Goal: Task Accomplishment & Management: Manage account settings

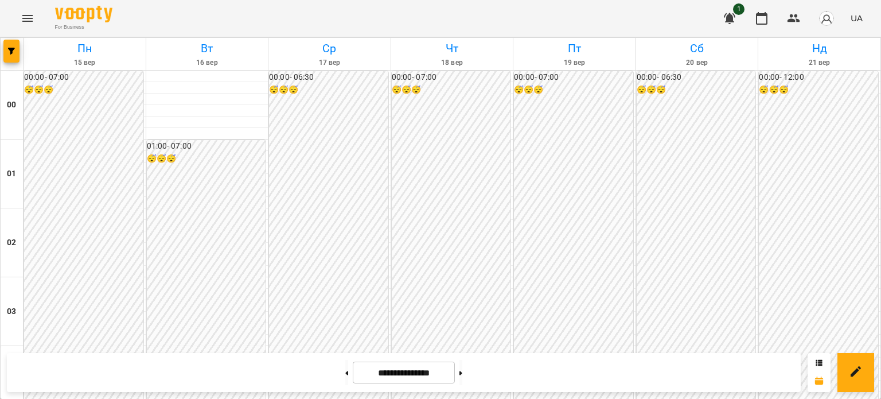
scroll to position [515, 0]
click at [28, 18] on icon "Menu" at bounding box center [27, 18] width 10 height 7
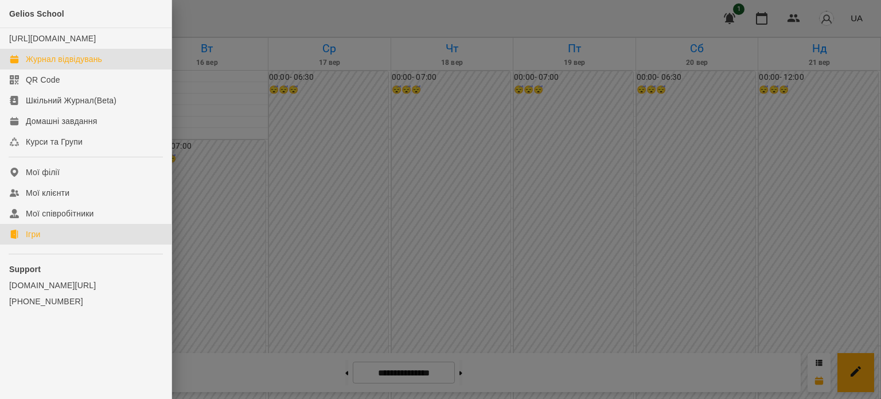
click at [46, 244] on link "Ігри" at bounding box center [86, 234] width 172 height 21
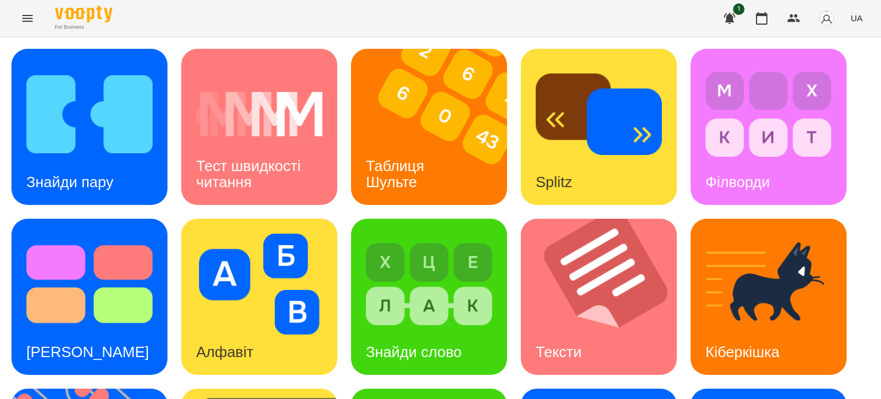
scroll to position [326, 0]
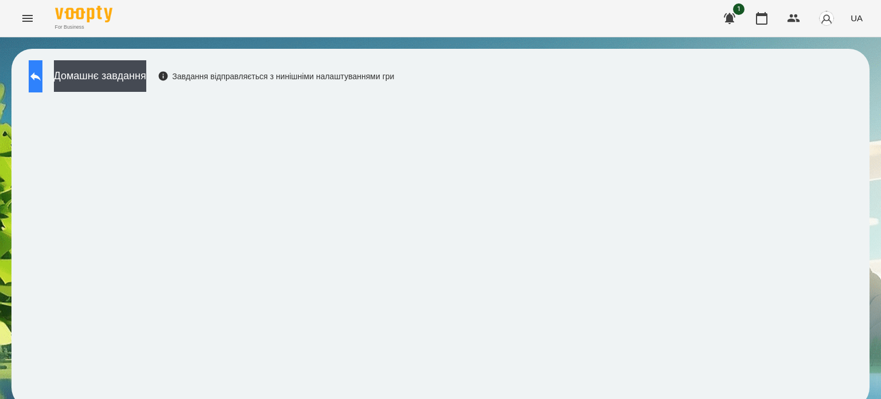
click at [41, 75] on icon at bounding box center [35, 76] width 10 height 9
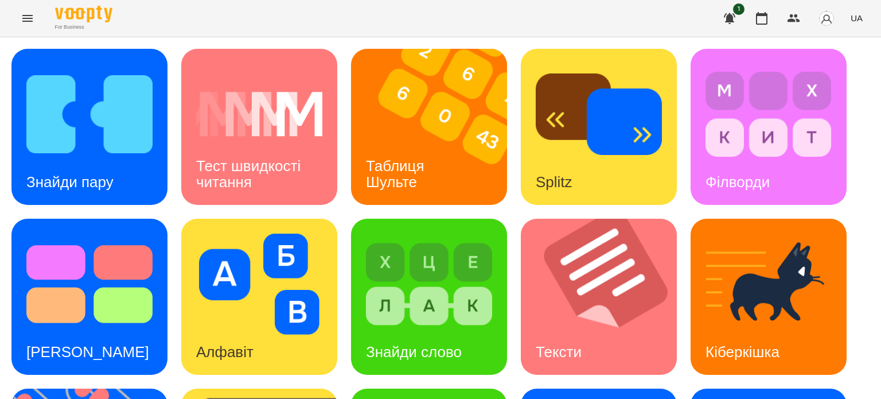
scroll to position [326, 0]
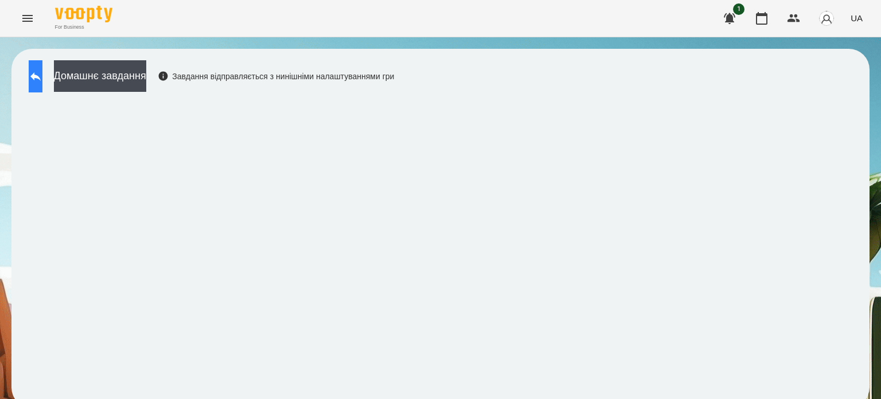
click at [42, 73] on icon at bounding box center [36, 76] width 14 height 14
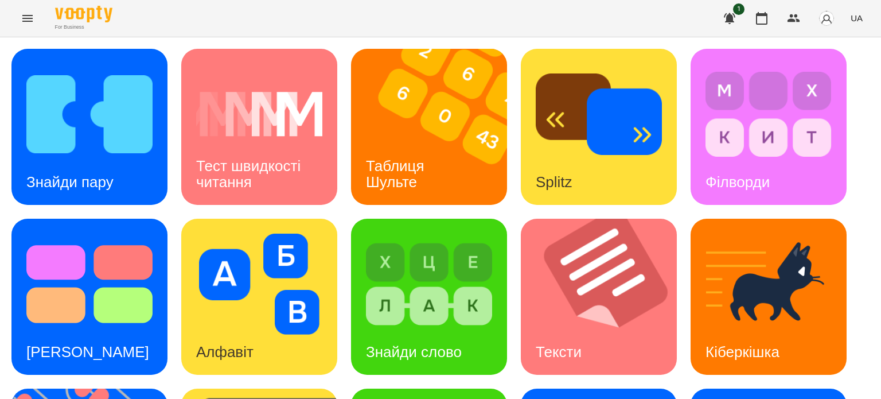
scroll to position [326, 0]
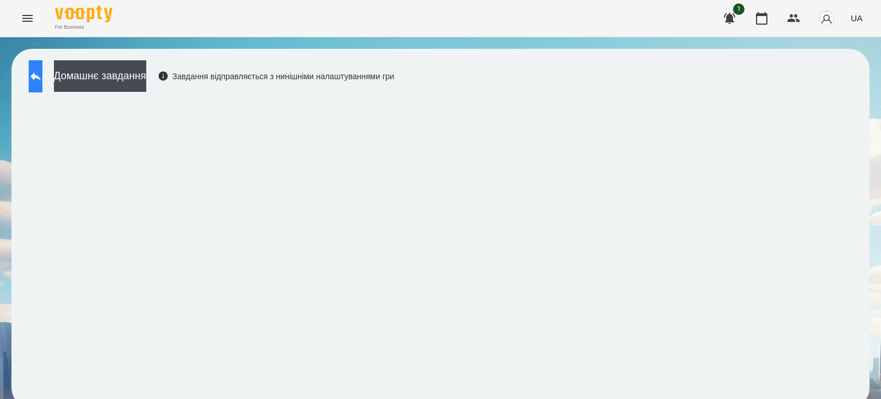
click at [41, 83] on button at bounding box center [36, 76] width 14 height 32
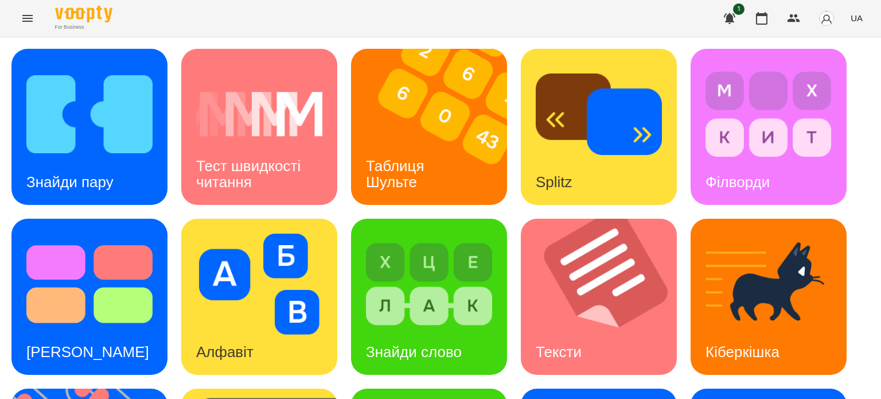
scroll to position [40, 0]
click at [115, 159] on div "Знайди пару" at bounding box center [69, 181] width 117 height 45
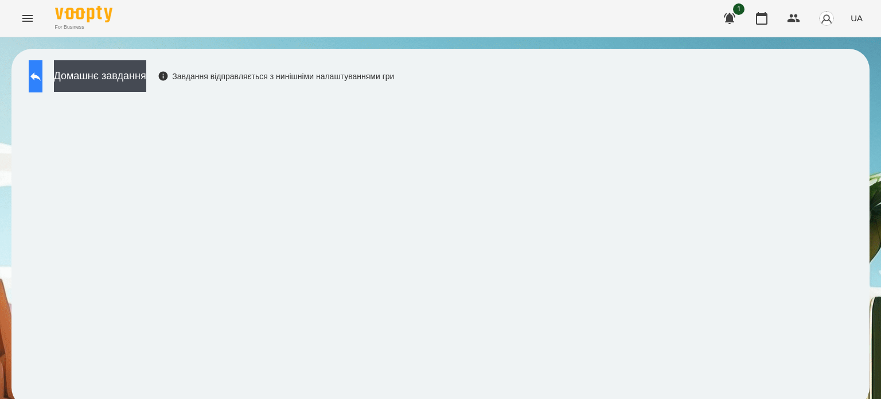
click at [41, 76] on icon at bounding box center [35, 76] width 10 height 9
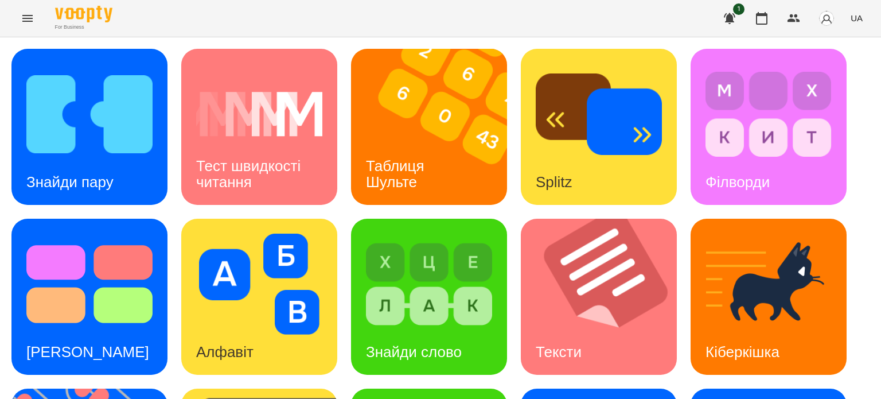
scroll to position [287, 0]
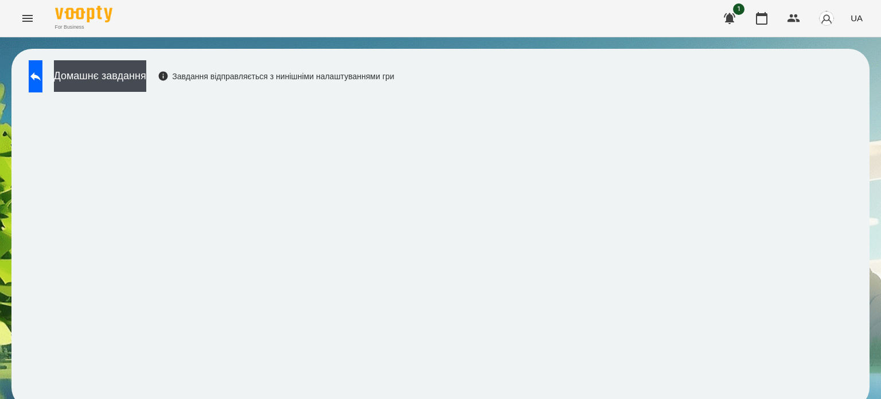
scroll to position [9, 0]
click at [40, 69] on icon at bounding box center [36, 76] width 14 height 14
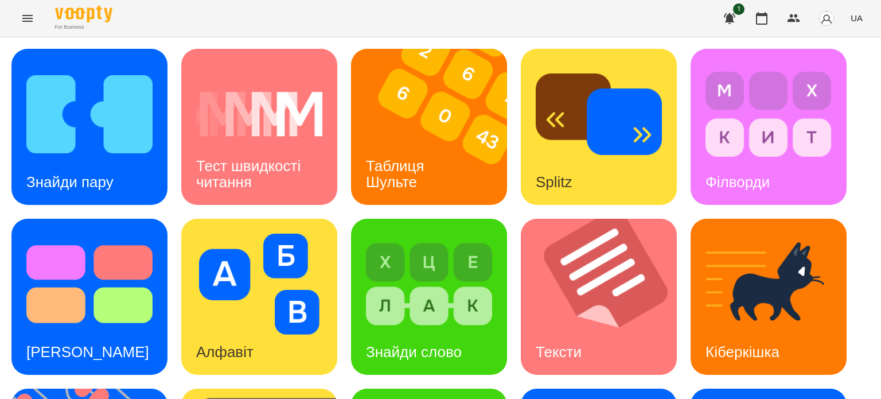
scroll to position [326, 0]
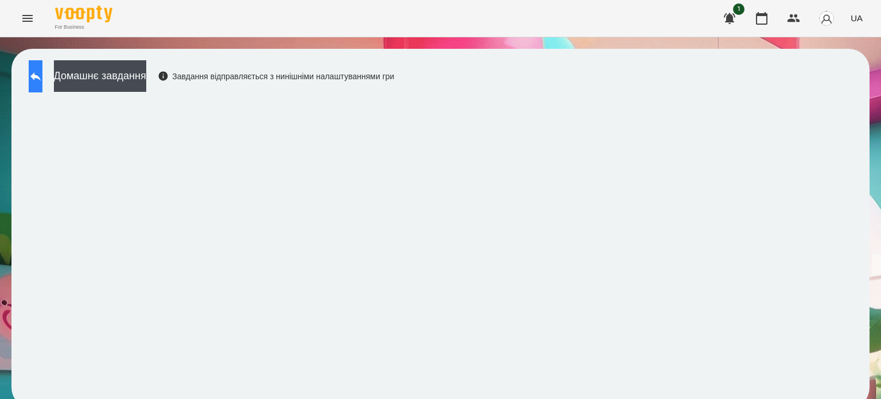
click at [41, 79] on icon at bounding box center [36, 76] width 14 height 14
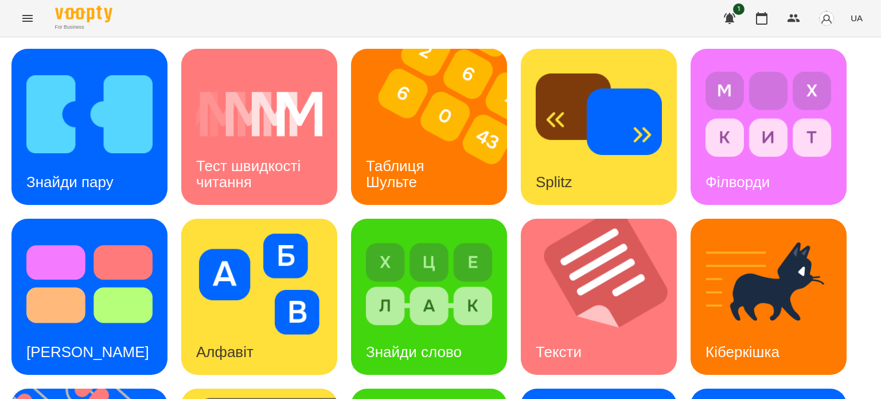
scroll to position [326, 0]
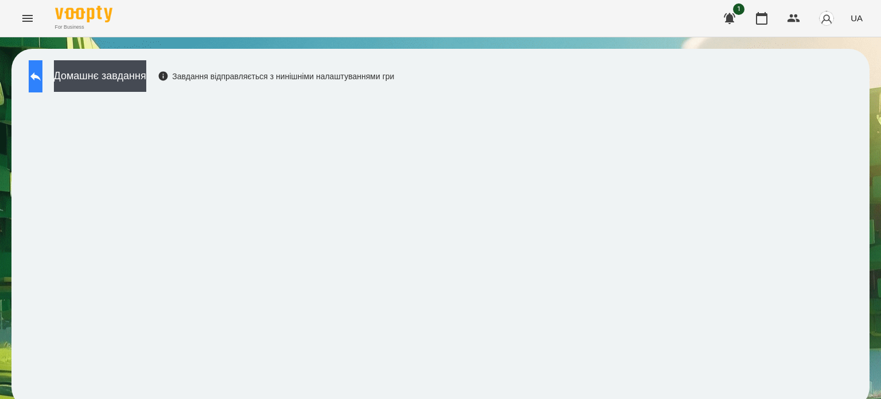
click at [42, 72] on button at bounding box center [36, 76] width 14 height 32
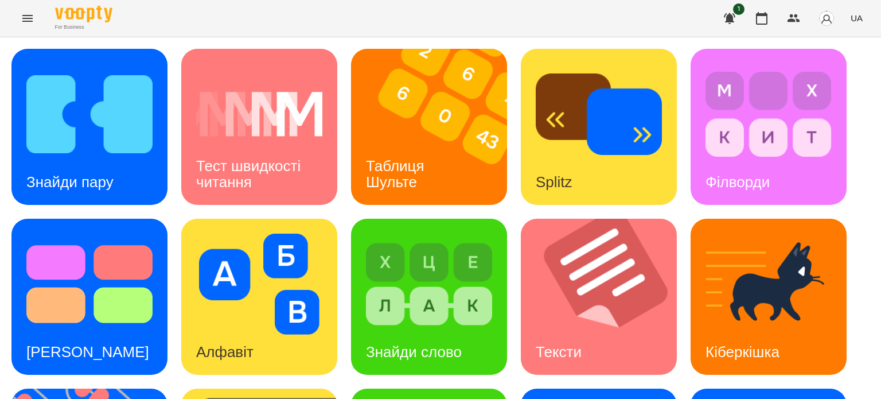
scroll to position [326, 0]
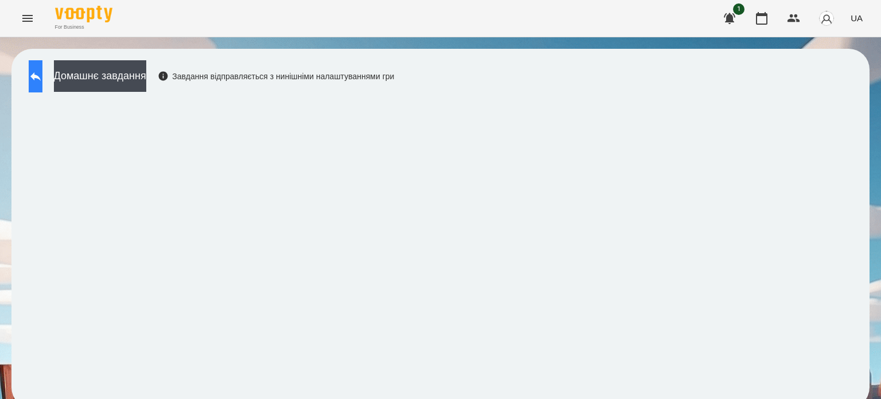
click at [42, 73] on button at bounding box center [36, 76] width 14 height 32
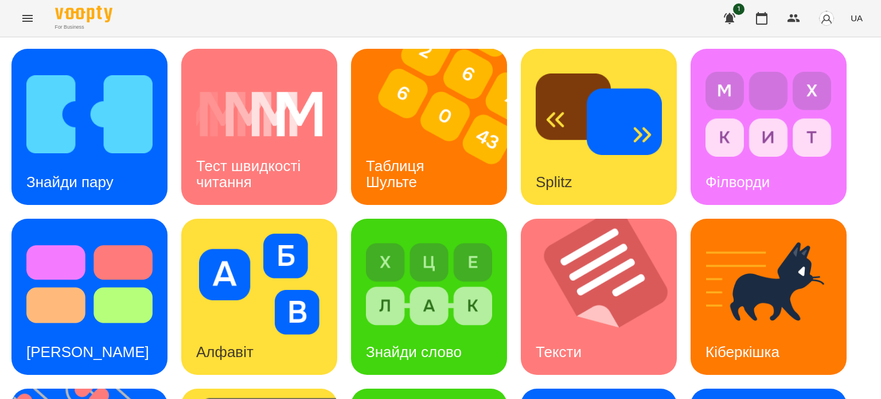
scroll to position [172, 0]
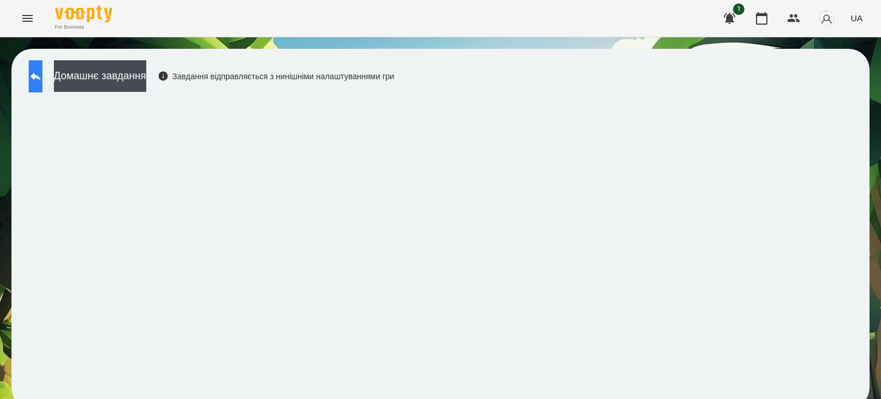
click at [42, 73] on icon at bounding box center [36, 76] width 14 height 14
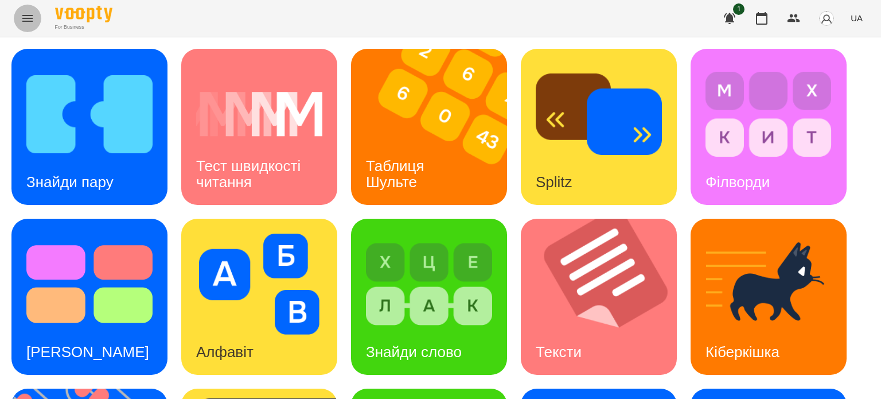
click at [28, 17] on icon "Menu" at bounding box center [28, 18] width 14 height 14
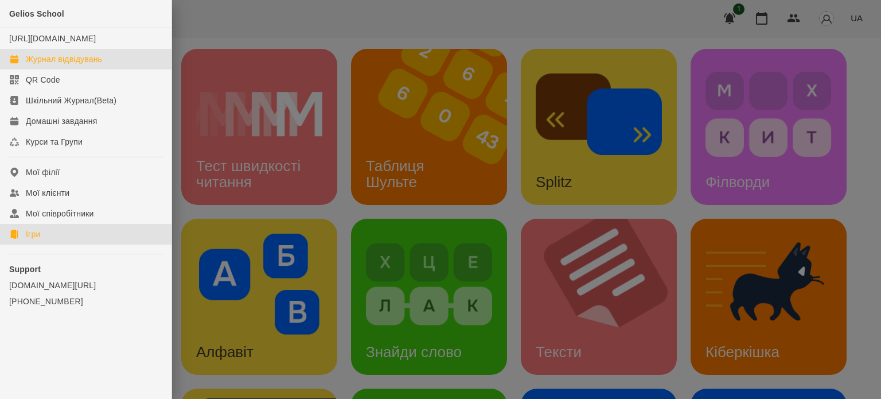
click at [40, 65] on div "Журнал відвідувань" at bounding box center [64, 58] width 76 height 11
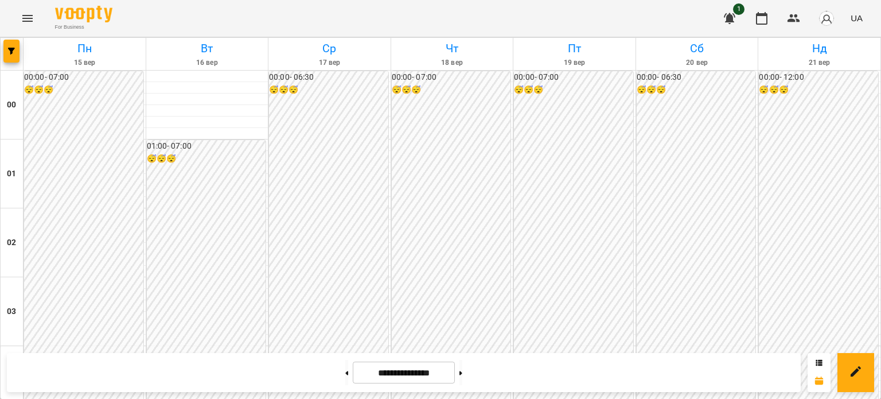
scroll to position [1203, 0]
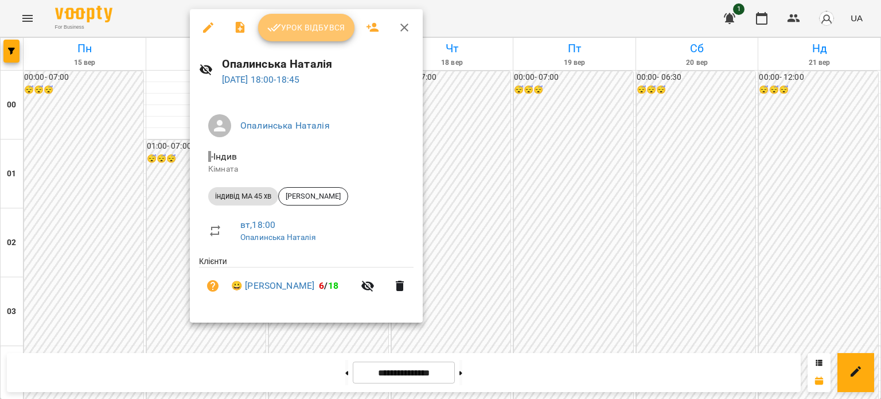
click at [305, 26] on span "Урок відбувся" at bounding box center [306, 28] width 78 height 14
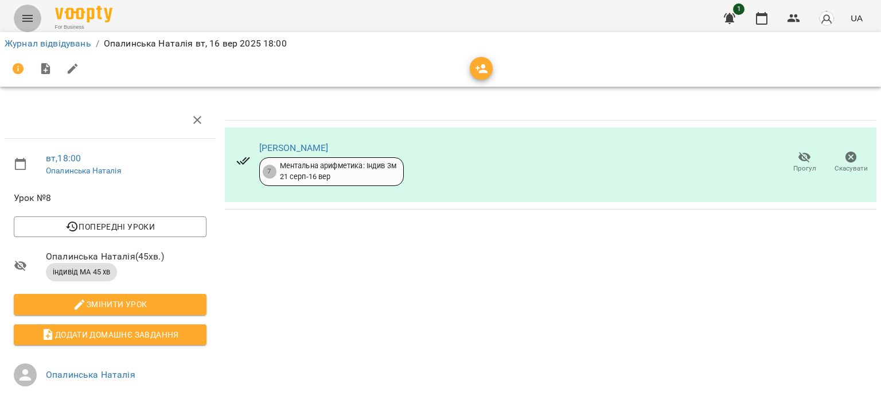
click at [30, 20] on icon "Menu" at bounding box center [28, 18] width 14 height 14
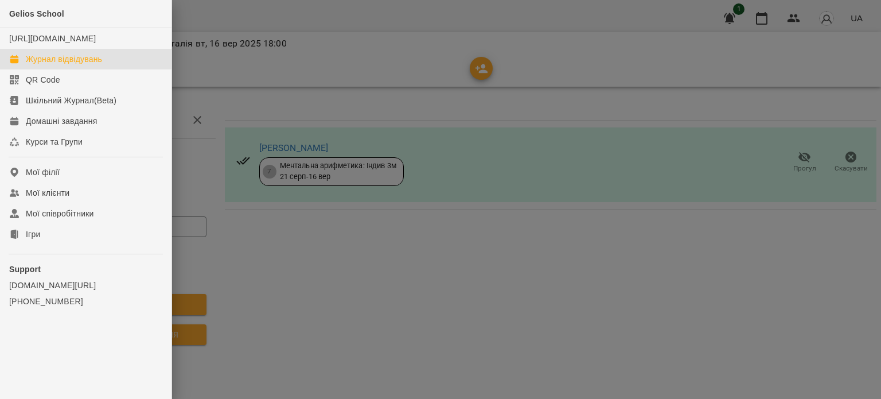
click at [57, 65] on div "Журнал відвідувань" at bounding box center [64, 58] width 76 height 11
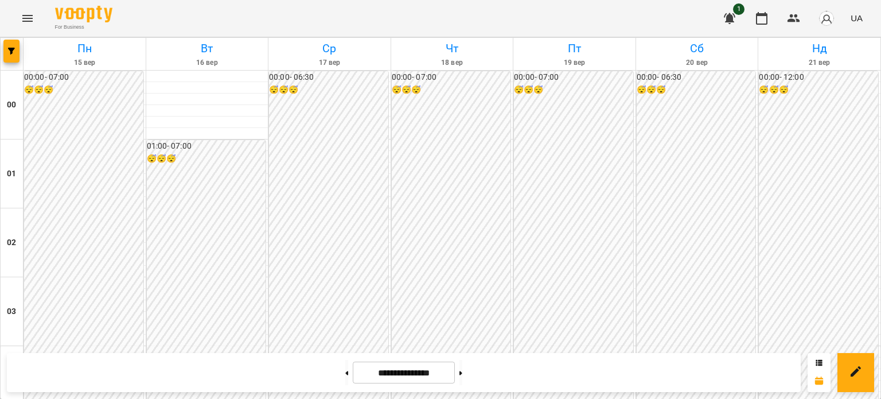
scroll to position [1147, 0]
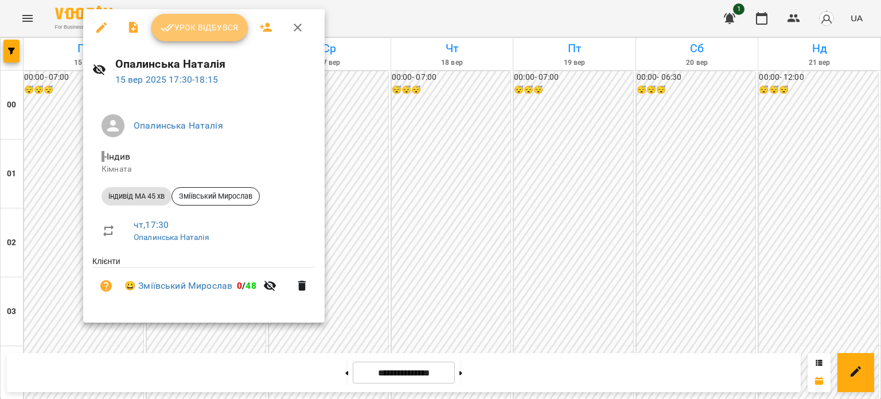
click at [220, 29] on span "Урок відбувся" at bounding box center [200, 28] width 78 height 14
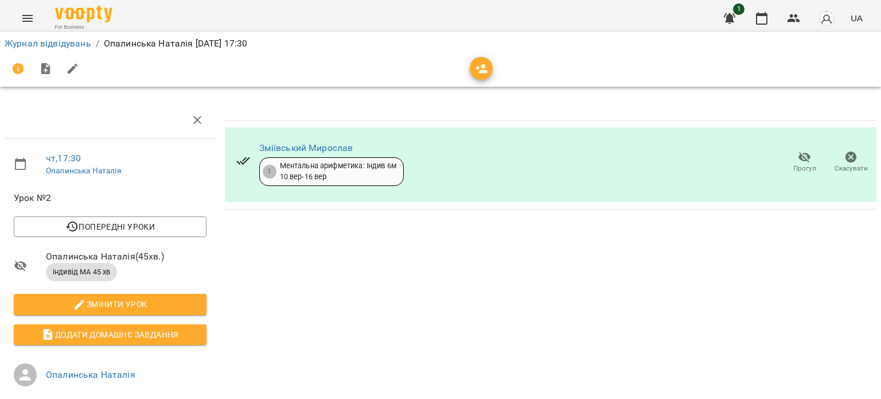
click at [30, 16] on icon "Menu" at bounding box center [28, 18] width 14 height 14
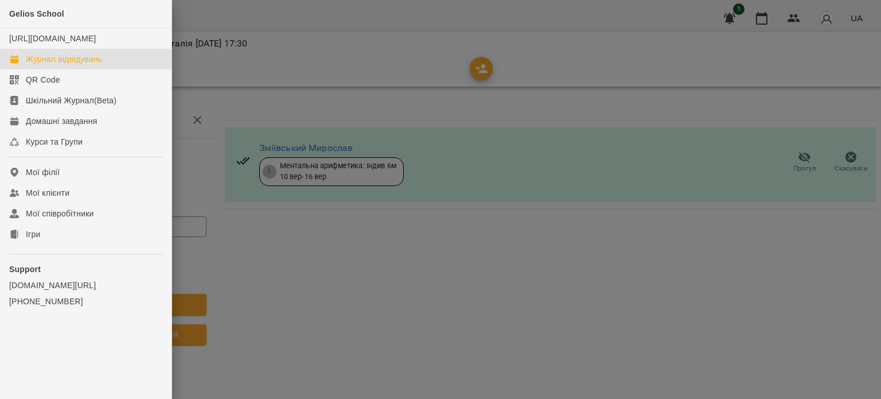
click at [41, 65] on div "Журнал відвідувань" at bounding box center [64, 58] width 76 height 11
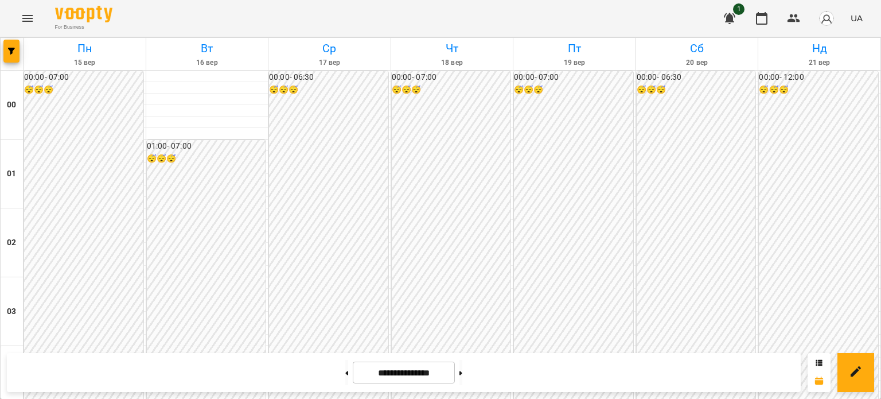
scroll to position [1203, 0]
click at [32, 18] on icon "Menu" at bounding box center [27, 18] width 10 height 7
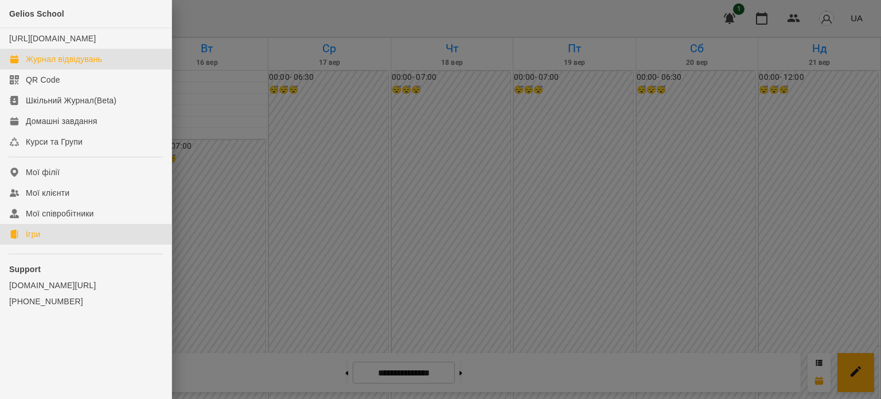
click at [45, 244] on link "Ігри" at bounding box center [86, 234] width 172 height 21
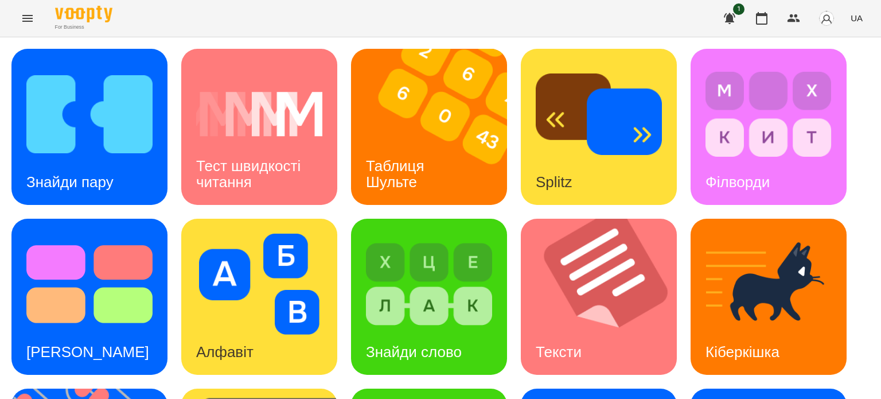
scroll to position [326, 0]
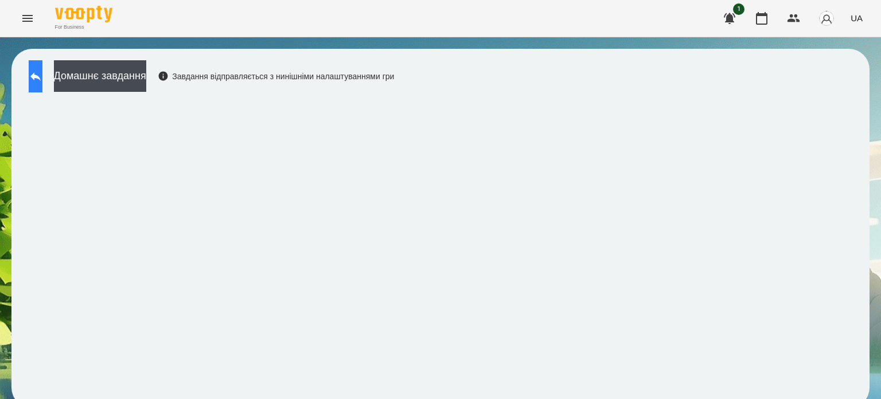
click at [41, 75] on icon at bounding box center [35, 76] width 10 height 9
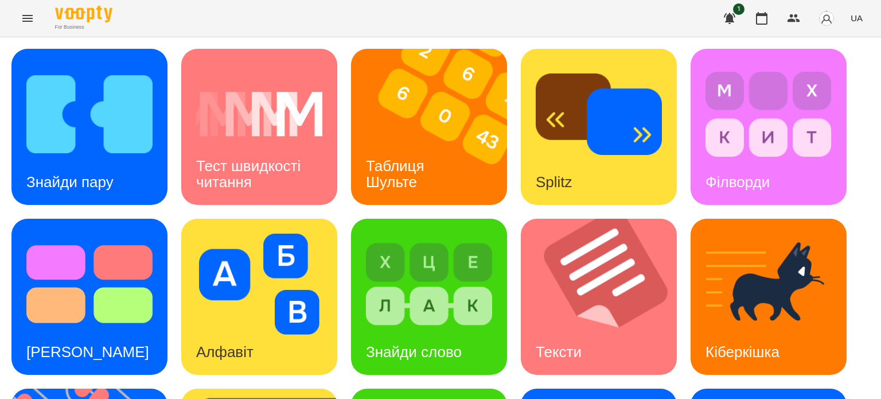
scroll to position [326, 0]
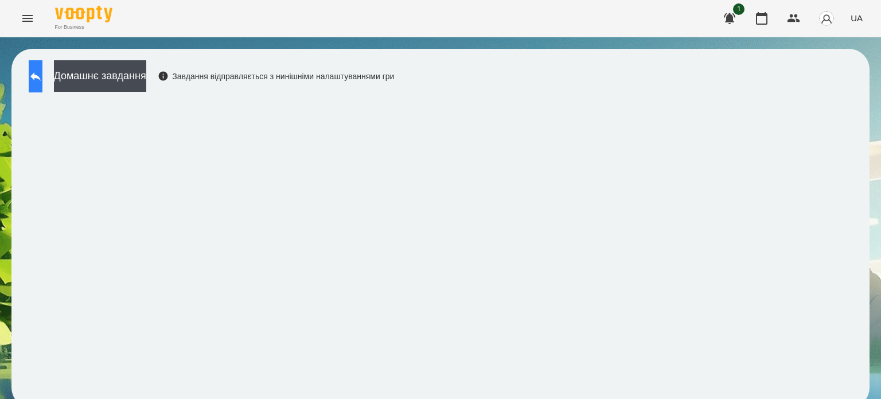
click at [42, 74] on icon at bounding box center [36, 76] width 14 height 14
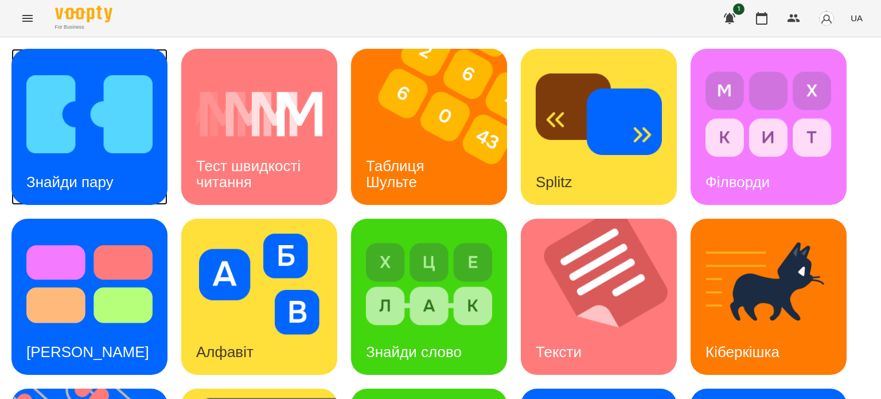
click at [76, 140] on img at bounding box center [89, 114] width 126 height 101
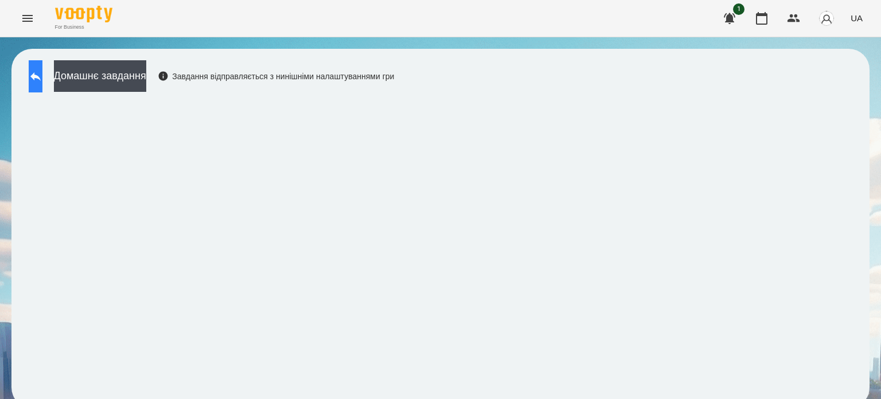
click at [42, 75] on icon at bounding box center [36, 76] width 14 height 14
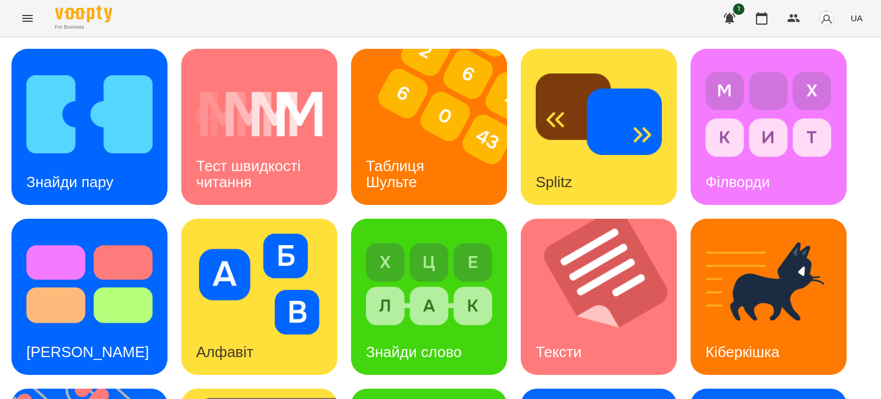
scroll to position [326, 0]
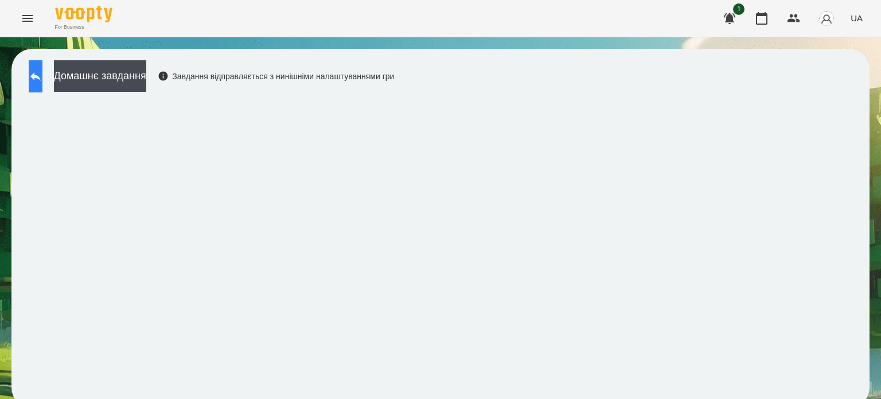
click at [42, 69] on icon at bounding box center [36, 76] width 14 height 14
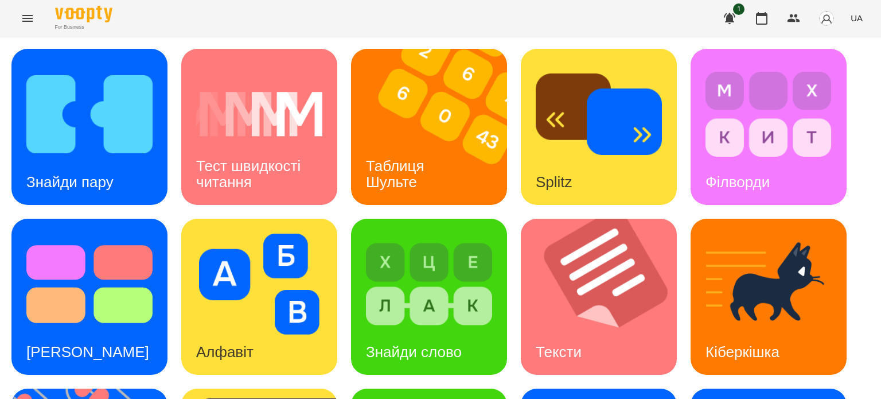
scroll to position [229, 0]
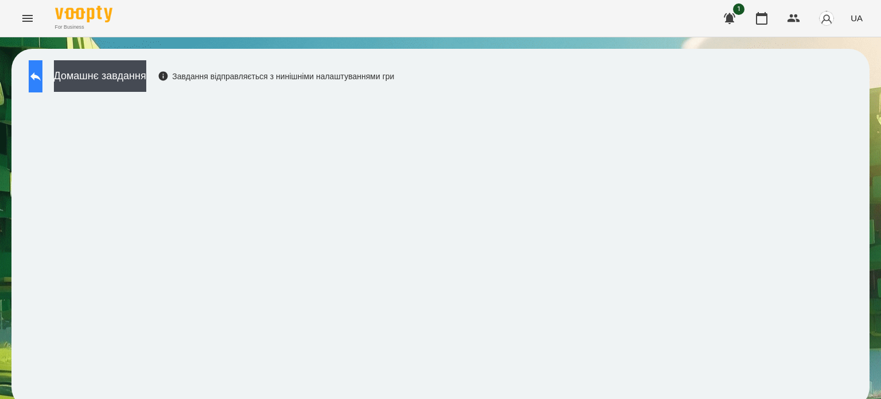
click at [42, 72] on icon at bounding box center [36, 76] width 14 height 14
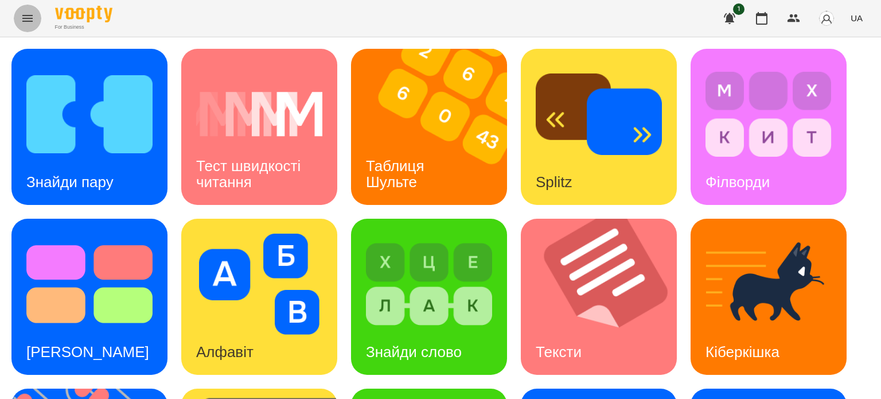
click at [23, 16] on icon "Menu" at bounding box center [28, 18] width 14 height 14
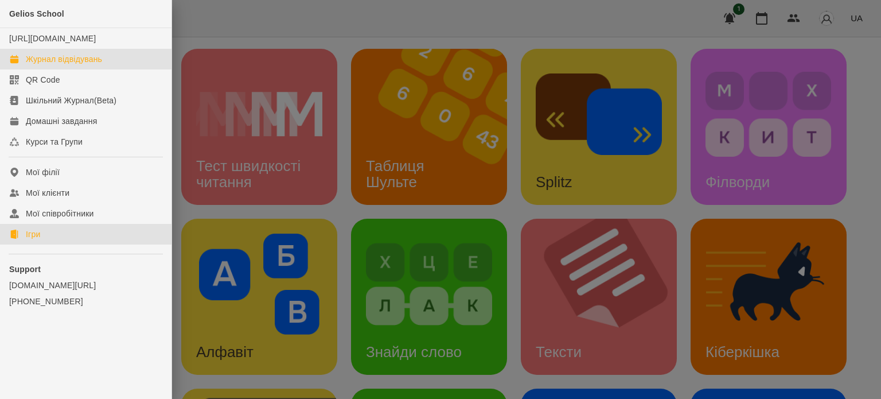
click at [60, 65] on div "Журнал відвідувань" at bounding box center [64, 58] width 76 height 11
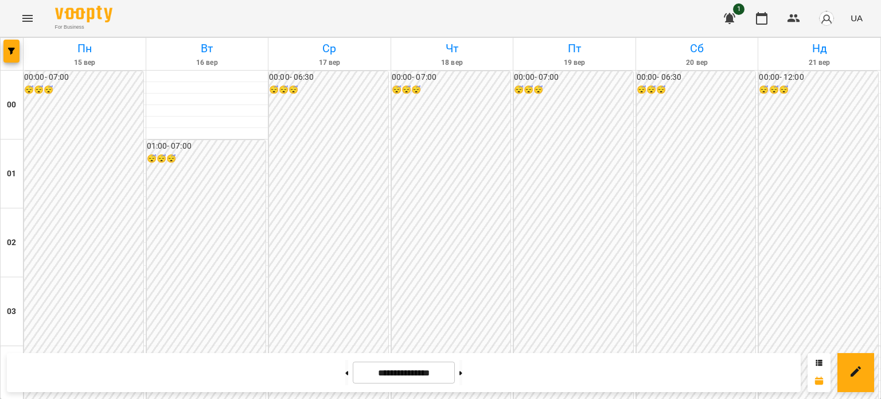
scroll to position [1205, 0]
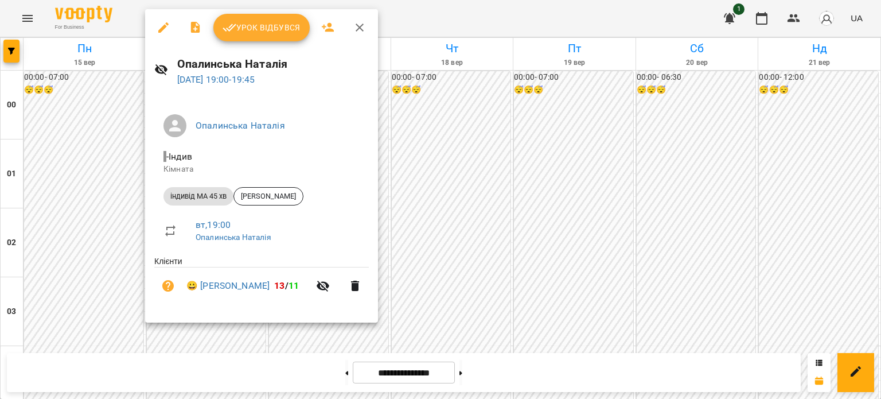
click at [251, 27] on span "Урок відбувся" at bounding box center [262, 28] width 78 height 14
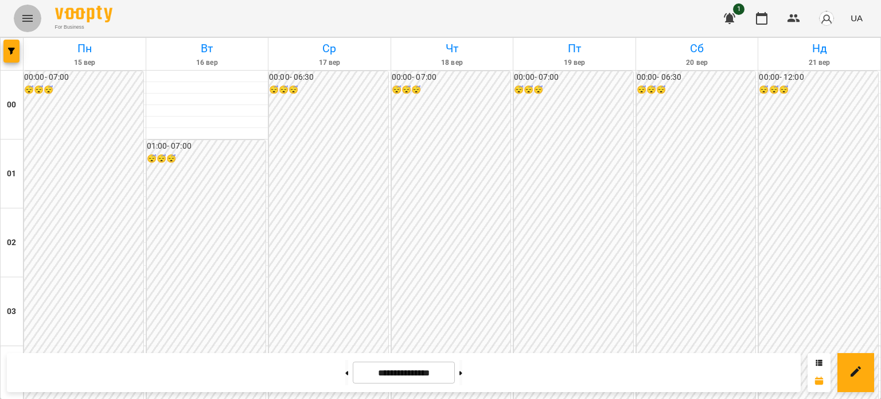
click at [23, 17] on icon "Menu" at bounding box center [28, 18] width 14 height 14
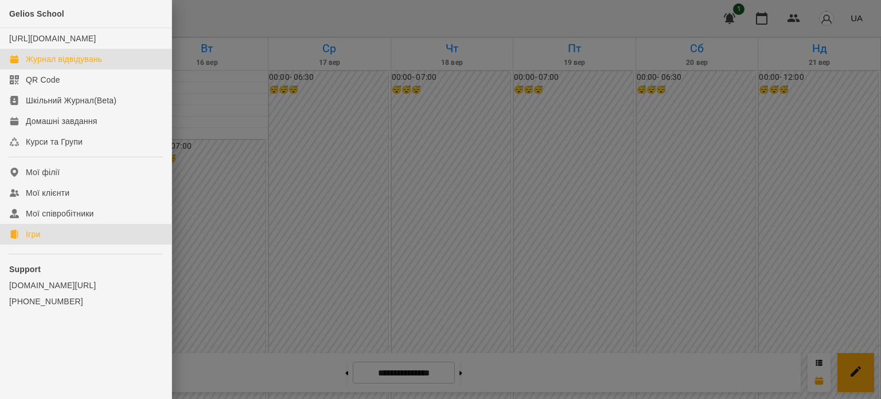
click at [34, 240] on div "Ігри" at bounding box center [33, 233] width 14 height 11
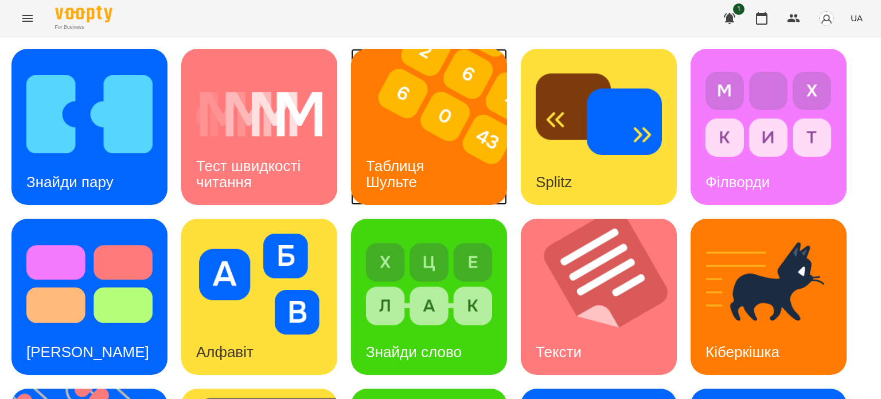
click at [411, 144] on div "Таблиця Шульте" at bounding box center [397, 173] width 92 height 61
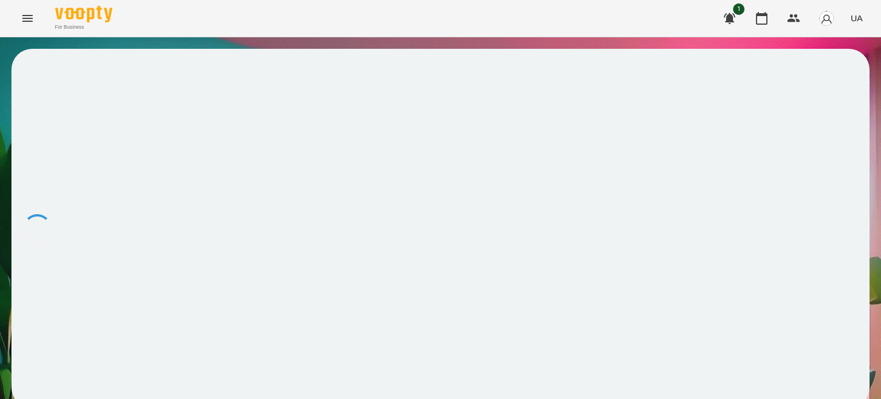
click at [411, 144] on div at bounding box center [440, 228] width 858 height 359
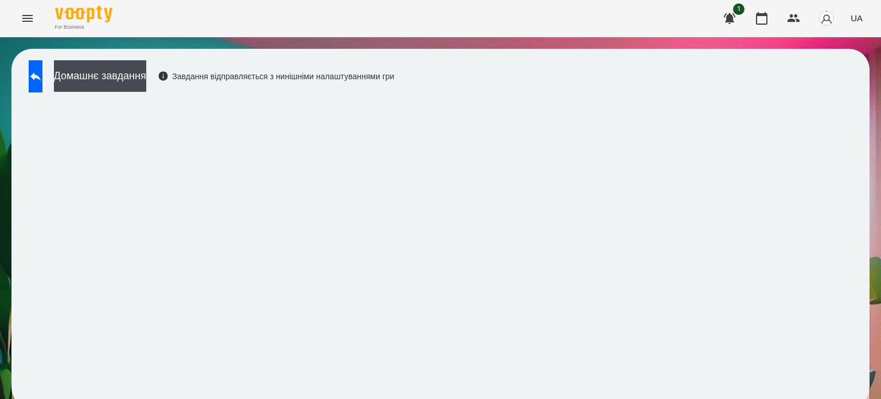
scroll to position [9, 0]
click at [42, 69] on icon at bounding box center [36, 76] width 14 height 14
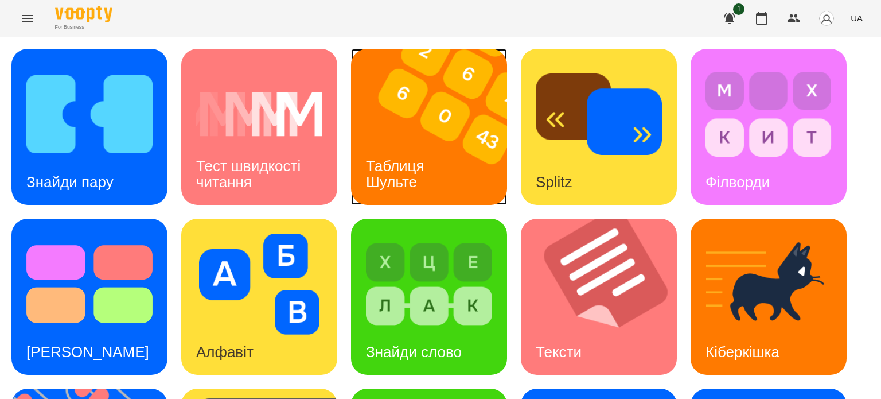
click at [409, 162] on h3 "Таблиця Шульте" at bounding box center [397, 173] width 63 height 33
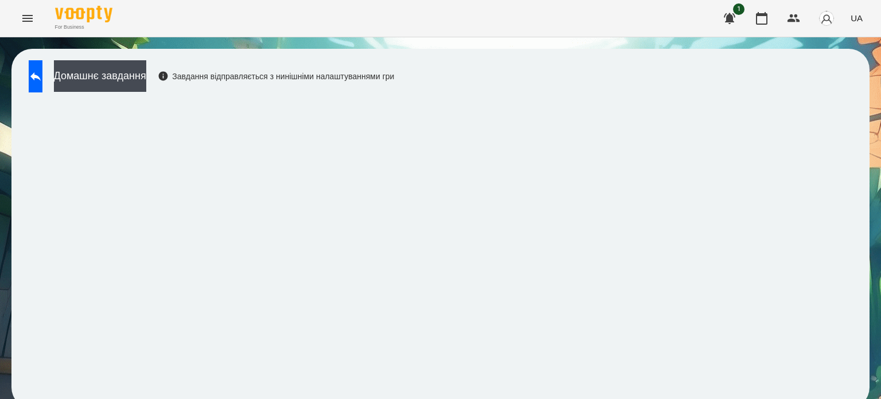
scroll to position [9, 0]
click at [41, 72] on icon at bounding box center [35, 76] width 10 height 9
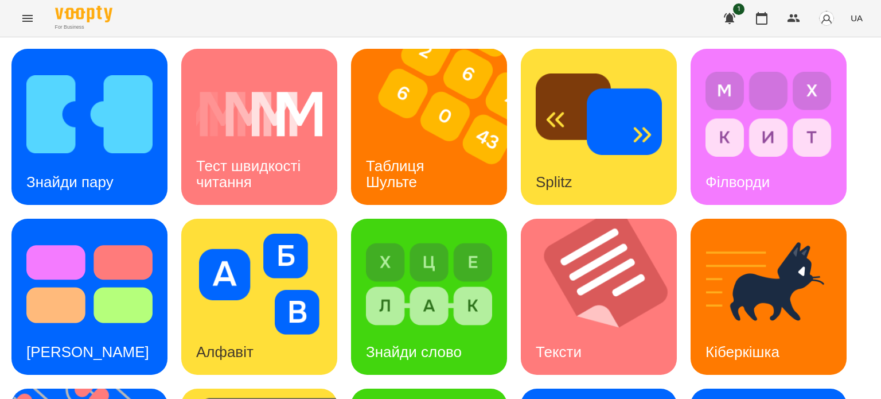
scroll to position [238, 0]
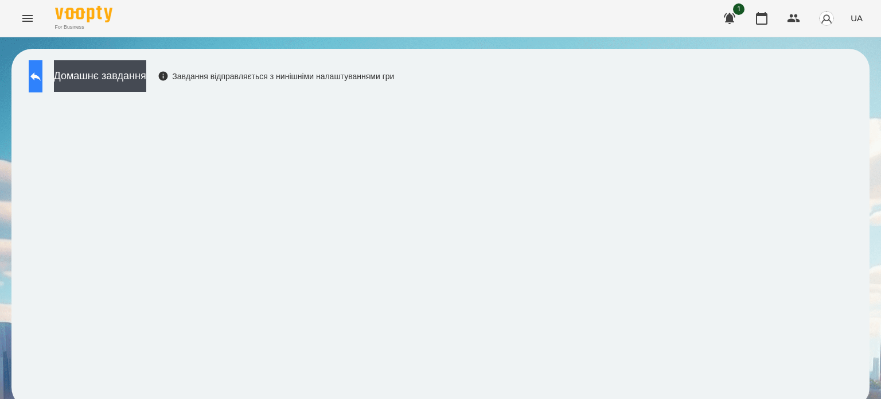
click at [42, 72] on icon at bounding box center [36, 76] width 14 height 14
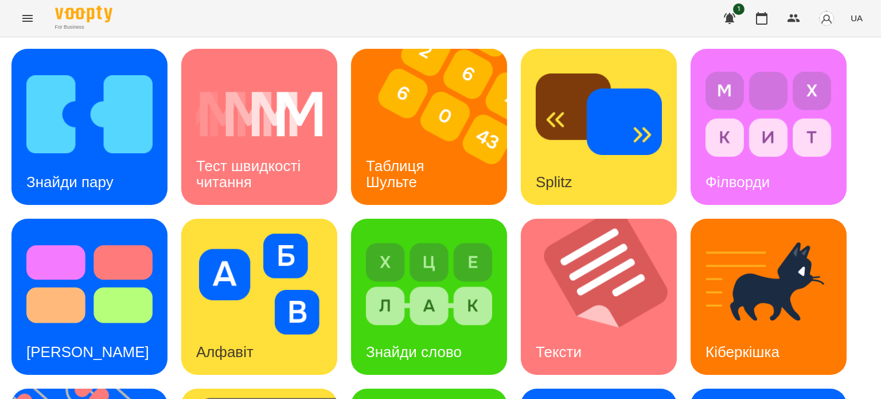
scroll to position [287, 0]
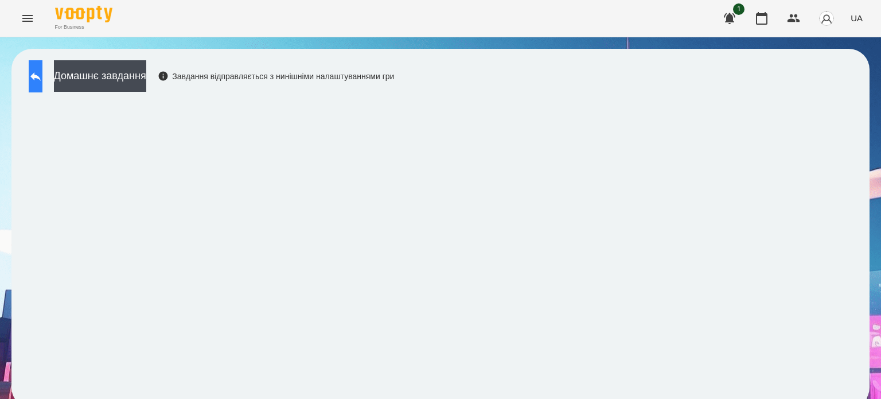
click at [41, 80] on icon at bounding box center [36, 76] width 14 height 14
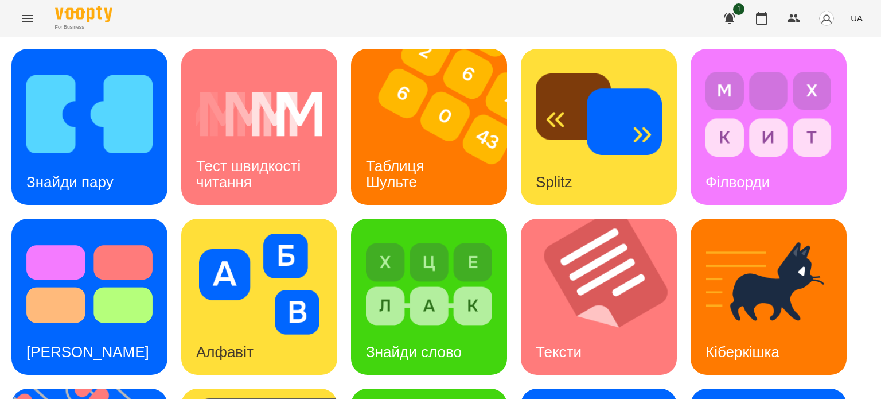
scroll to position [326, 0]
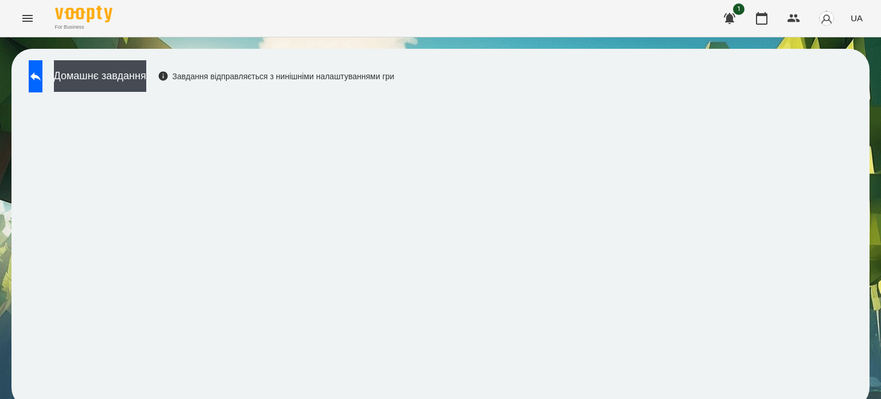
scroll to position [9, 0]
click at [42, 69] on icon at bounding box center [36, 76] width 14 height 14
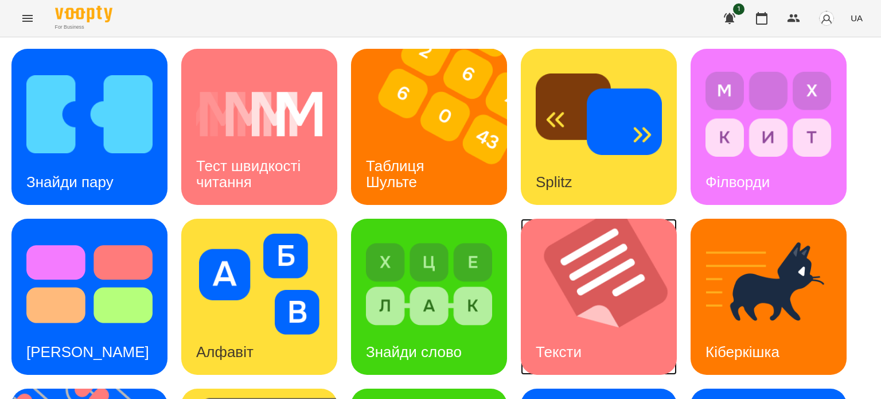
scroll to position [295, 0]
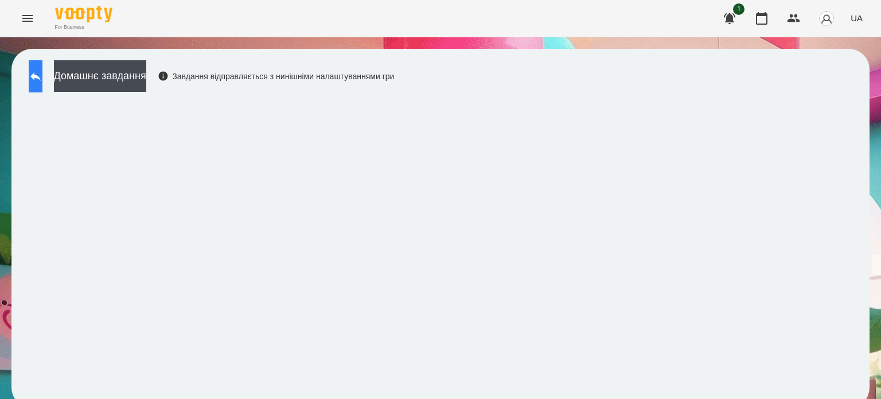
click at [42, 75] on button at bounding box center [36, 76] width 14 height 32
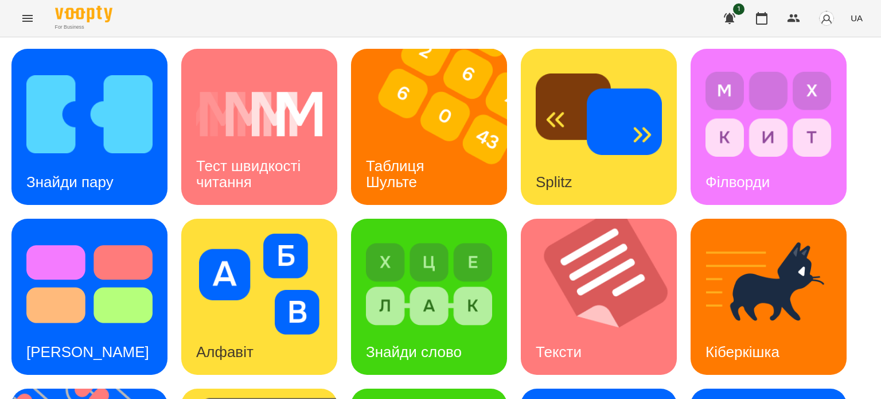
scroll to position [326, 0]
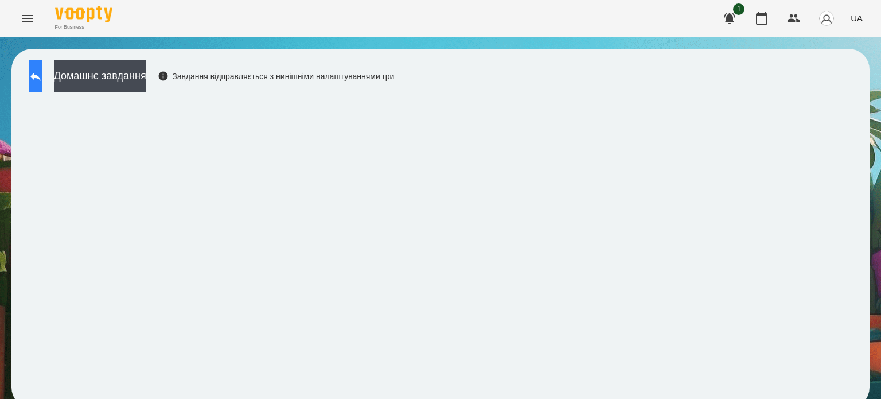
click at [38, 80] on button at bounding box center [36, 76] width 14 height 32
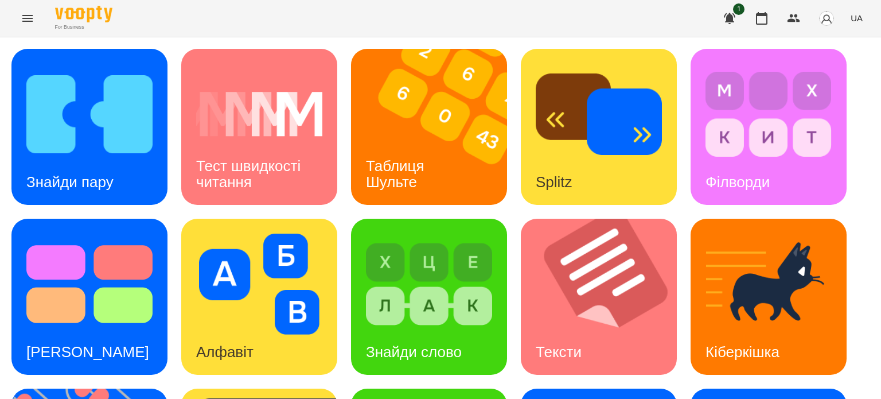
scroll to position [172, 0]
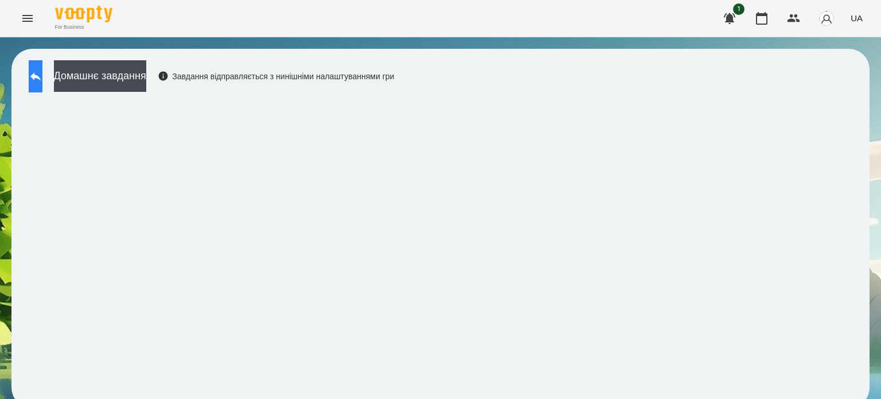
click at [42, 70] on icon at bounding box center [36, 76] width 14 height 14
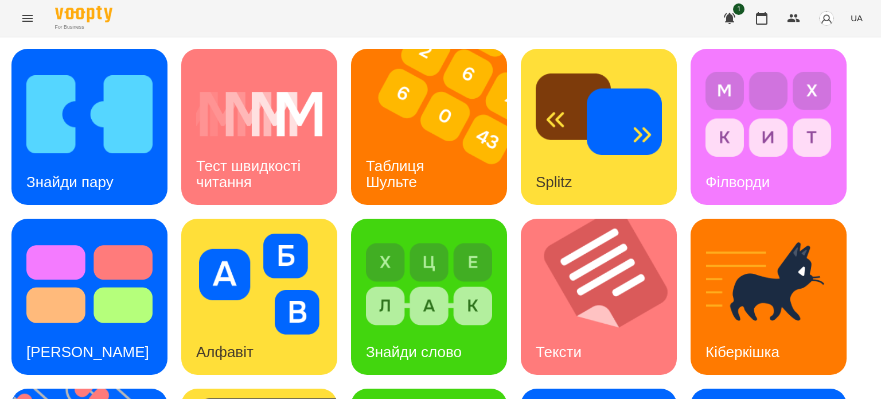
scroll to position [287, 0]
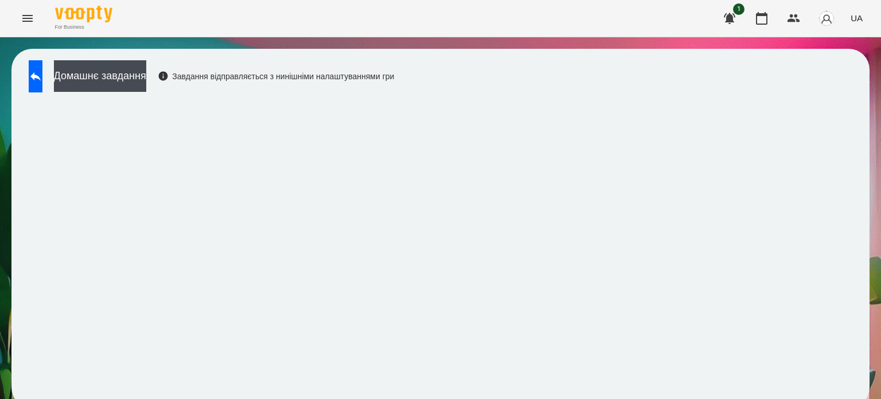
scroll to position [9, 0]
click at [42, 68] on button at bounding box center [36, 76] width 14 height 32
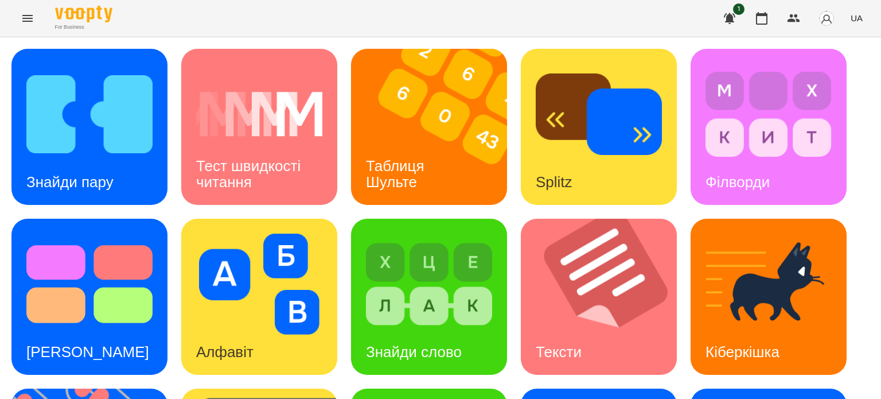
scroll to position [115, 0]
click at [401, 234] on img at bounding box center [429, 284] width 126 height 101
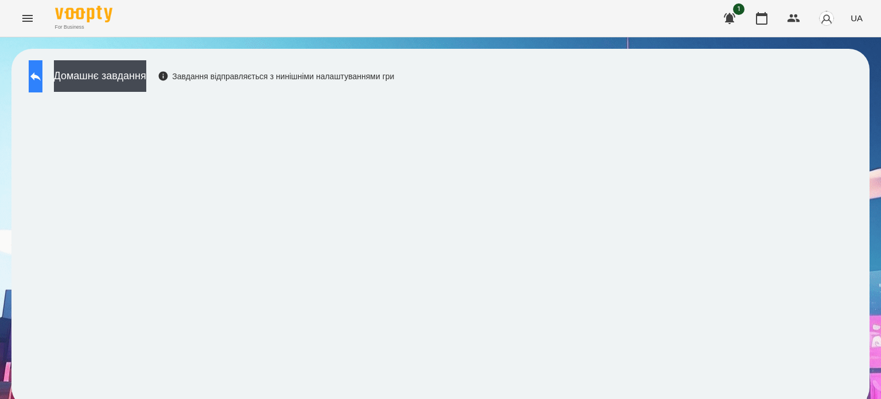
click at [42, 80] on icon at bounding box center [36, 76] width 14 height 14
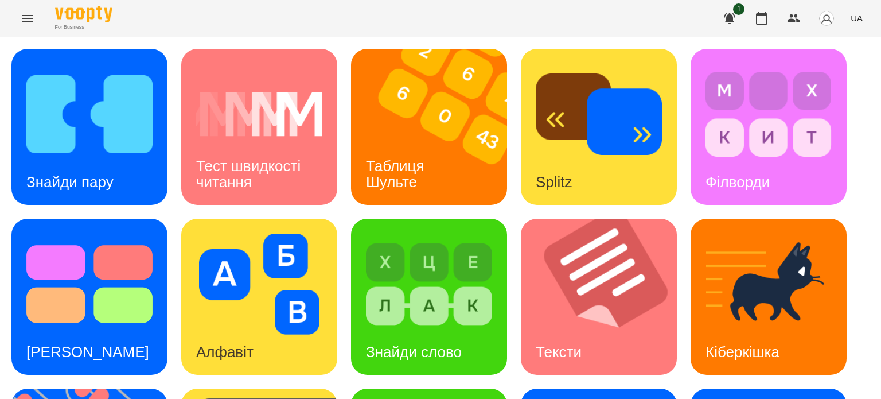
scroll to position [172, 0]
click at [434, 343] on h3 "Знайди слово" at bounding box center [414, 351] width 96 height 17
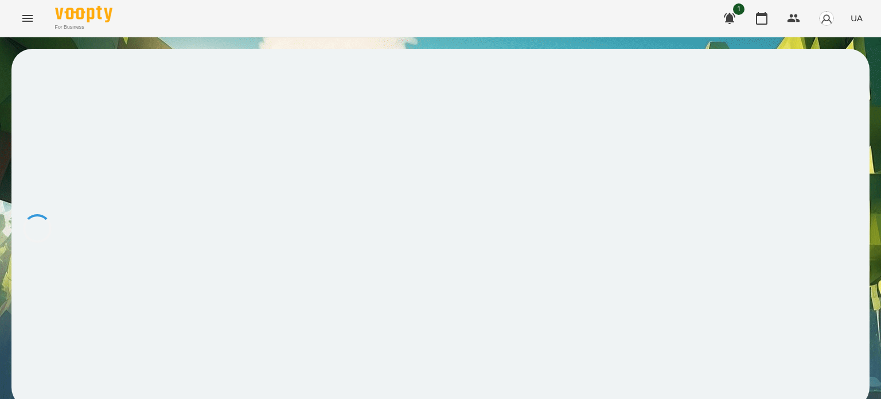
click at [434, 174] on div at bounding box center [440, 228] width 858 height 359
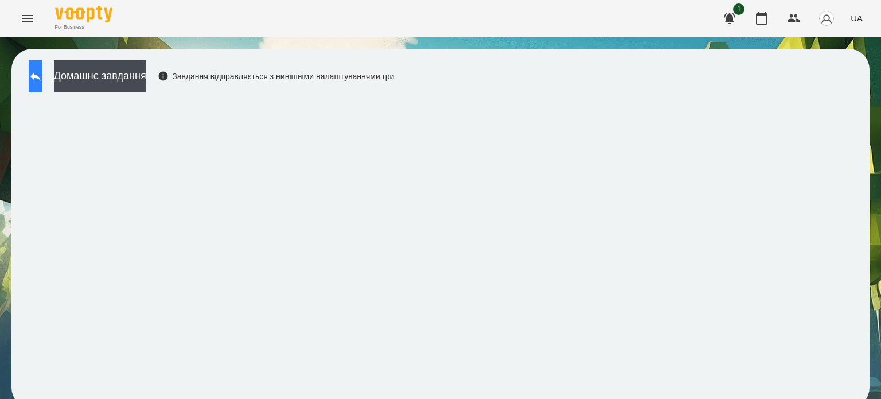
click at [41, 76] on icon at bounding box center [35, 76] width 10 height 9
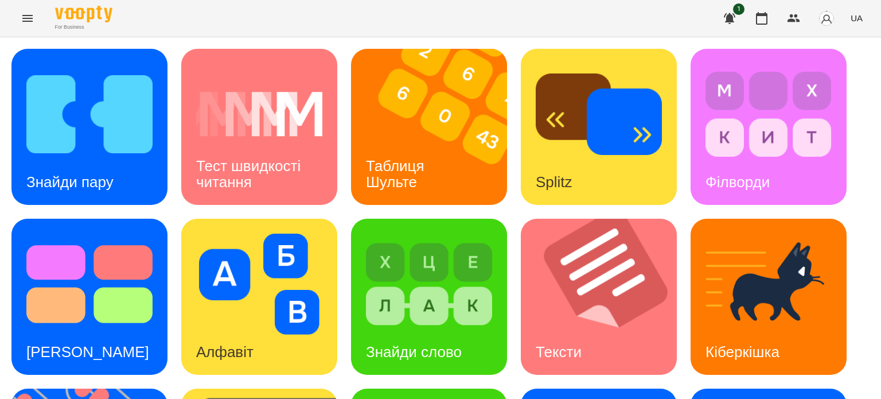
scroll to position [326, 0]
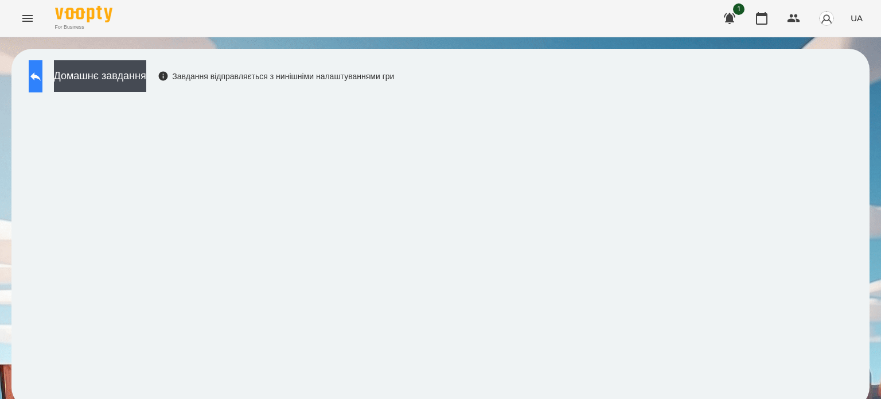
click at [42, 71] on icon at bounding box center [36, 76] width 14 height 14
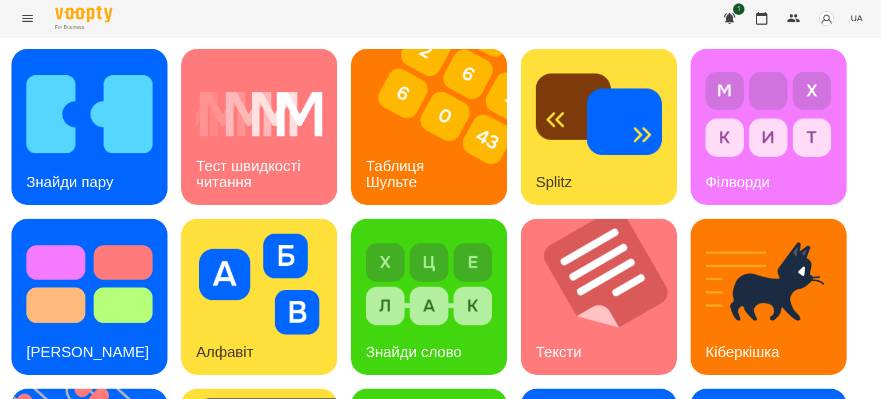
scroll to position [326, 0]
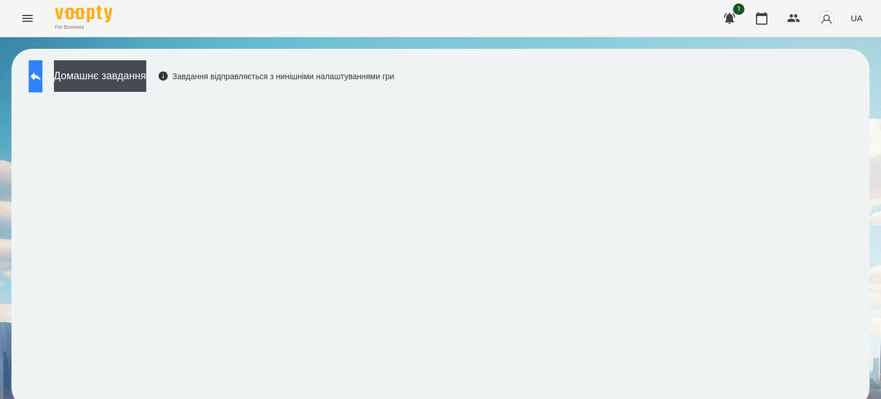
click at [42, 84] on button at bounding box center [36, 76] width 14 height 32
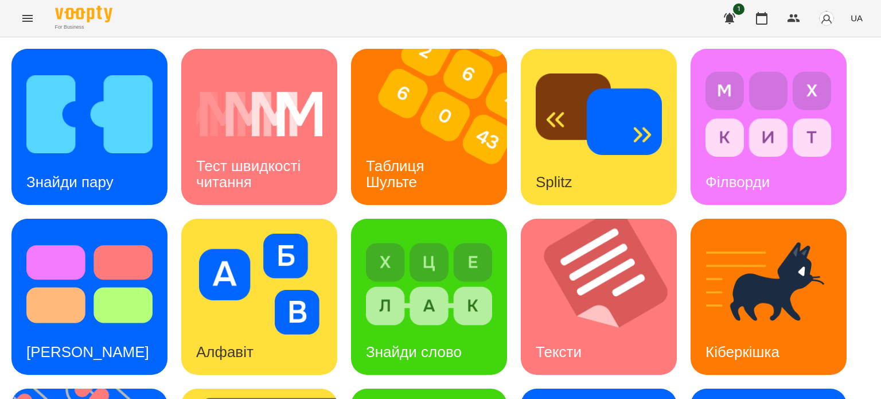
scroll to position [172, 0]
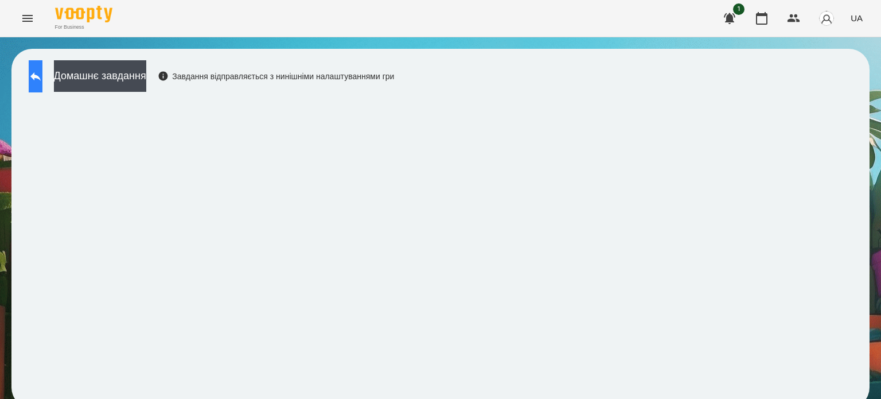
click at [39, 77] on button at bounding box center [36, 76] width 14 height 32
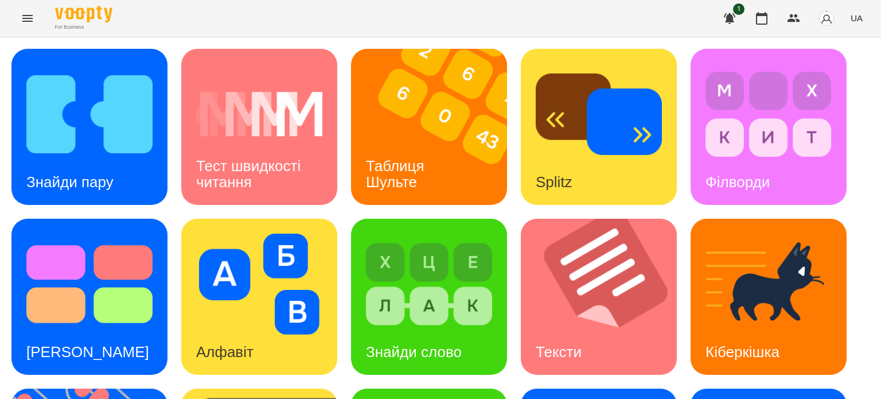
scroll to position [326, 0]
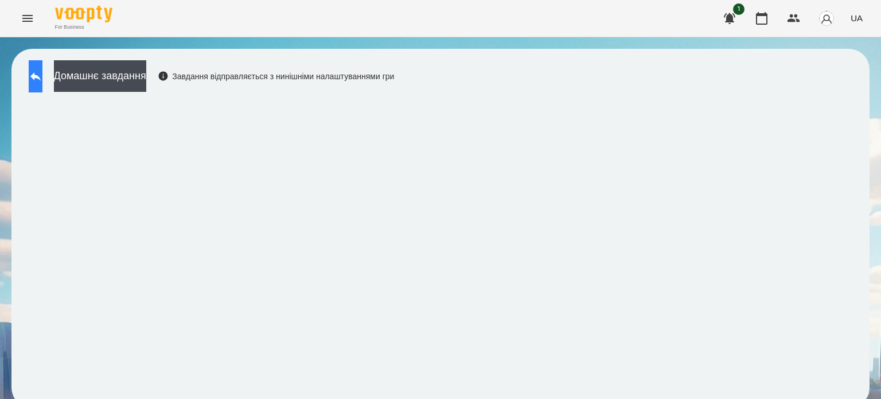
click at [41, 76] on icon at bounding box center [36, 76] width 14 height 14
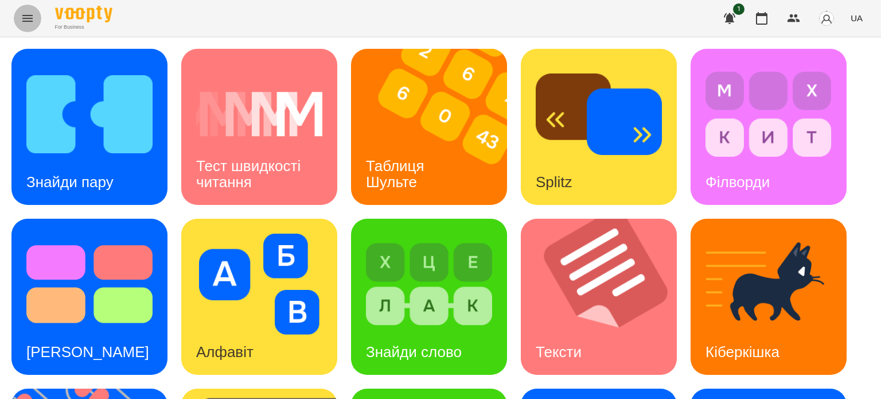
click at [31, 22] on icon "Menu" at bounding box center [28, 18] width 14 height 14
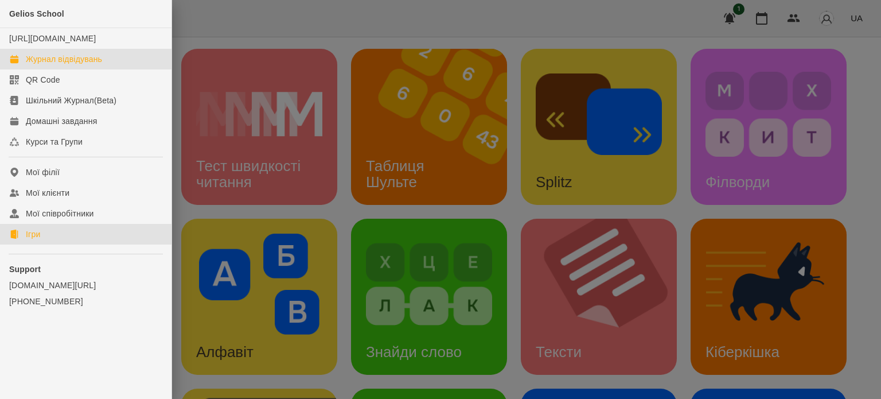
click at [56, 65] on div "Журнал відвідувань" at bounding box center [64, 58] width 76 height 11
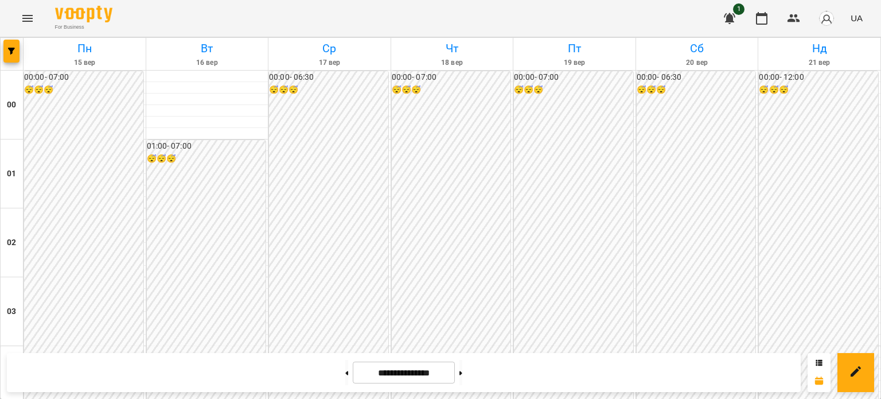
scroll to position [975, 0]
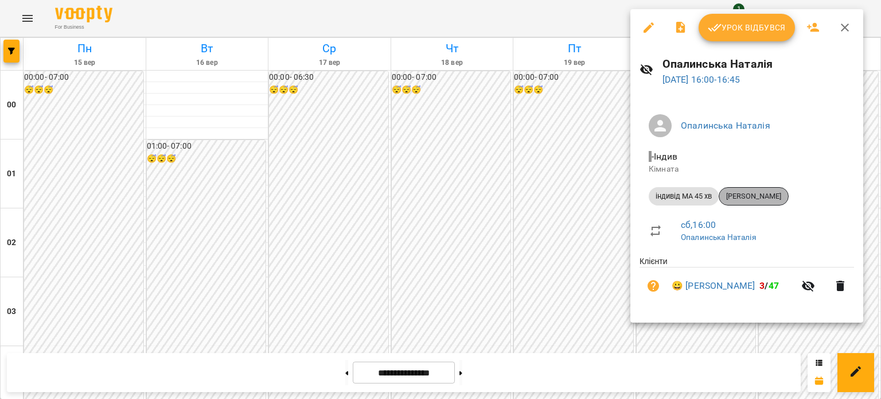
click at [760, 196] on span "[PERSON_NAME]" at bounding box center [753, 196] width 69 height 10
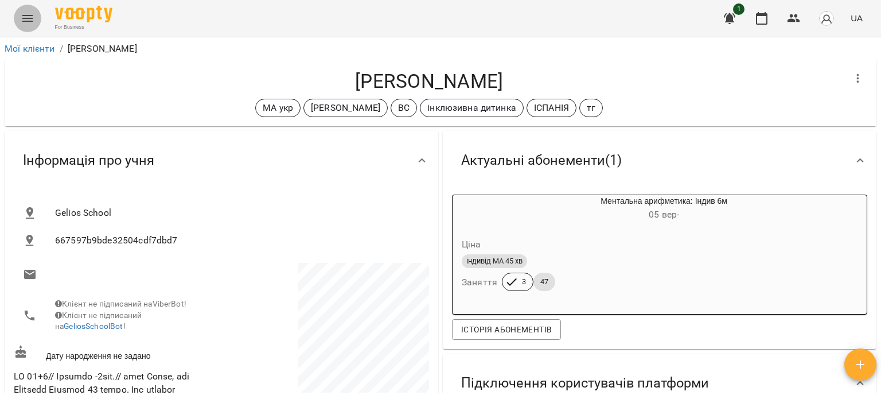
click at [30, 17] on icon "Menu" at bounding box center [28, 18] width 14 height 14
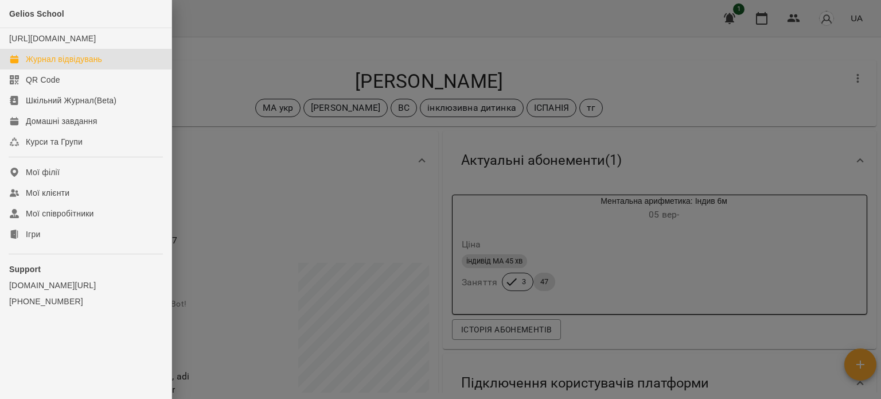
click at [73, 65] on div "Журнал відвідувань" at bounding box center [64, 58] width 76 height 11
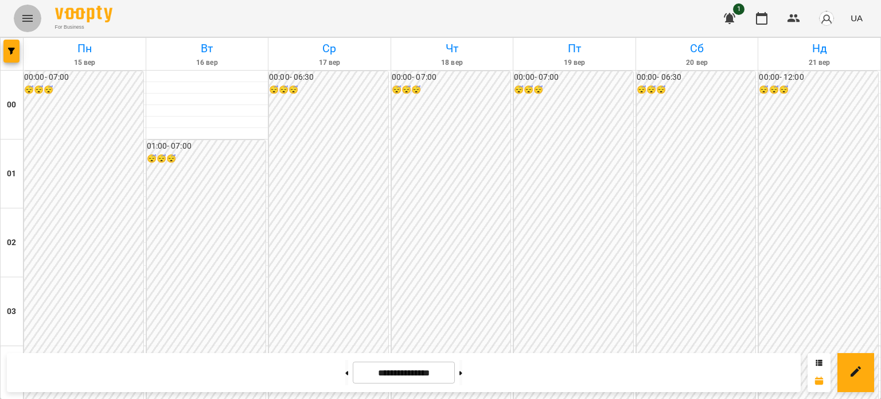
click at [26, 14] on icon "Menu" at bounding box center [28, 18] width 14 height 14
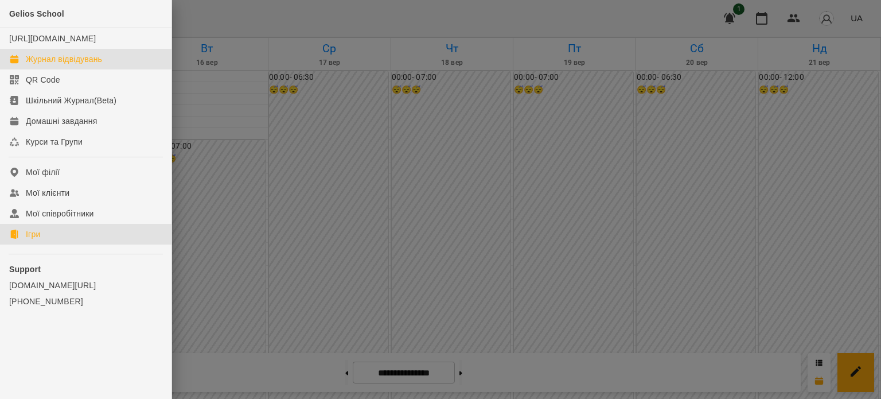
click at [43, 244] on link "Ігри" at bounding box center [86, 234] width 172 height 21
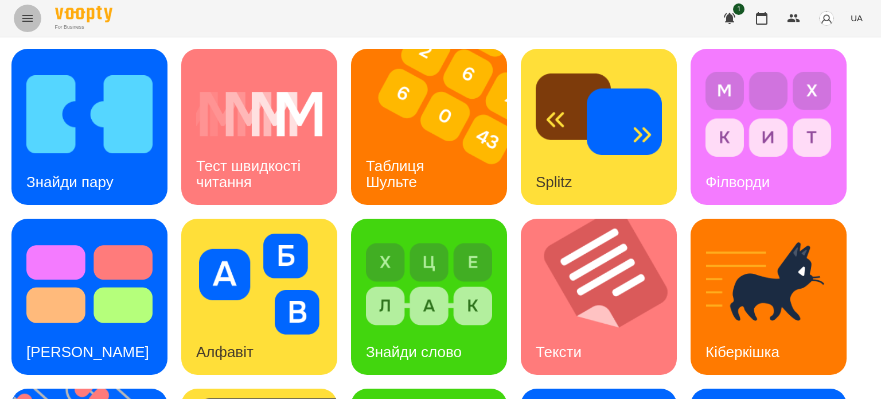
click at [25, 17] on icon "Menu" at bounding box center [28, 18] width 14 height 14
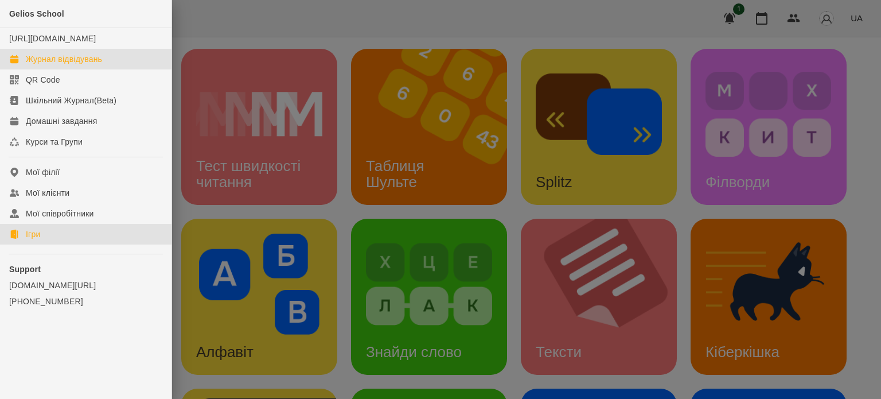
click at [73, 65] on div "Журнал відвідувань" at bounding box center [64, 58] width 76 height 11
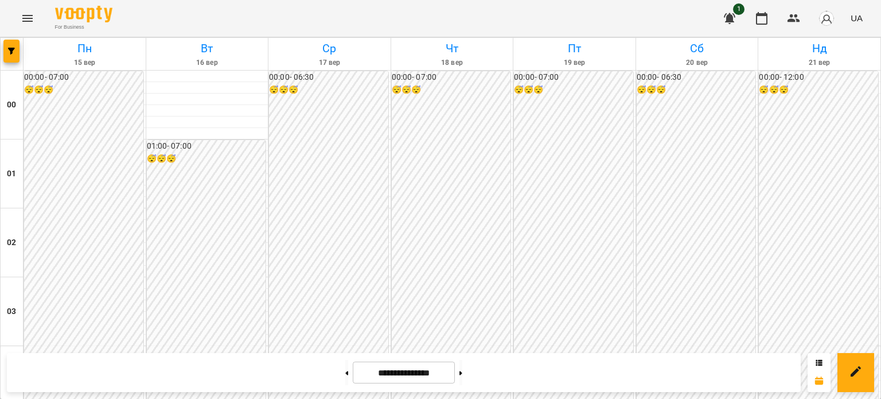
scroll to position [1146, 0]
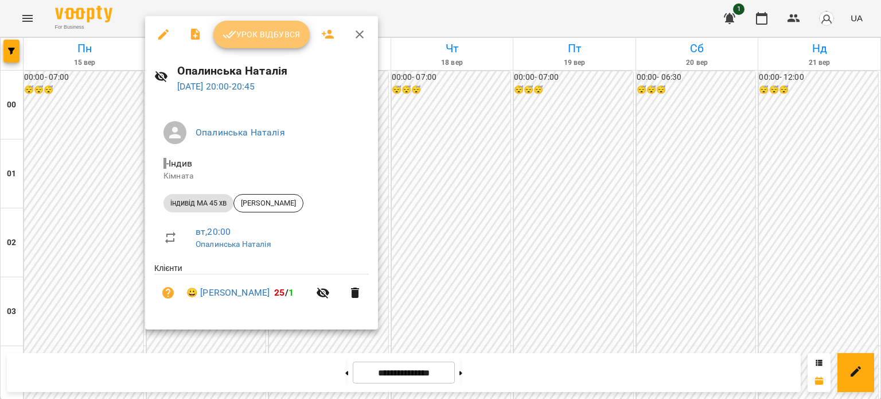
click at [276, 38] on span "Урок відбувся" at bounding box center [262, 35] width 78 height 14
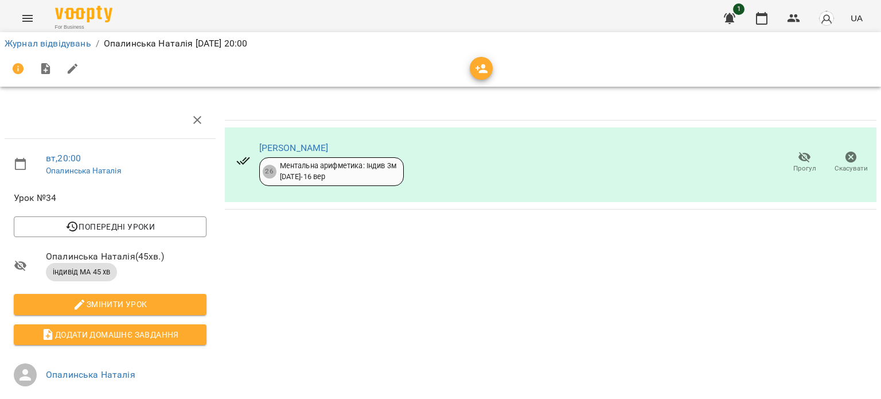
scroll to position [115, 0]
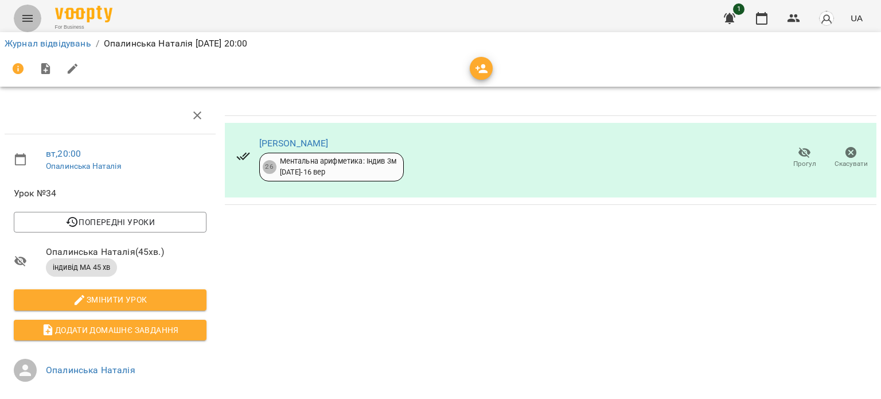
click at [30, 16] on icon "Menu" at bounding box center [28, 18] width 14 height 14
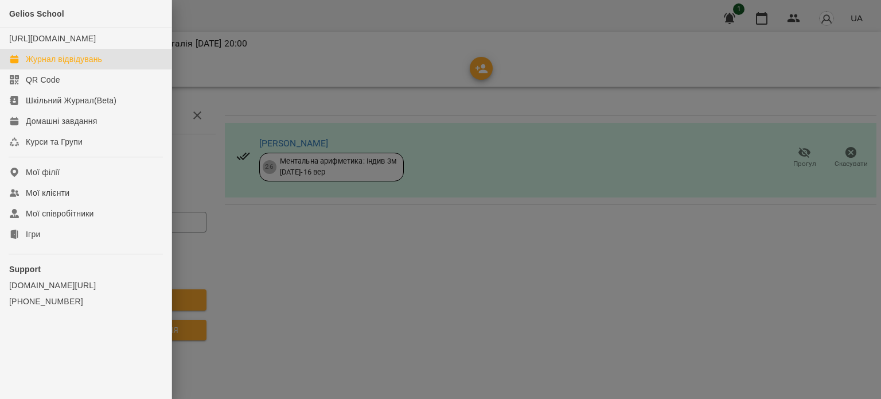
click at [62, 65] on div "Журнал відвідувань" at bounding box center [64, 58] width 76 height 11
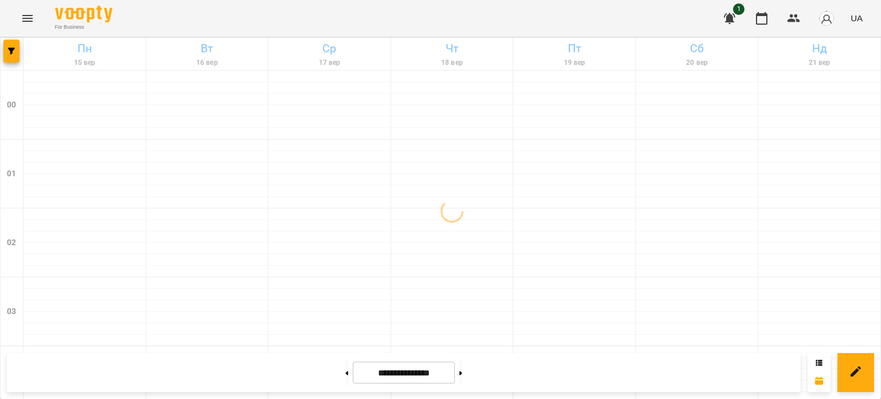
scroll to position [1375, 0]
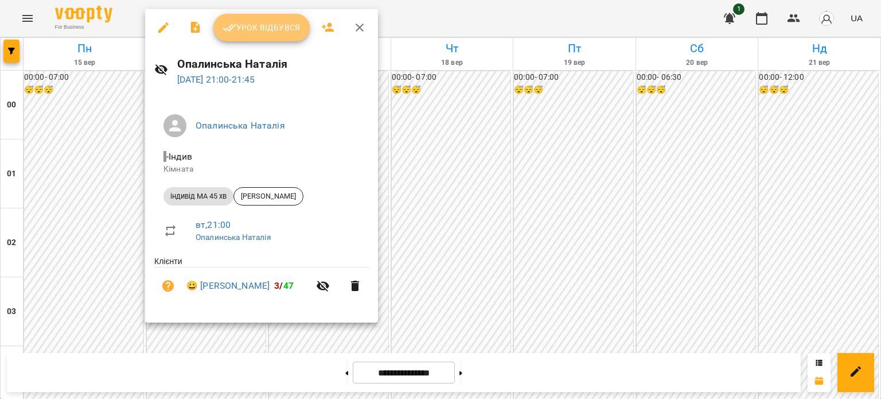
click at [262, 30] on span "Урок відбувся" at bounding box center [262, 28] width 78 height 14
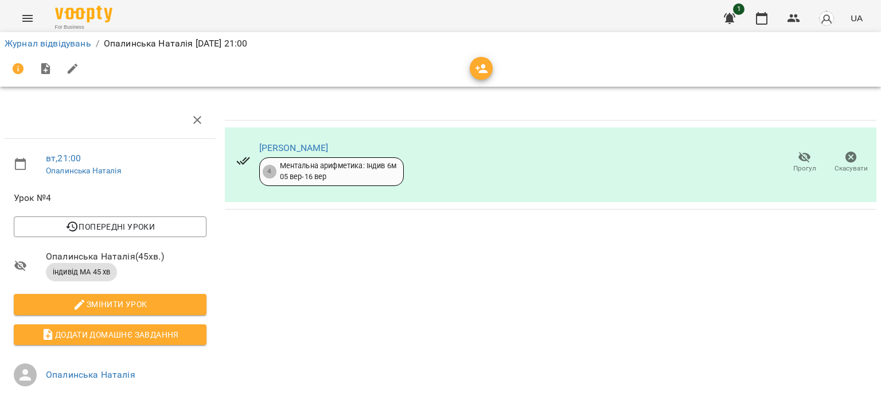
click at [29, 17] on icon "Menu" at bounding box center [28, 18] width 14 height 14
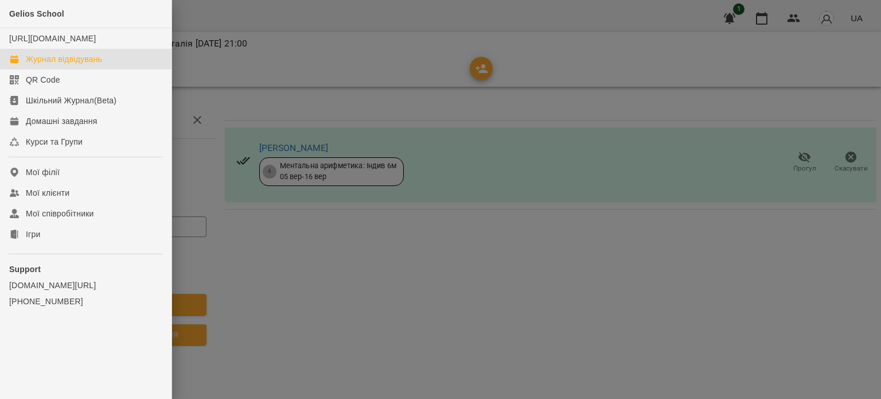
click at [85, 65] on div "Журнал відвідувань" at bounding box center [64, 58] width 76 height 11
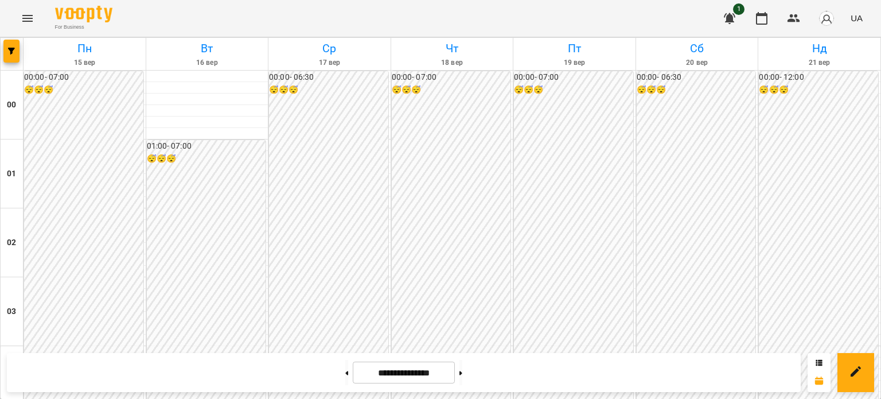
scroll to position [1088, 0]
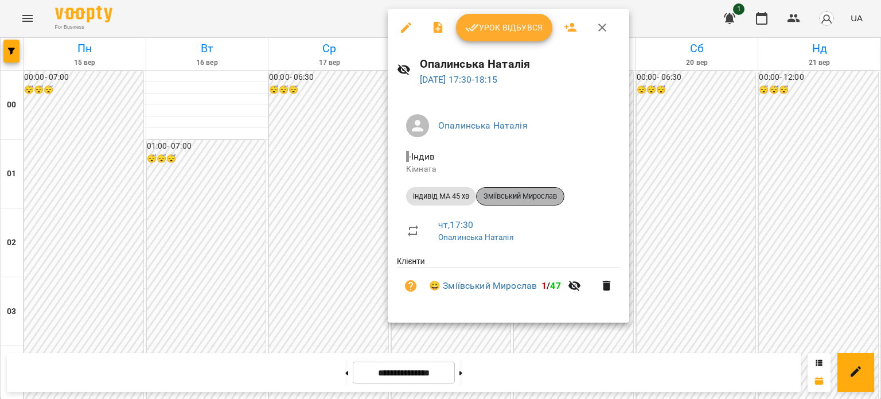
click at [512, 200] on span "Зміївський Мирослав" at bounding box center [520, 196] width 87 height 10
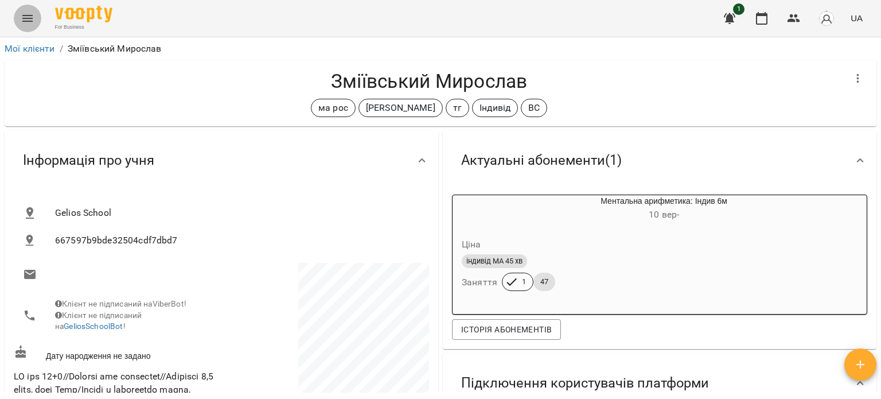
click at [28, 18] on icon "Menu" at bounding box center [27, 18] width 10 height 7
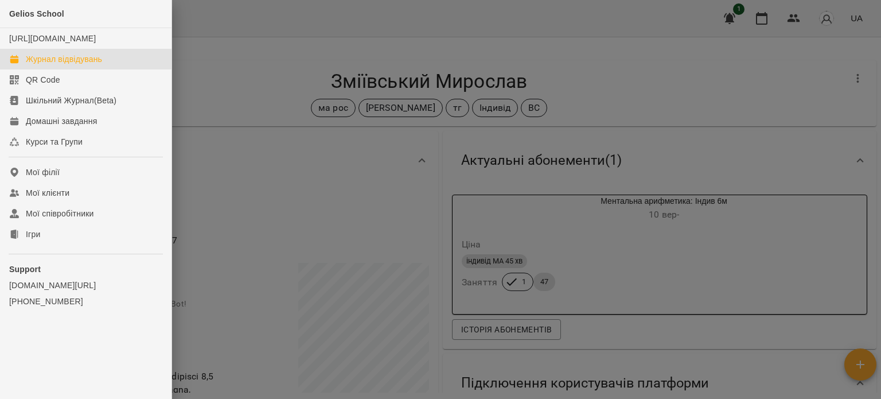
click at [54, 65] on div "Журнал відвідувань" at bounding box center [64, 58] width 76 height 11
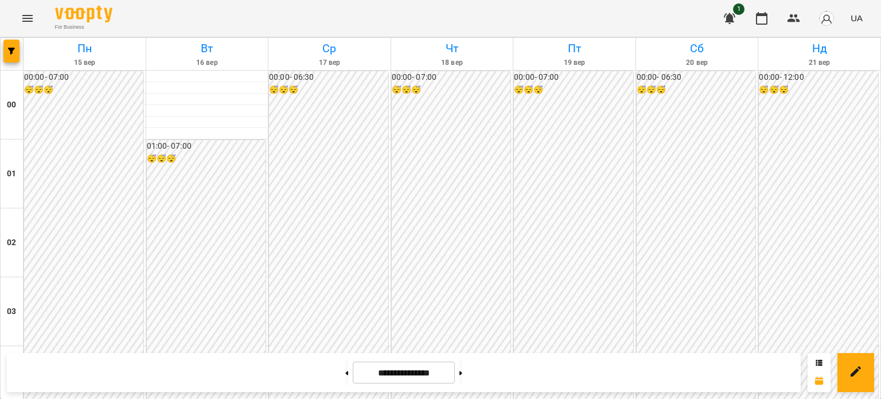
scroll to position [115, 0]
click at [25, 14] on icon "Menu" at bounding box center [28, 18] width 14 height 14
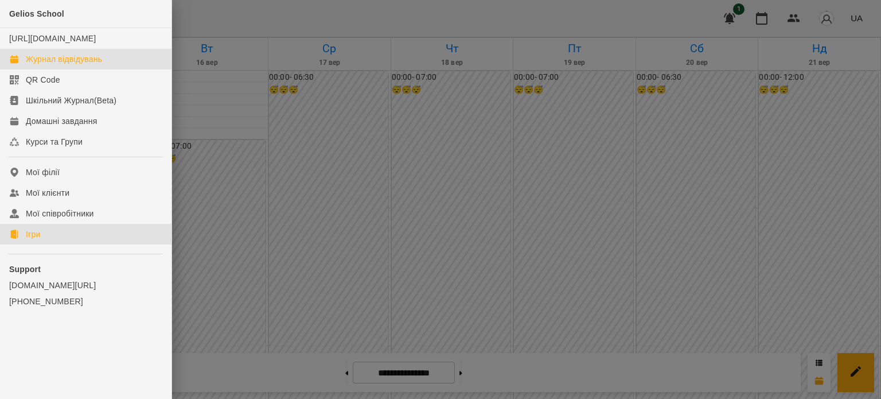
click at [37, 240] on div "Ігри" at bounding box center [33, 233] width 14 height 11
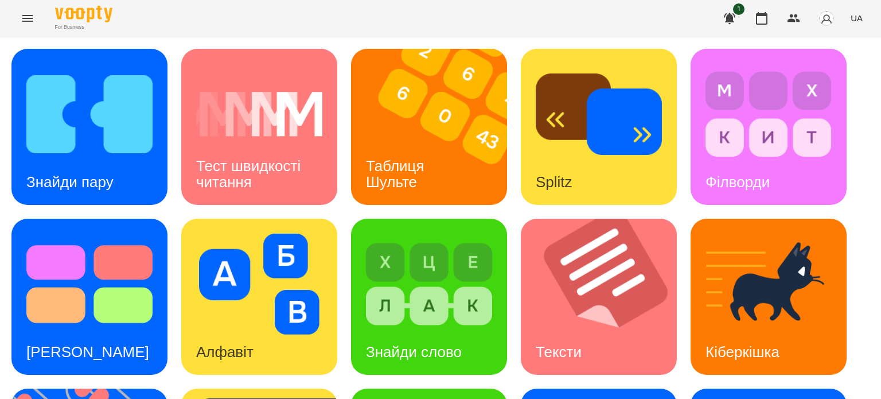
scroll to position [326, 0]
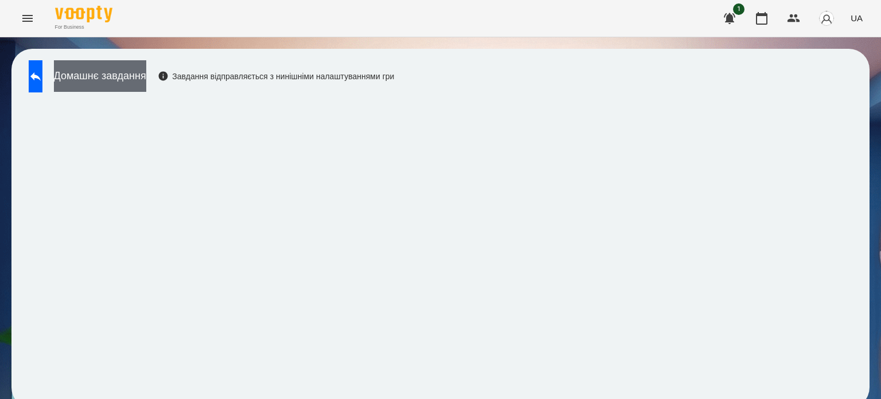
click at [146, 72] on button "Домашнє завдання" at bounding box center [100, 76] width 92 height 32
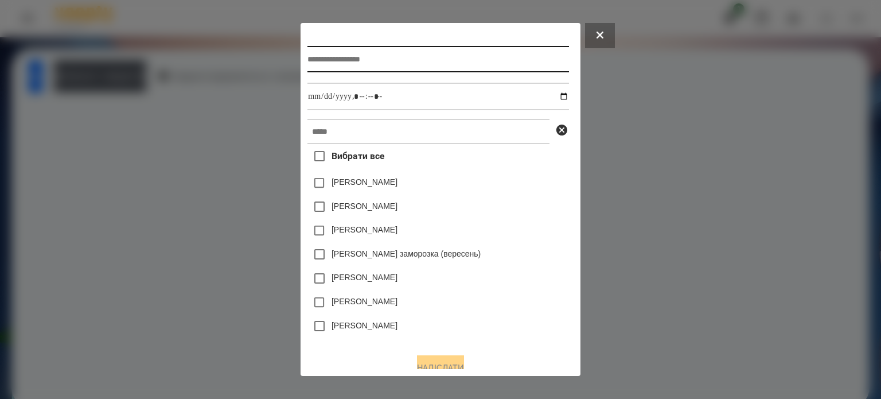
click at [308, 63] on input "text" at bounding box center [438, 59] width 261 height 26
type input "**********"
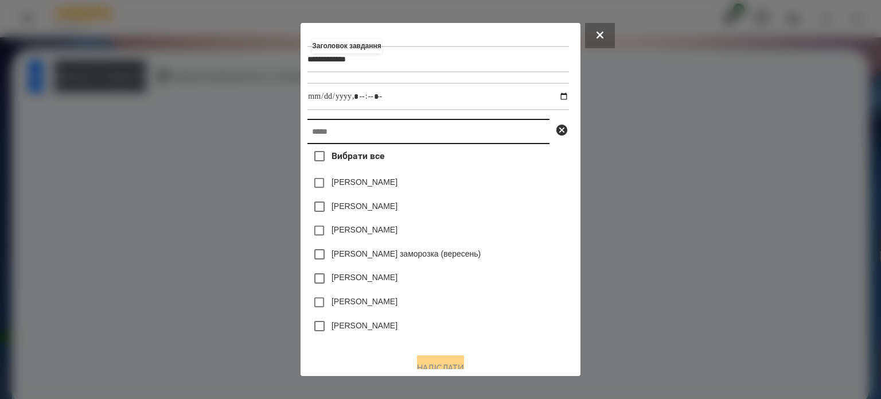
click at [308, 135] on input "text" at bounding box center [429, 131] width 242 height 25
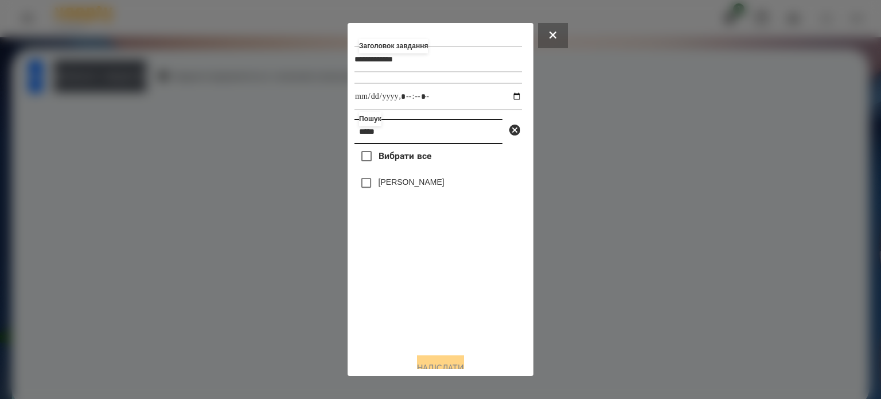
type input "*****"
click at [423, 186] on label "[PERSON_NAME]" at bounding box center [412, 181] width 66 height 11
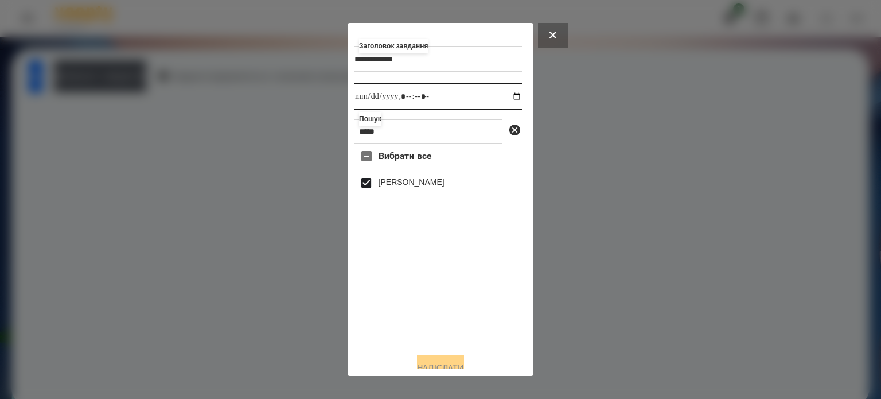
click at [505, 96] on input "datetime-local" at bounding box center [439, 97] width 168 height 28
type input "**********"
click at [438, 362] on button "Надіслати" at bounding box center [440, 367] width 47 height 25
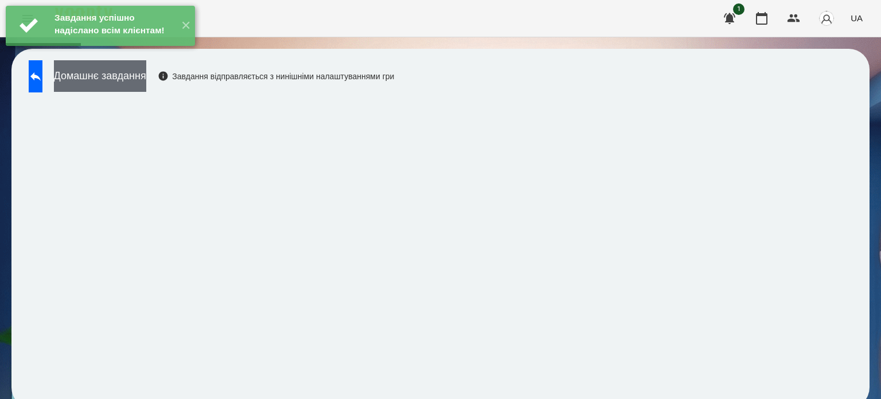
click at [146, 80] on button "Домашнє завдання" at bounding box center [100, 76] width 92 height 32
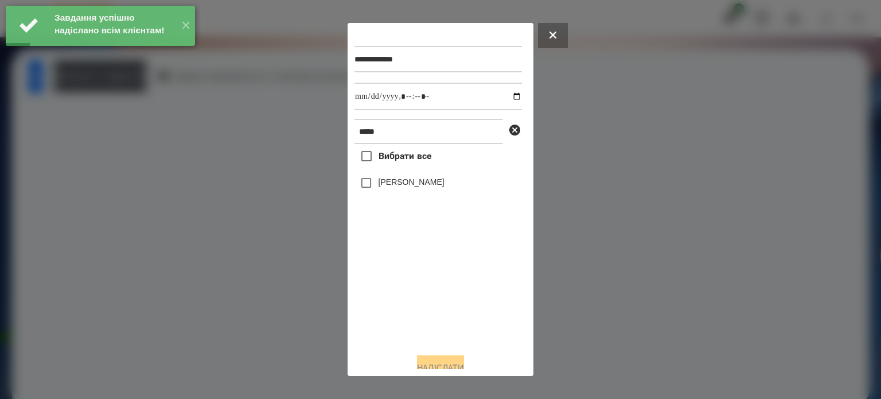
click at [443, 182] on label "[PERSON_NAME]" at bounding box center [412, 181] width 66 height 11
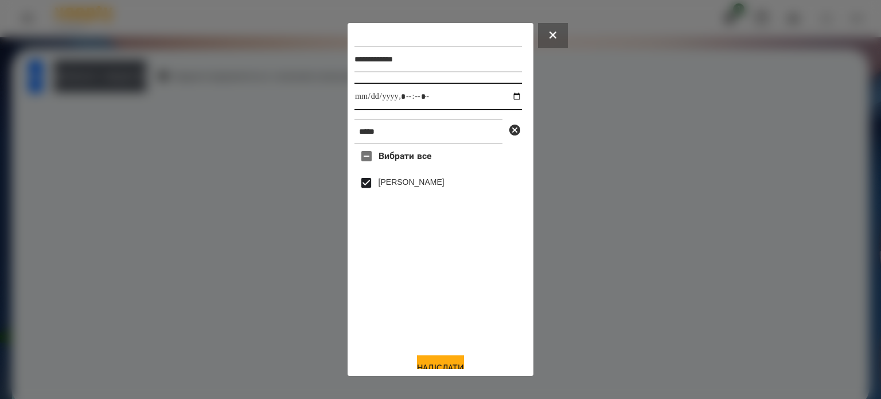
click at [505, 100] on input "datetime-local" at bounding box center [439, 97] width 168 height 28
type input "**********"
click at [431, 364] on button "Надіслати" at bounding box center [440, 367] width 47 height 25
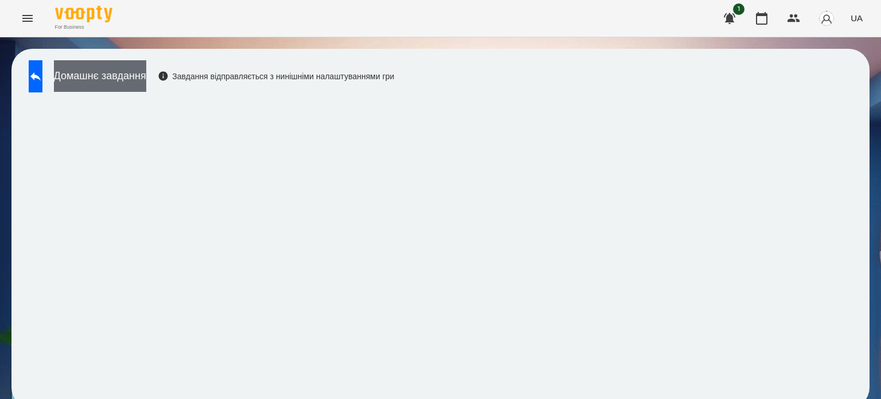
click at [128, 75] on button "Домашнє завдання" at bounding box center [100, 76] width 92 height 32
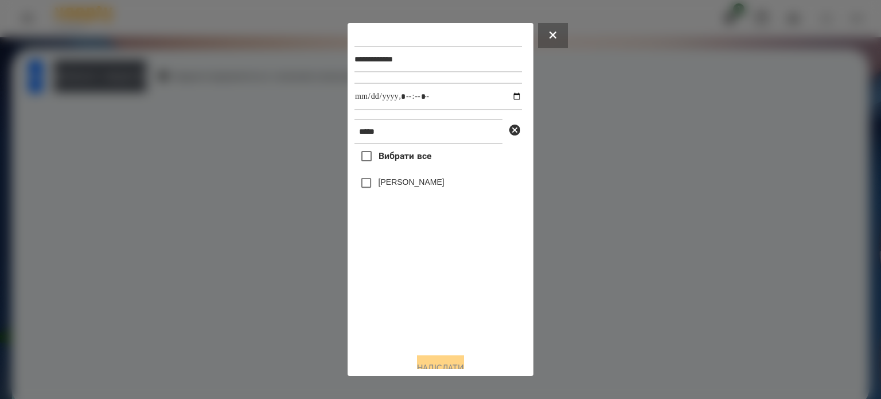
drag, startPoint x: 383, startPoint y: 187, endPoint x: 408, endPoint y: 183, distance: 25.0
click at [384, 187] on label "[PERSON_NAME]" at bounding box center [412, 181] width 66 height 11
click at [507, 100] on input "datetime-local" at bounding box center [439, 97] width 168 height 28
type input "**********"
click at [439, 361] on button "Надіслати" at bounding box center [440, 367] width 47 height 25
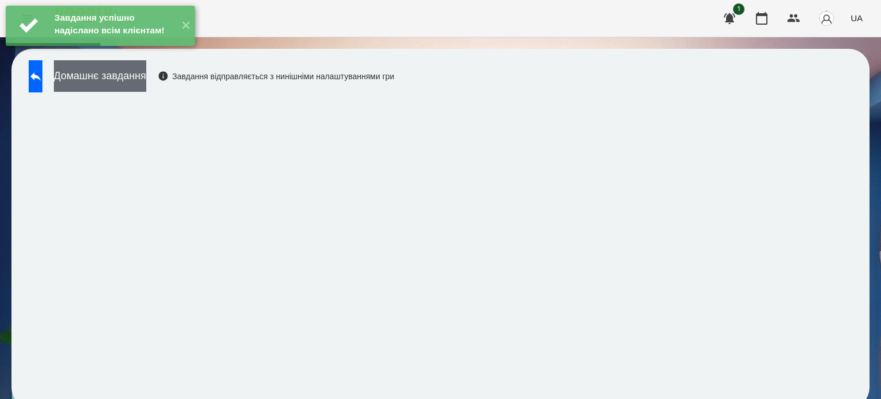
click at [139, 75] on button "Домашнє завдання" at bounding box center [100, 76] width 92 height 32
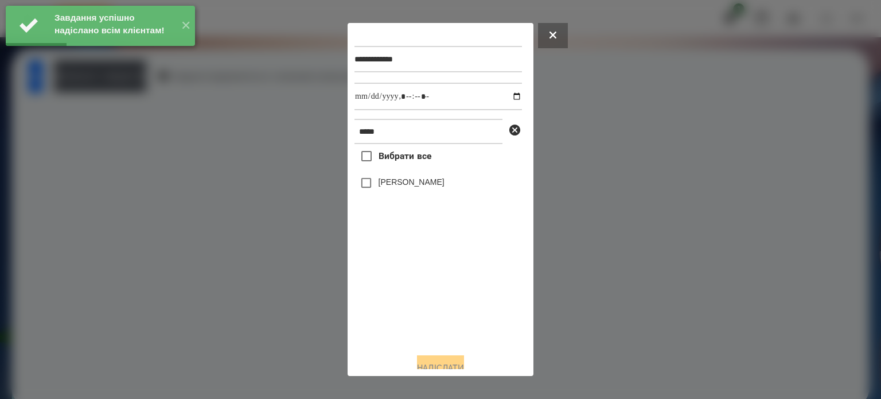
click at [387, 185] on label "[PERSON_NAME]" at bounding box center [412, 181] width 66 height 11
click at [502, 96] on input "datetime-local" at bounding box center [439, 97] width 168 height 28
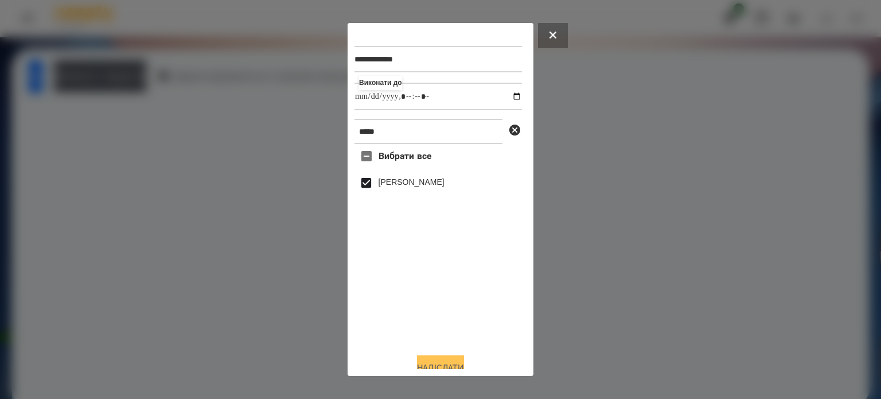
type input "**********"
click at [425, 364] on button "Надіслати" at bounding box center [440, 367] width 47 height 25
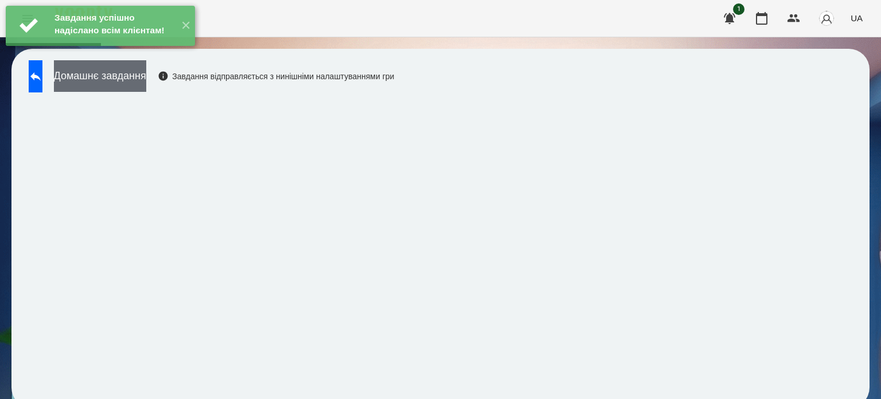
click at [146, 77] on button "Домашнє завдання" at bounding box center [100, 76] width 92 height 32
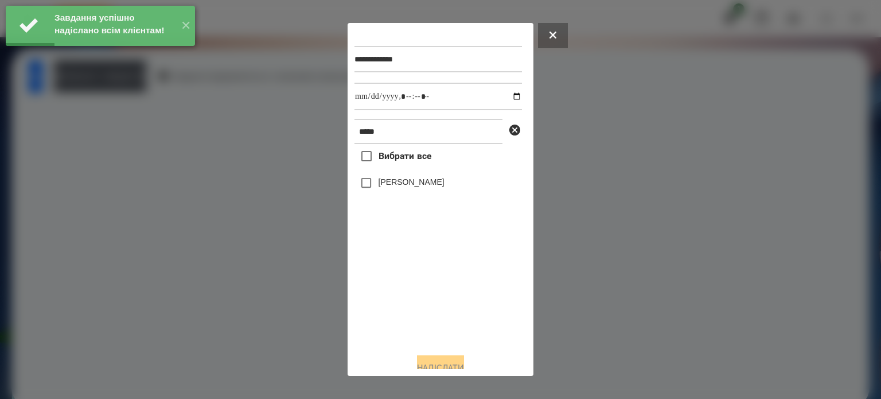
click at [398, 184] on label "[PERSON_NAME]" at bounding box center [412, 181] width 66 height 11
click at [504, 94] on input "datetime-local" at bounding box center [439, 97] width 168 height 28
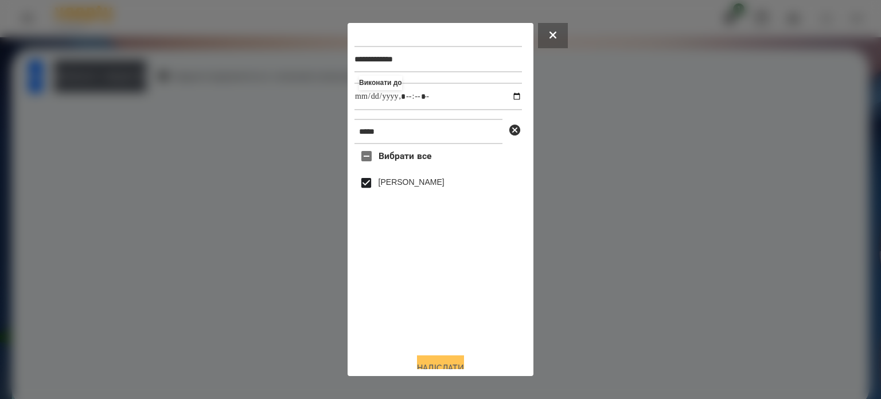
type input "**********"
click at [426, 367] on button "Надіслати" at bounding box center [440, 367] width 47 height 25
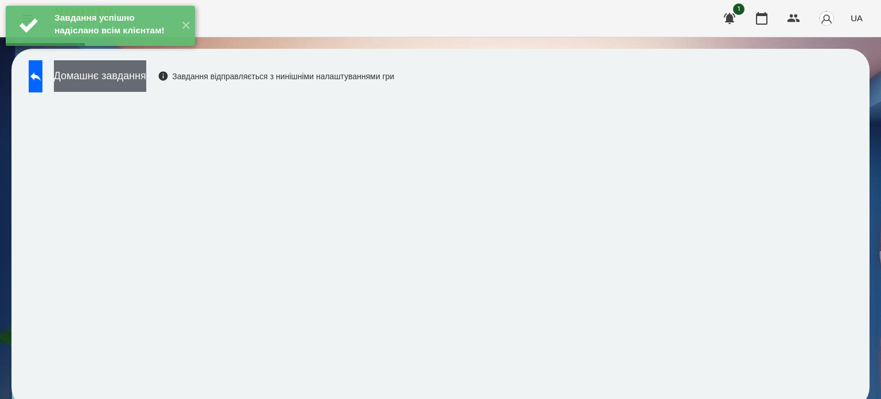
click at [142, 77] on button "Домашнє завдання" at bounding box center [100, 76] width 92 height 32
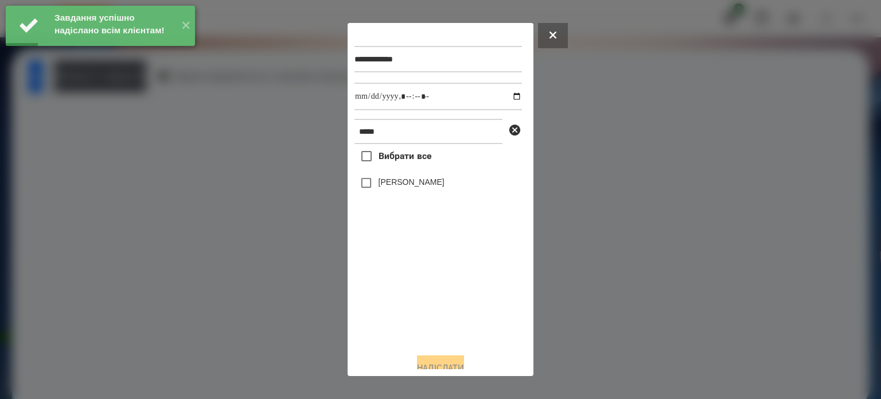
click at [441, 183] on label "[PERSON_NAME]" at bounding box center [412, 181] width 66 height 11
click at [507, 96] on input "datetime-local" at bounding box center [439, 97] width 168 height 28
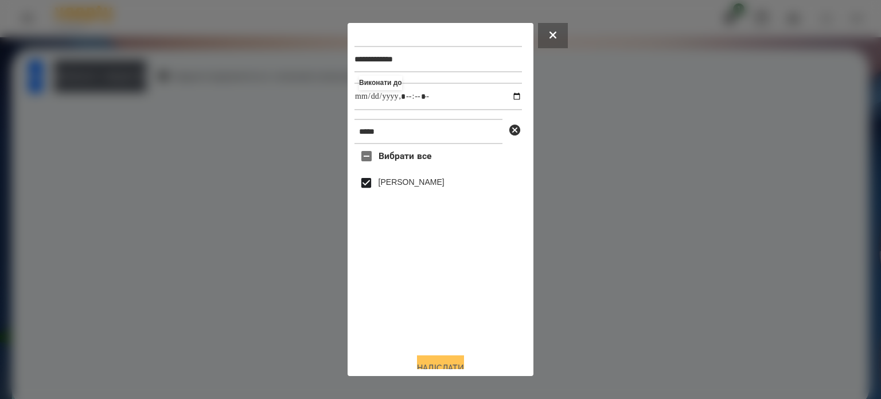
type input "**********"
click at [440, 365] on button "Надіслати" at bounding box center [440, 367] width 47 height 25
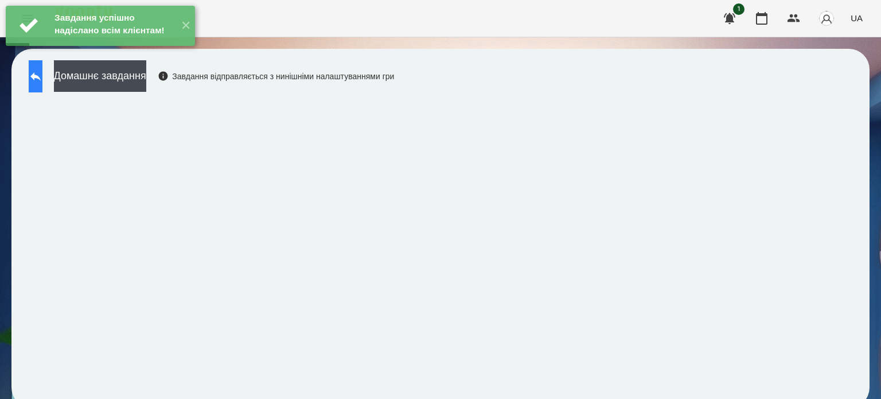
click at [37, 75] on button at bounding box center [36, 76] width 14 height 32
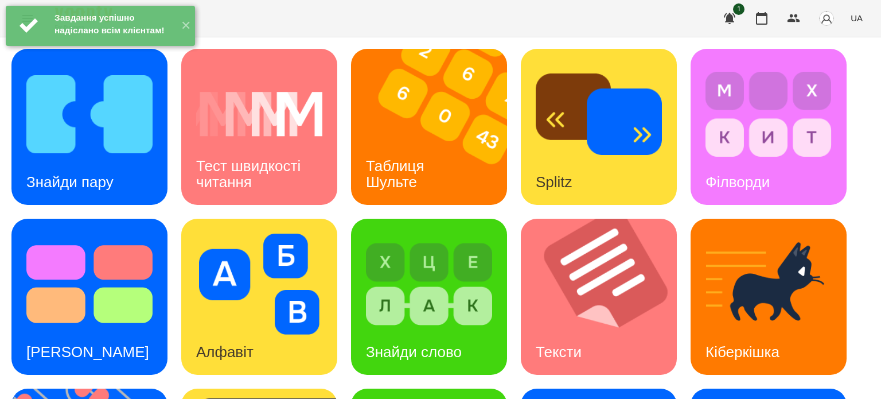
scroll to position [326, 0]
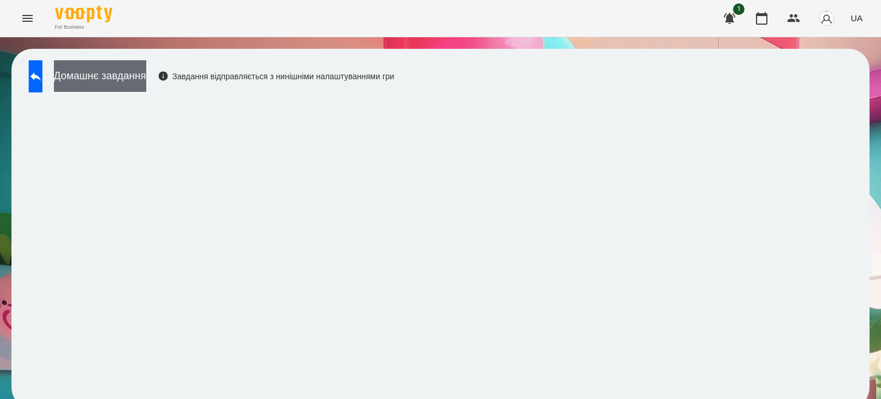
click at [146, 77] on button "Домашнє завдання" at bounding box center [100, 76] width 92 height 32
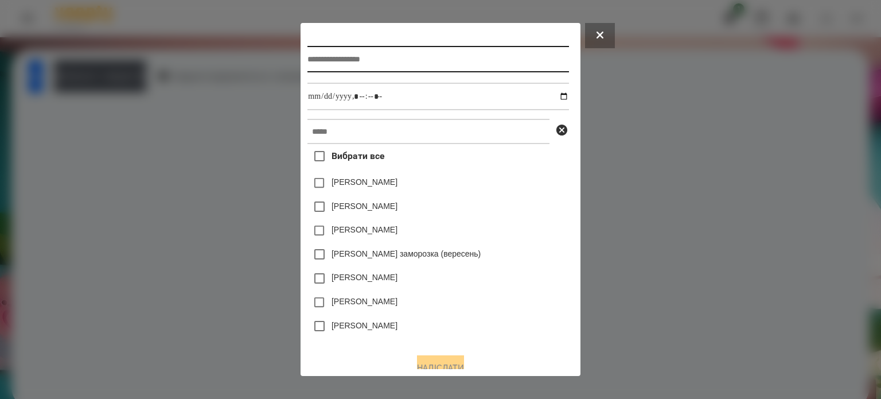
click at [308, 66] on input "text" at bounding box center [438, 59] width 261 height 26
type input "**********"
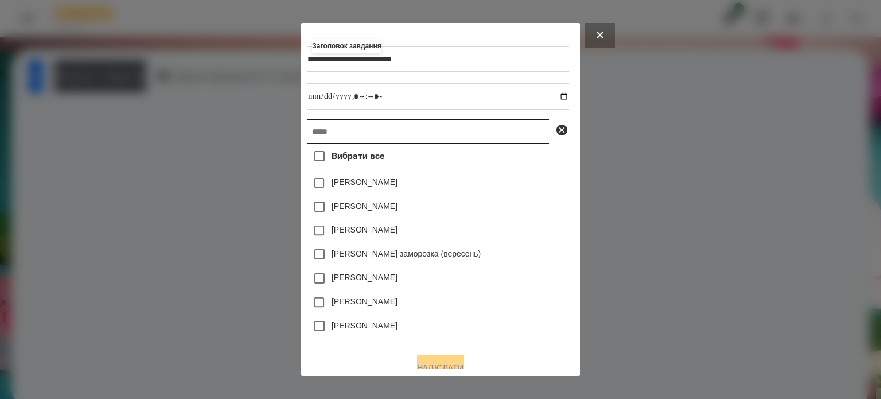
click at [308, 138] on input "text" at bounding box center [429, 131] width 242 height 25
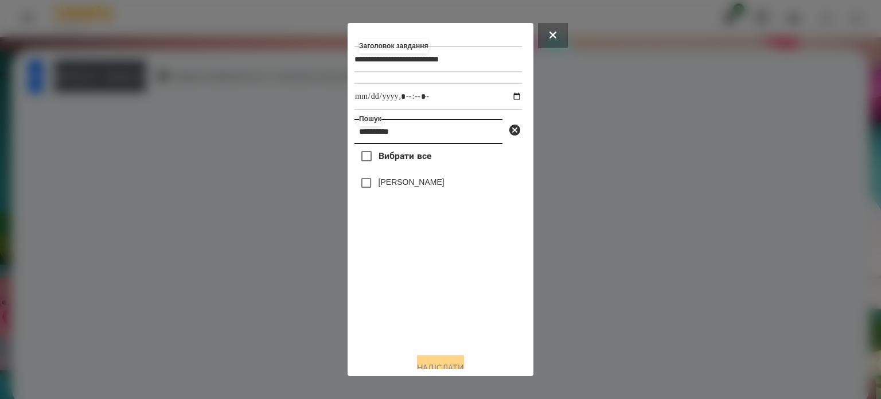
type input "**********"
click at [425, 184] on label "[PERSON_NAME]" at bounding box center [412, 181] width 66 height 11
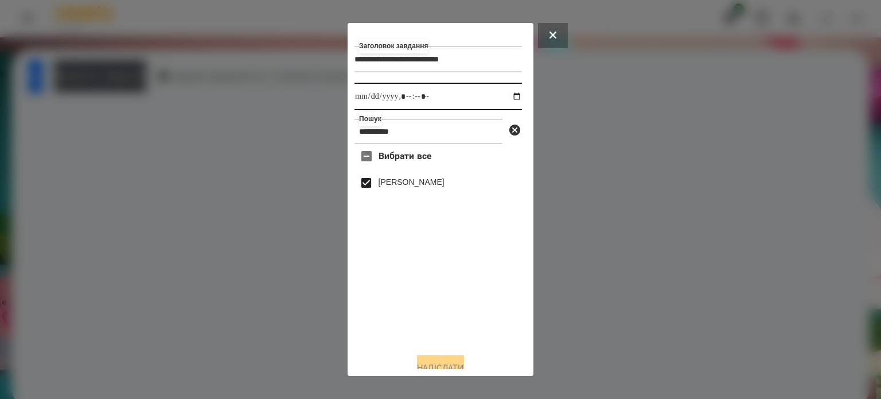
click at [507, 95] on input "datetime-local" at bounding box center [439, 97] width 168 height 28
type input "**********"
click at [448, 360] on button "Надіслати" at bounding box center [440, 367] width 47 height 25
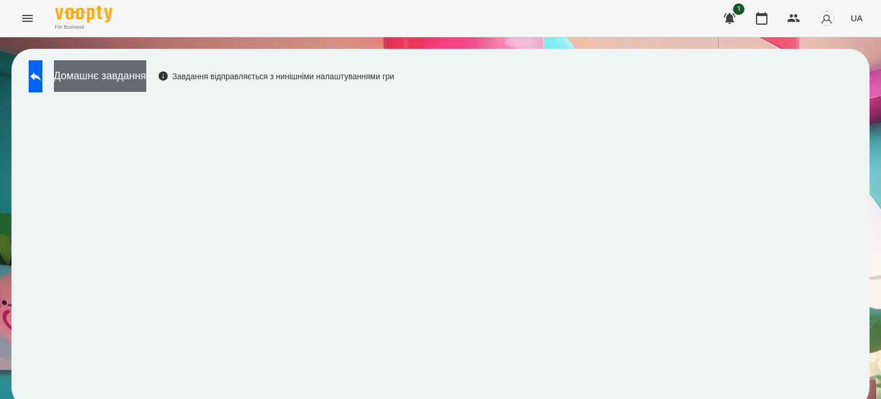
click at [146, 83] on button "Домашнє завдання" at bounding box center [100, 76] width 92 height 32
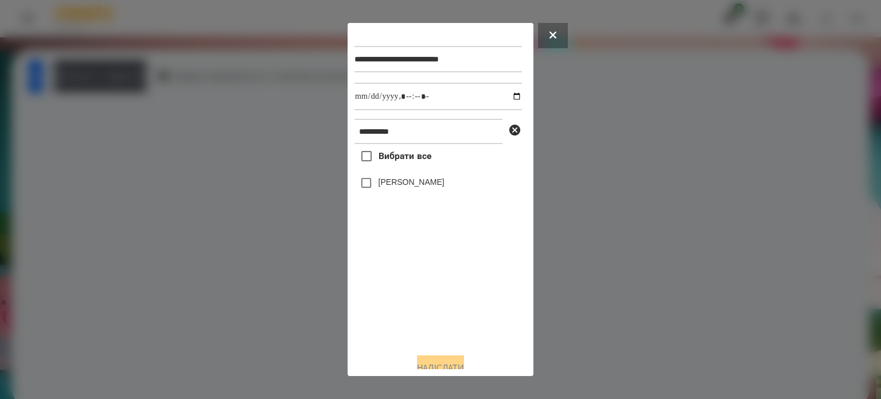
drag, startPoint x: 410, startPoint y: 191, endPoint x: 416, endPoint y: 184, distance: 9.8
click at [410, 188] on label "[PERSON_NAME]" at bounding box center [412, 181] width 66 height 11
click at [505, 98] on input "datetime-local" at bounding box center [439, 97] width 168 height 28
type input "**********"
click at [426, 364] on button "Надіслати" at bounding box center [440, 367] width 47 height 25
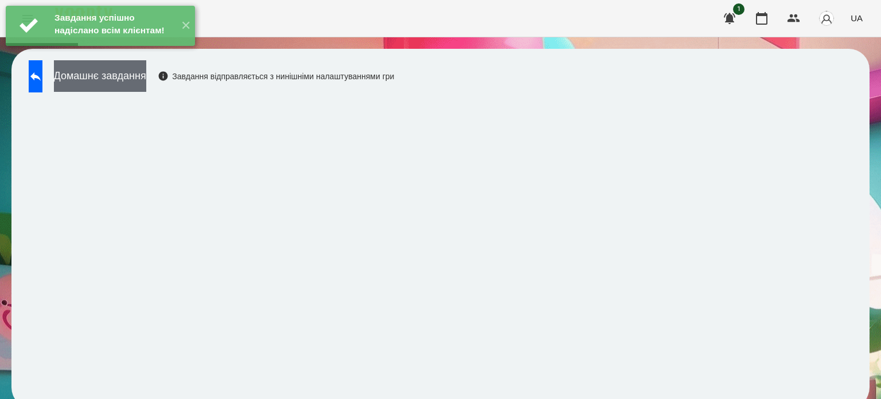
click at [137, 73] on button "Домашнє завдання" at bounding box center [100, 76] width 92 height 32
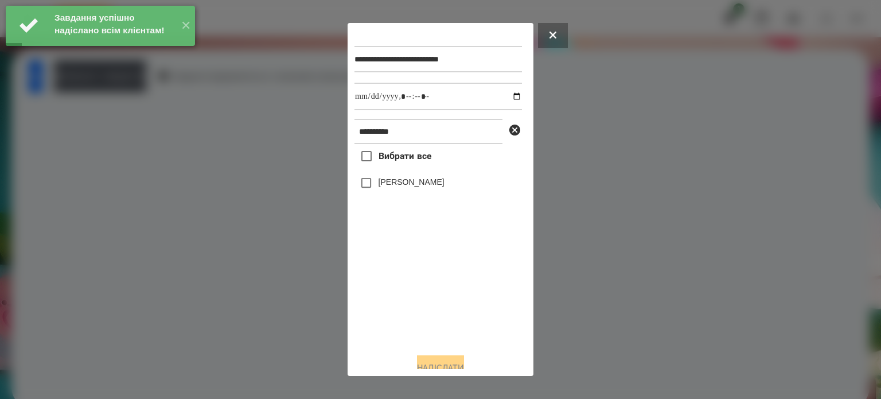
click at [420, 186] on label "[PERSON_NAME]" at bounding box center [412, 181] width 66 height 11
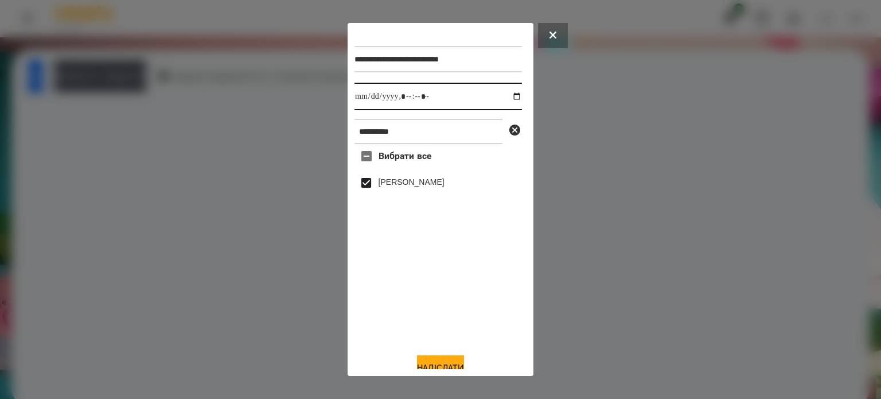
click at [507, 96] on input "datetime-local" at bounding box center [439, 97] width 168 height 28
type input "**********"
click at [433, 366] on button "Надіслати" at bounding box center [440, 367] width 47 height 25
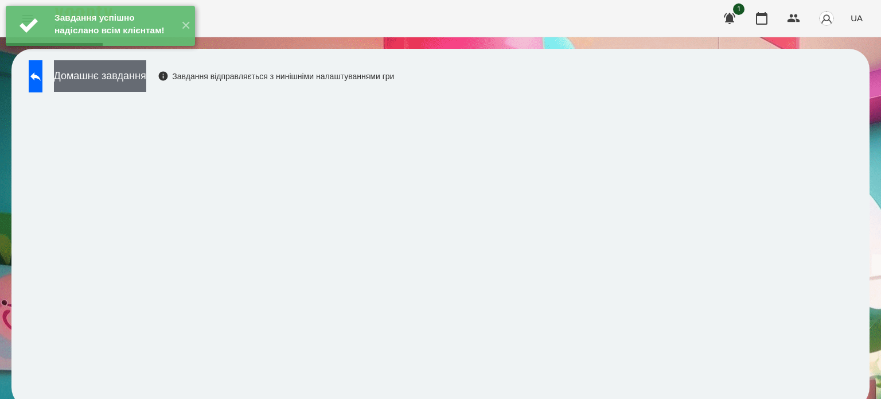
click at [146, 77] on button "Домашнє завдання" at bounding box center [100, 76] width 92 height 32
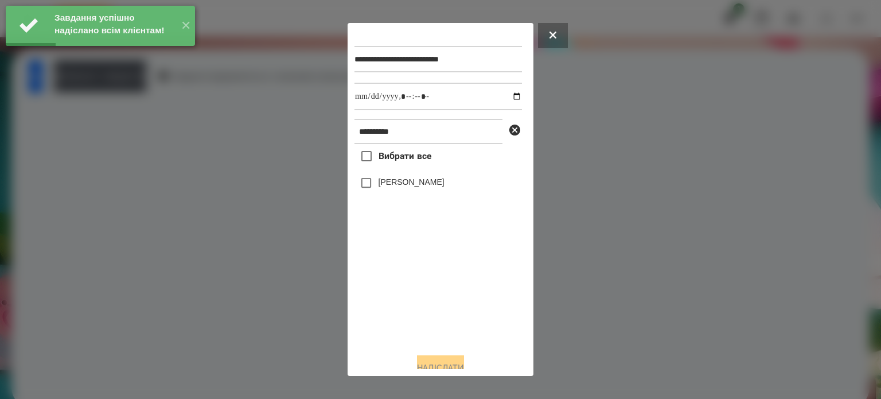
click at [394, 183] on label "[PERSON_NAME]" at bounding box center [412, 181] width 66 height 11
click at [507, 95] on input "datetime-local" at bounding box center [439, 97] width 168 height 28
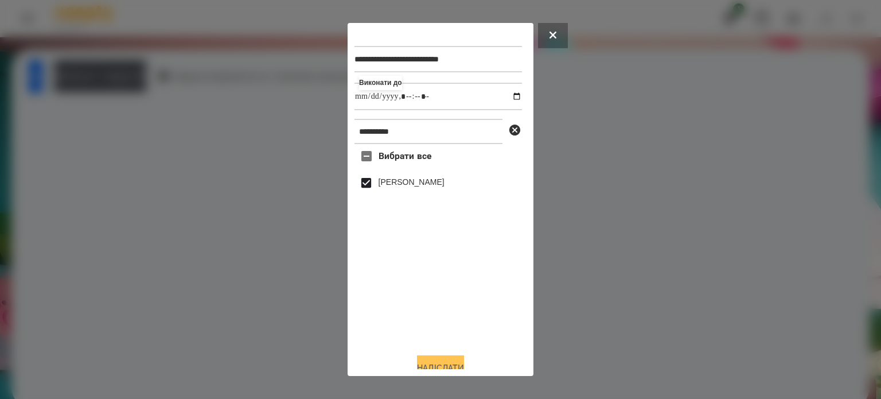
type input "**********"
click at [436, 365] on button "Надіслати" at bounding box center [440, 367] width 47 height 25
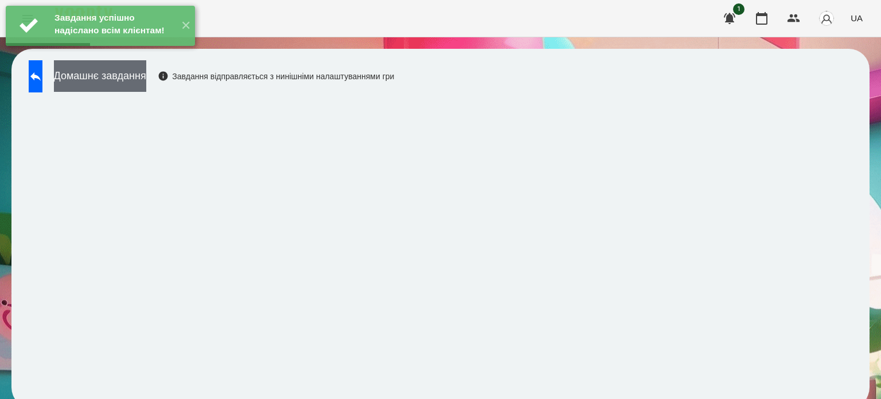
click at [146, 85] on button "Домашнє завдання" at bounding box center [100, 76] width 92 height 32
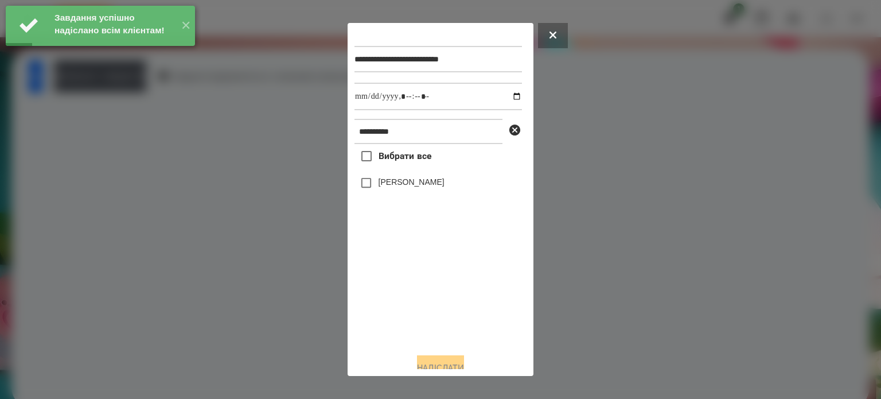
click at [392, 184] on label "[PERSON_NAME]" at bounding box center [412, 181] width 66 height 11
click at [504, 97] on input "datetime-local" at bounding box center [439, 97] width 168 height 28
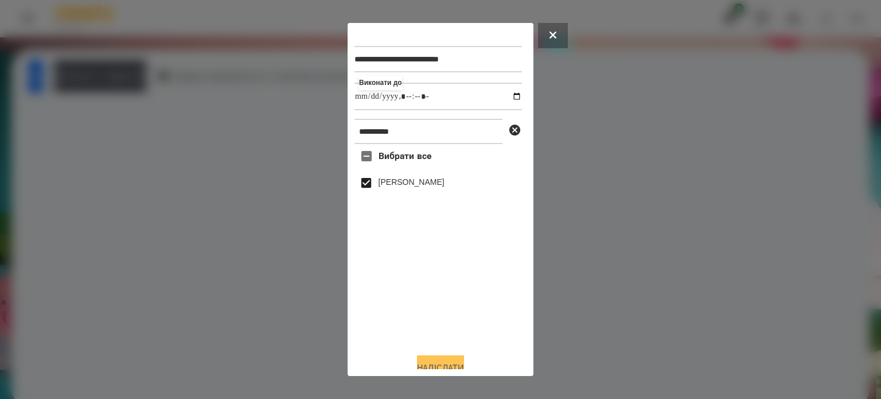
type input "**********"
click at [450, 367] on button "Надіслати" at bounding box center [440, 367] width 47 height 25
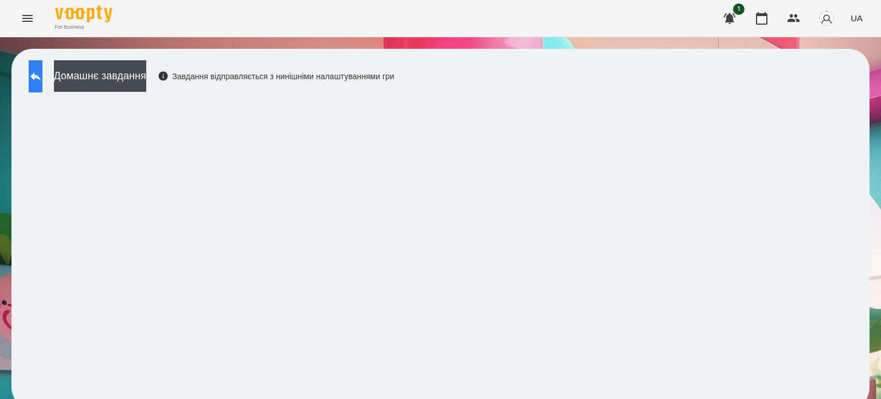
click at [42, 78] on icon at bounding box center [36, 76] width 14 height 14
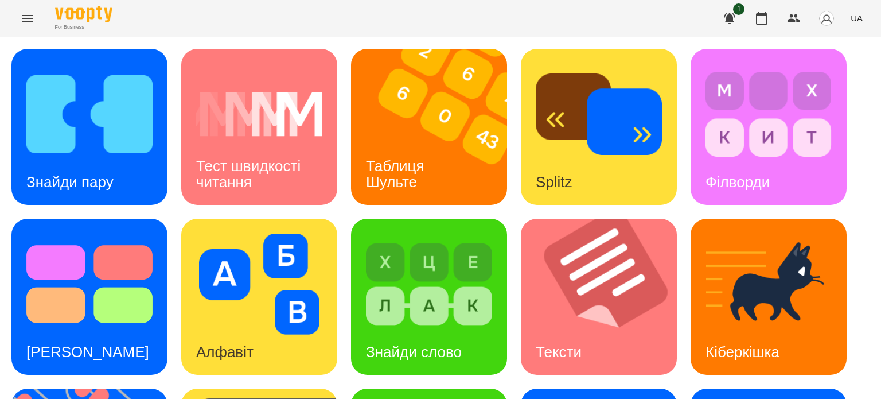
scroll to position [172, 0]
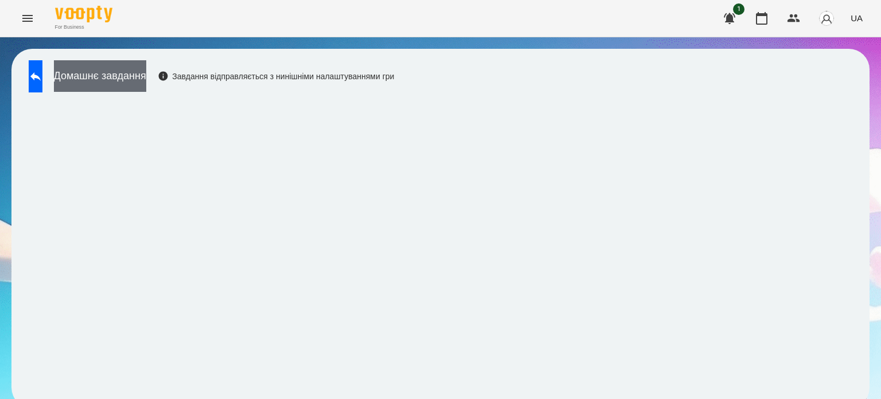
click at [143, 81] on button "Домашнє завдання" at bounding box center [100, 76] width 92 height 32
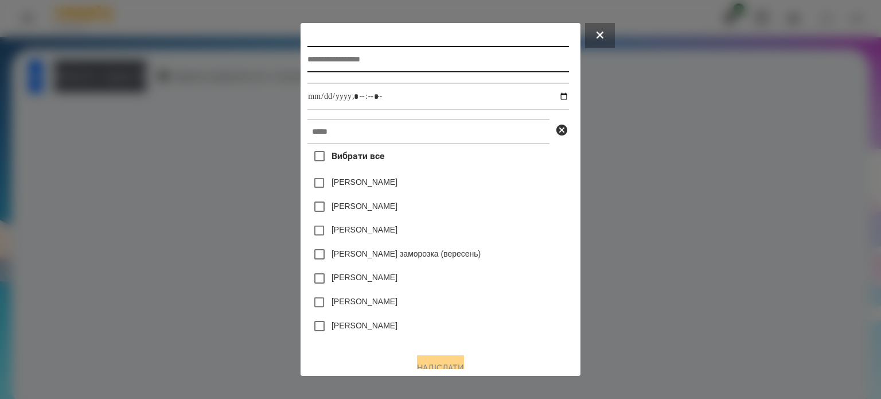
click at [319, 59] on input "text" at bounding box center [438, 59] width 261 height 26
type input "**********"
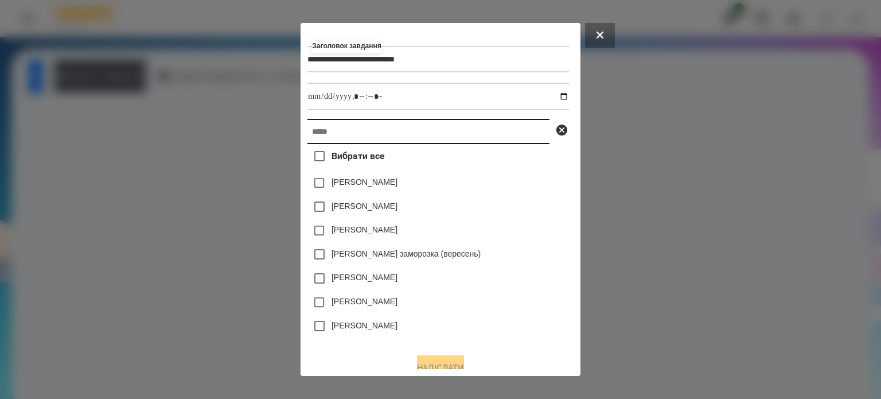
click at [314, 142] on input "text" at bounding box center [429, 131] width 242 height 25
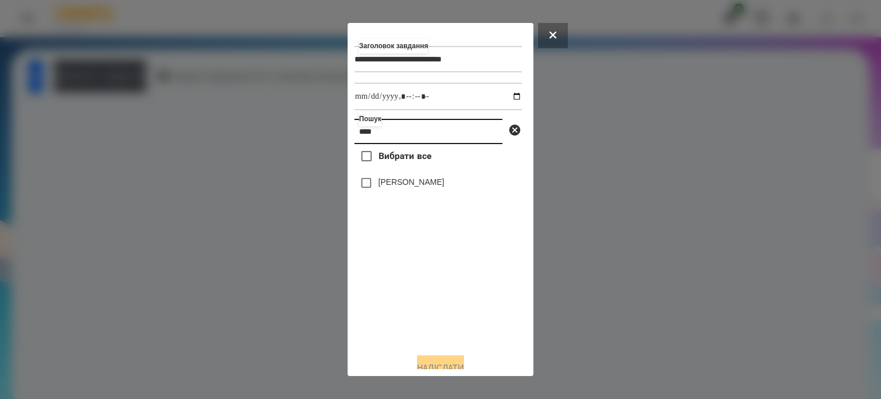
type input "****"
click at [407, 188] on label "[PERSON_NAME]" at bounding box center [412, 181] width 66 height 11
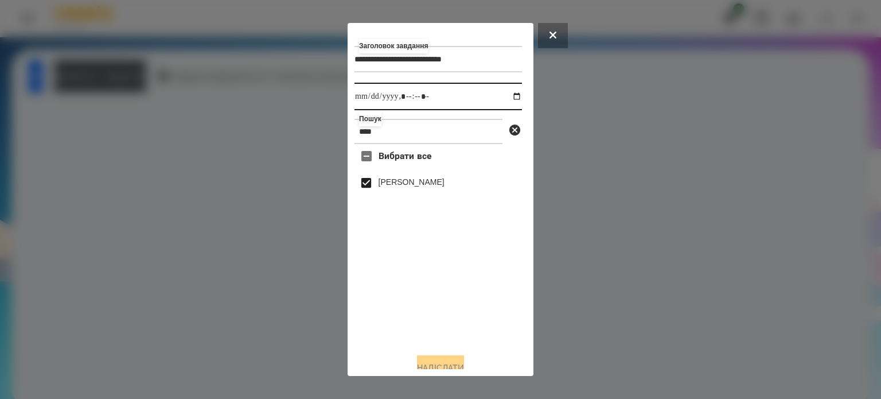
click at [509, 95] on input "datetime-local" at bounding box center [439, 97] width 168 height 28
type input "**********"
click at [438, 363] on button "Надіслати" at bounding box center [440, 367] width 47 height 25
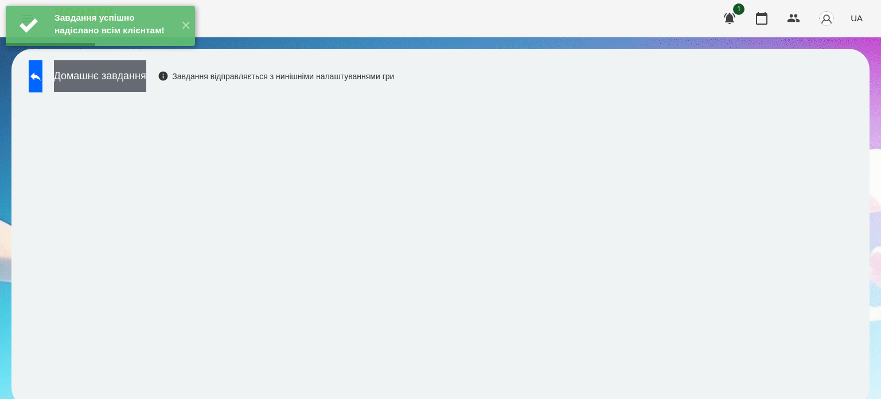
click at [146, 84] on button "Домашнє завдання" at bounding box center [100, 76] width 92 height 32
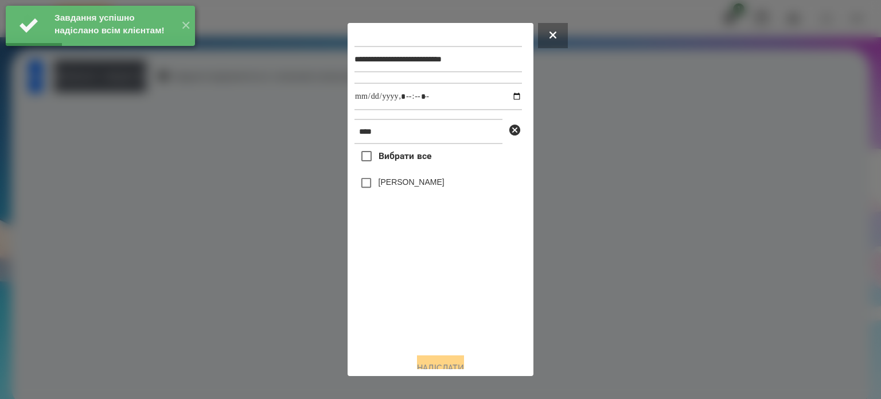
click at [385, 184] on label "[PERSON_NAME]" at bounding box center [412, 181] width 66 height 11
click at [505, 103] on input "datetime-local" at bounding box center [439, 97] width 168 height 28
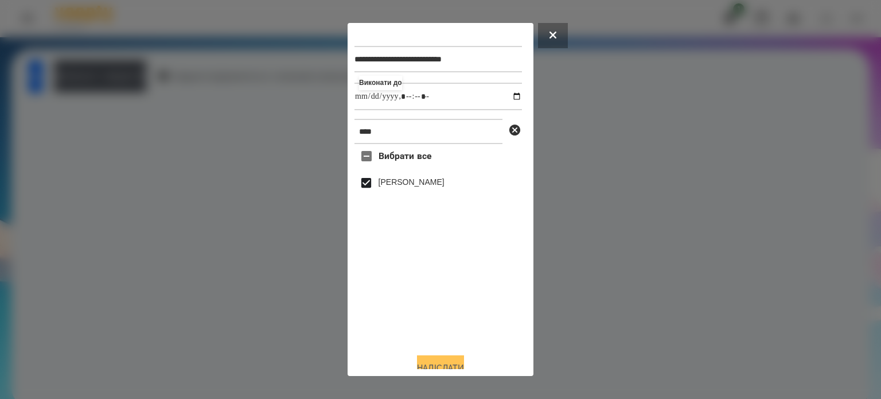
type input "**********"
click at [430, 363] on button "Надіслати" at bounding box center [440, 367] width 47 height 25
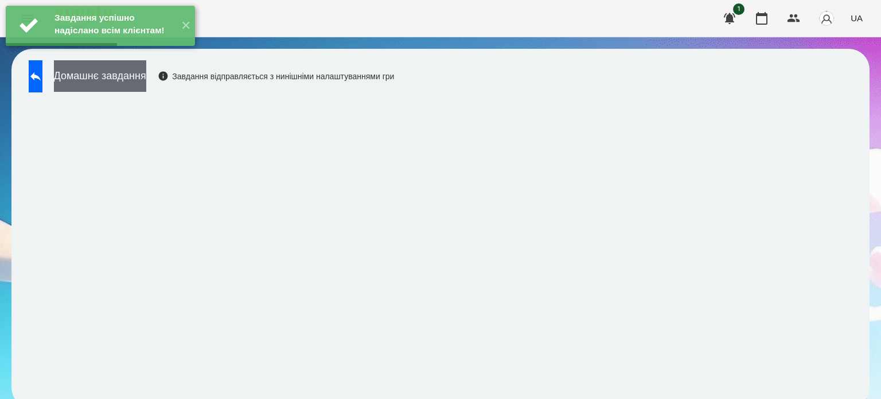
click at [133, 72] on button "Домашнє завдання" at bounding box center [100, 76] width 92 height 32
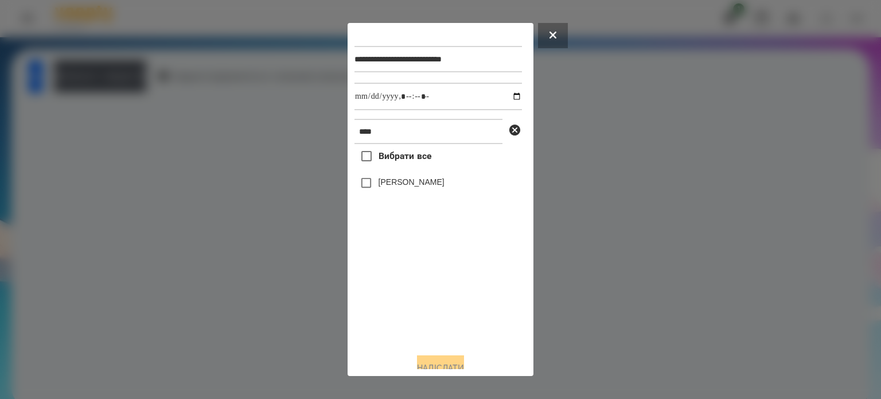
click at [382, 184] on label "[PERSON_NAME]" at bounding box center [412, 181] width 66 height 11
click at [499, 100] on input "datetime-local" at bounding box center [439, 97] width 168 height 28
click at [503, 100] on input "datetime-local" at bounding box center [439, 97] width 168 height 28
type input "**********"
click at [441, 365] on button "Надіслати" at bounding box center [440, 367] width 47 height 25
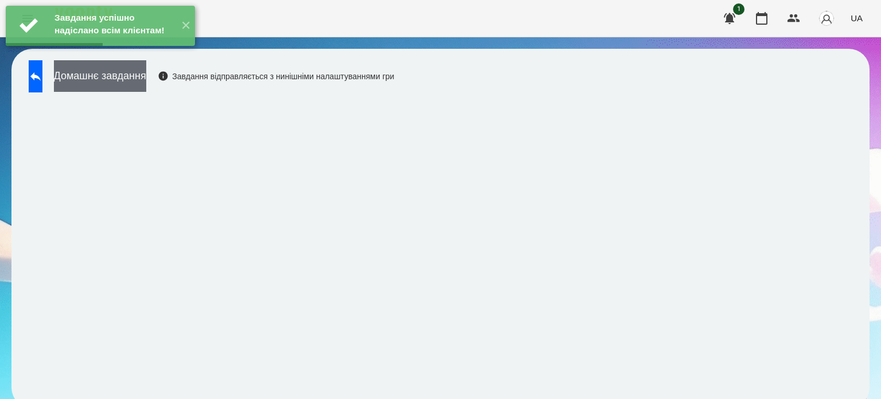
click at [146, 73] on button "Домашнє завдання" at bounding box center [100, 76] width 92 height 32
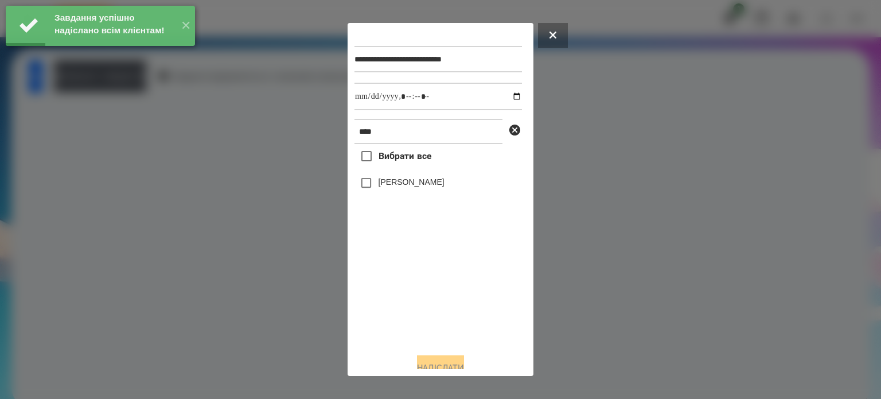
click at [415, 188] on label "[PERSON_NAME]" at bounding box center [412, 181] width 66 height 11
click at [505, 99] on input "datetime-local" at bounding box center [439, 97] width 168 height 28
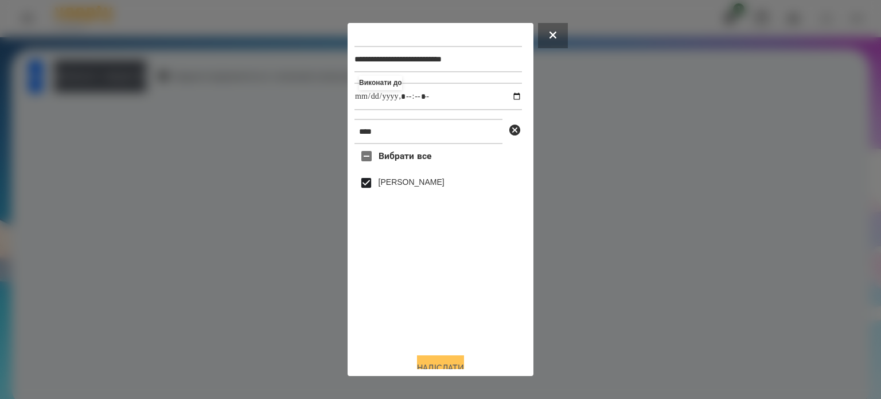
type input "**********"
click at [450, 363] on button "Надіслати" at bounding box center [440, 367] width 47 height 25
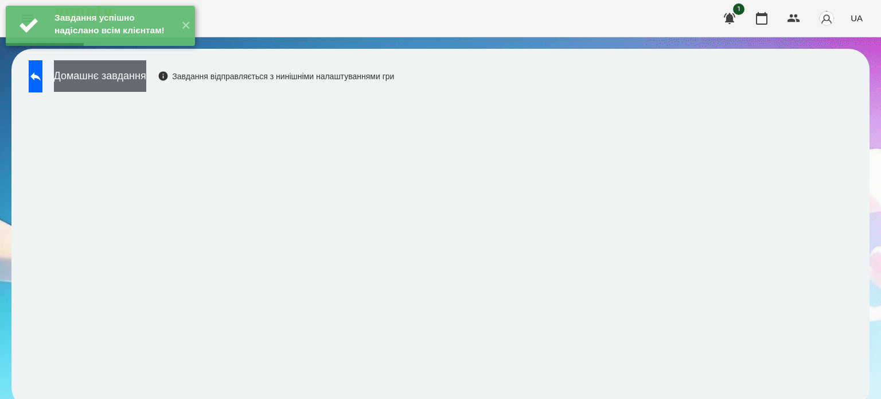
click at [129, 79] on button "Домашнє завдання" at bounding box center [100, 76] width 92 height 32
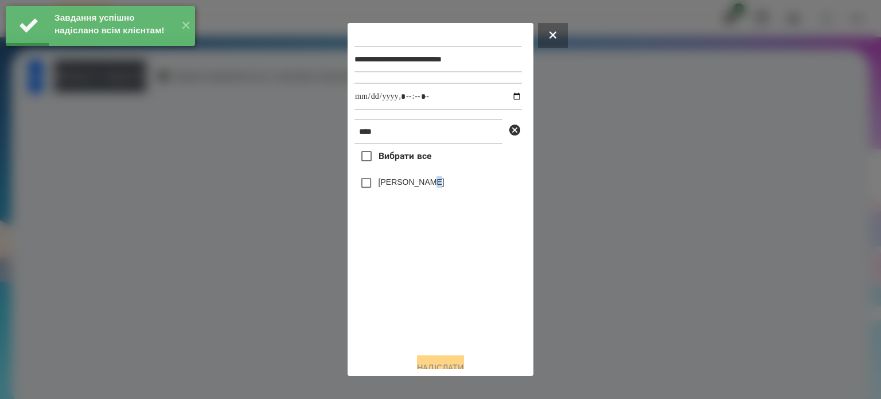
click at [434, 186] on label "[PERSON_NAME]" at bounding box center [412, 181] width 66 height 11
click at [379, 182] on label "[PERSON_NAME]" at bounding box center [412, 181] width 66 height 11
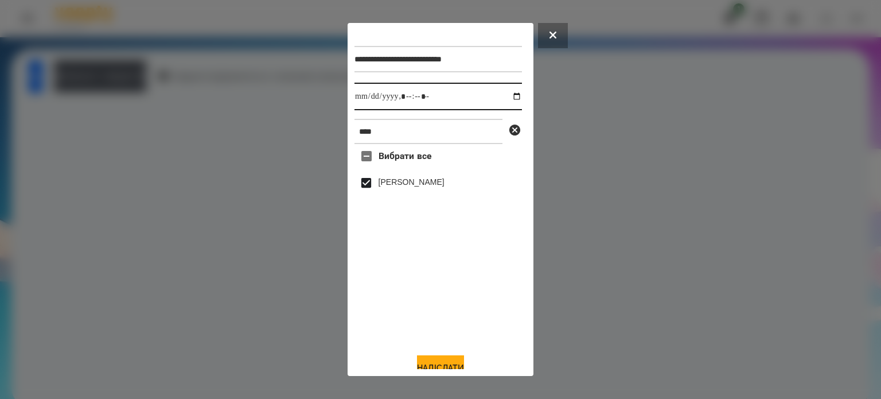
click at [505, 97] on input "datetime-local" at bounding box center [439, 97] width 168 height 28
type input "**********"
click at [427, 362] on button "Надіслати" at bounding box center [440, 367] width 47 height 25
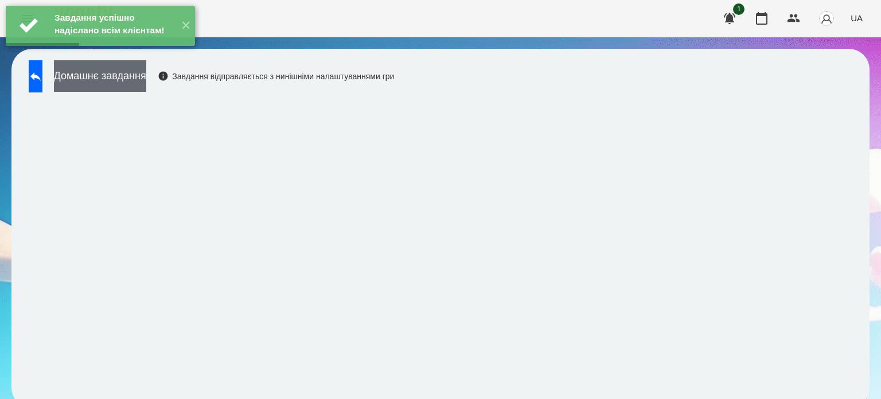
click at [139, 84] on button "Домашнє завдання" at bounding box center [100, 76] width 92 height 32
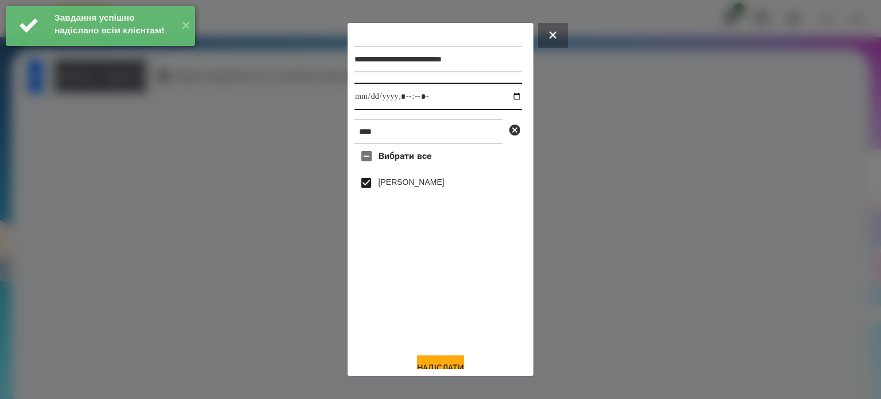
click at [500, 98] on input "datetime-local" at bounding box center [439, 97] width 168 height 28
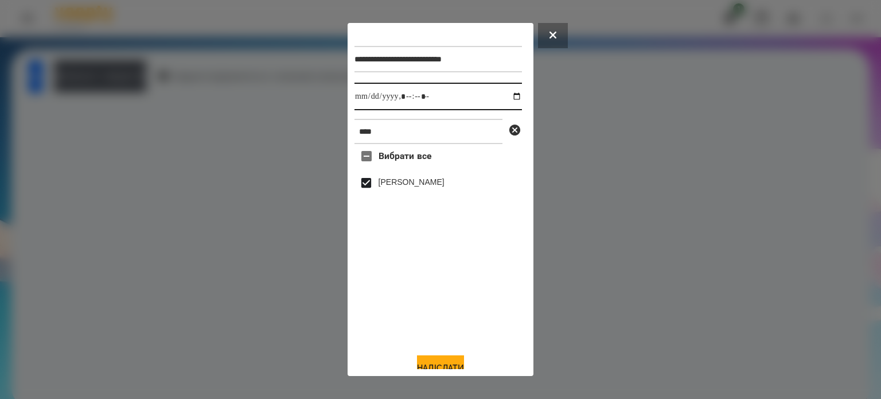
click at [505, 98] on input "datetime-local" at bounding box center [439, 97] width 168 height 28
type input "**********"
click at [441, 364] on button "Надіслати" at bounding box center [440, 367] width 47 height 25
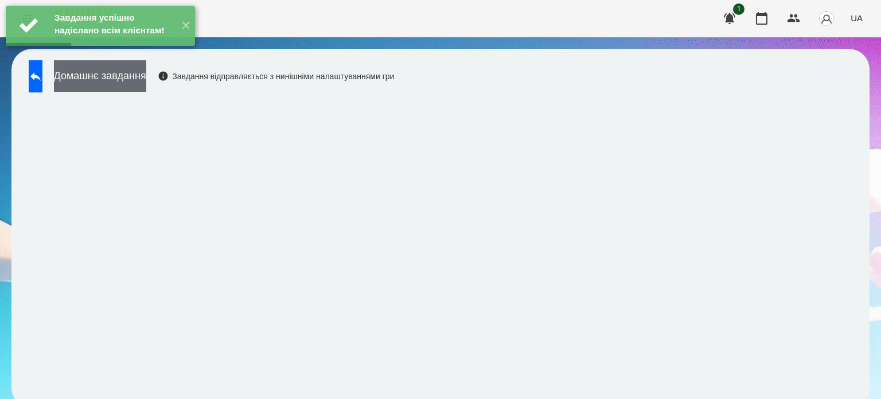
click at [146, 77] on button "Домашнє завдання" at bounding box center [100, 76] width 92 height 32
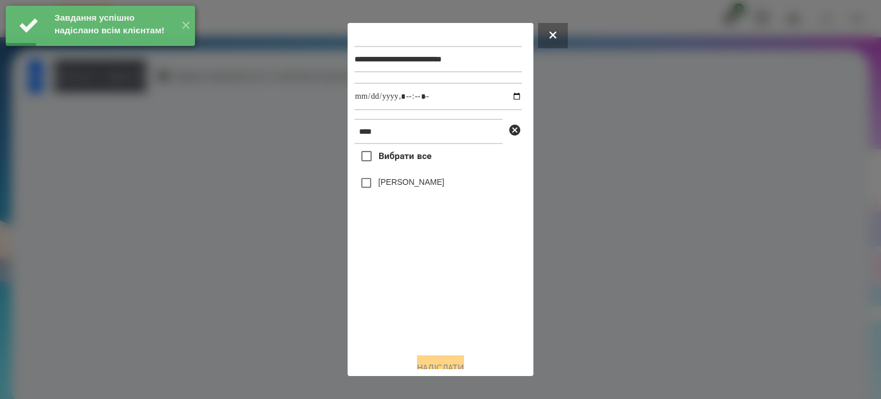
click at [386, 182] on label "[PERSON_NAME]" at bounding box center [412, 181] width 66 height 11
click at [505, 100] on input "datetime-local" at bounding box center [439, 97] width 168 height 28
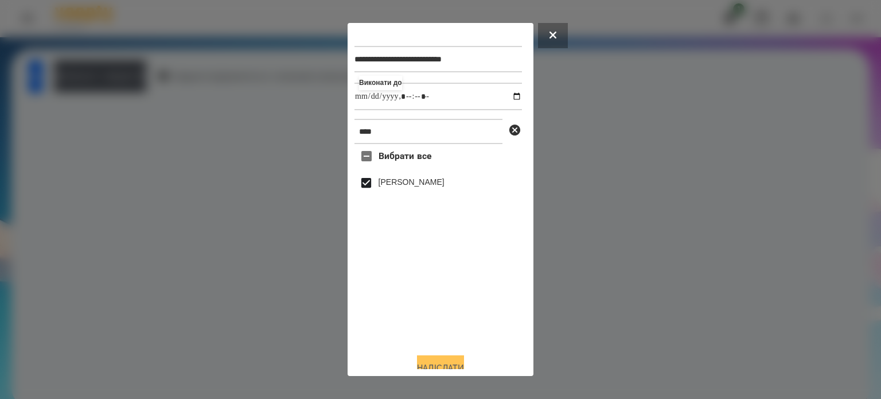
type input "**********"
click at [433, 363] on button "Надіслати" at bounding box center [440, 367] width 47 height 25
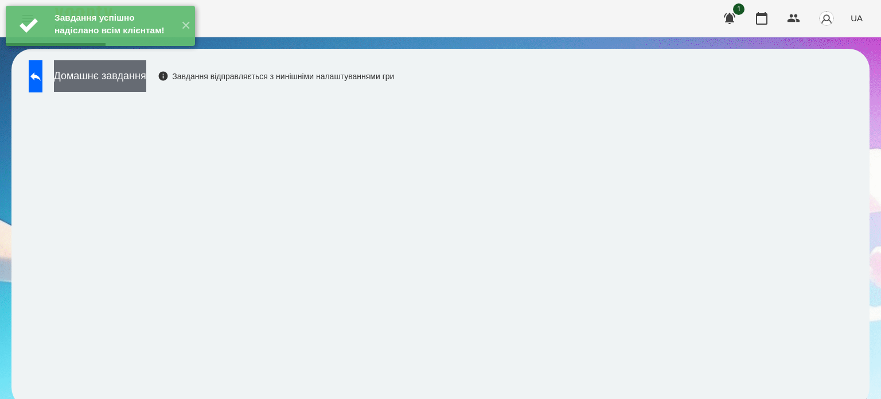
click at [146, 75] on button "Домашнє завдання" at bounding box center [100, 76] width 92 height 32
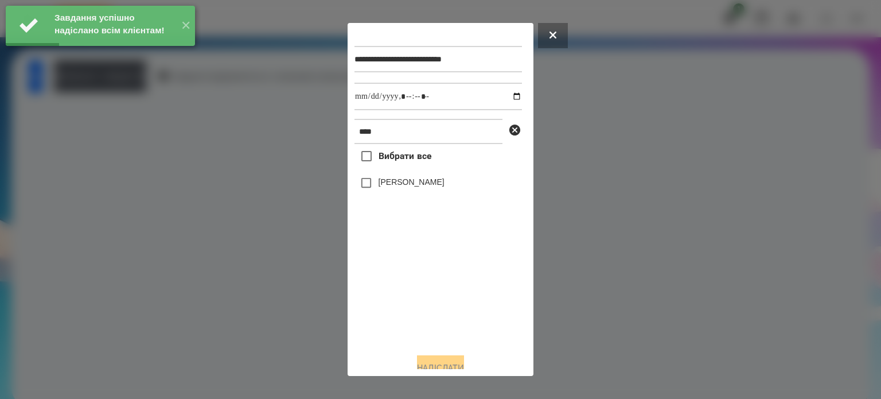
click at [435, 183] on label "[PERSON_NAME]" at bounding box center [412, 181] width 66 height 11
click at [507, 99] on input "datetime-local" at bounding box center [439, 97] width 168 height 28
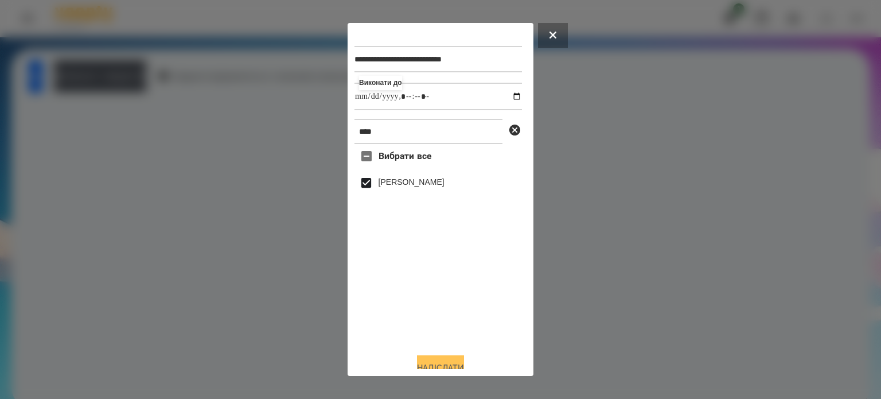
type input "**********"
click at [442, 363] on button "Надіслати" at bounding box center [440, 367] width 47 height 25
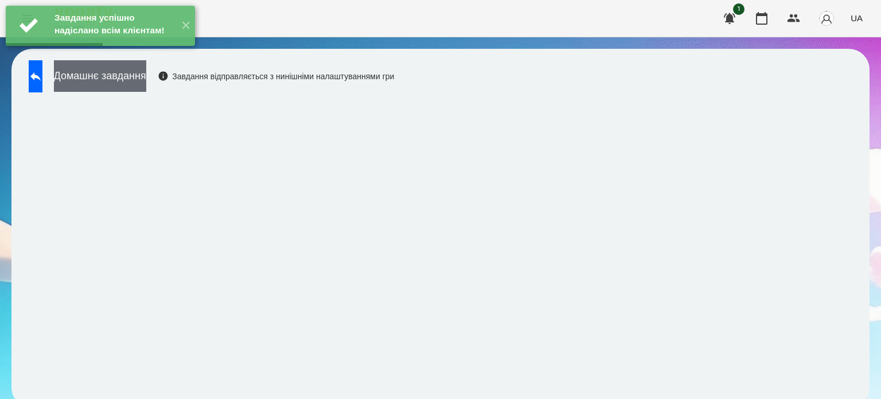
click at [146, 80] on button "Домашнє завдання" at bounding box center [100, 76] width 92 height 32
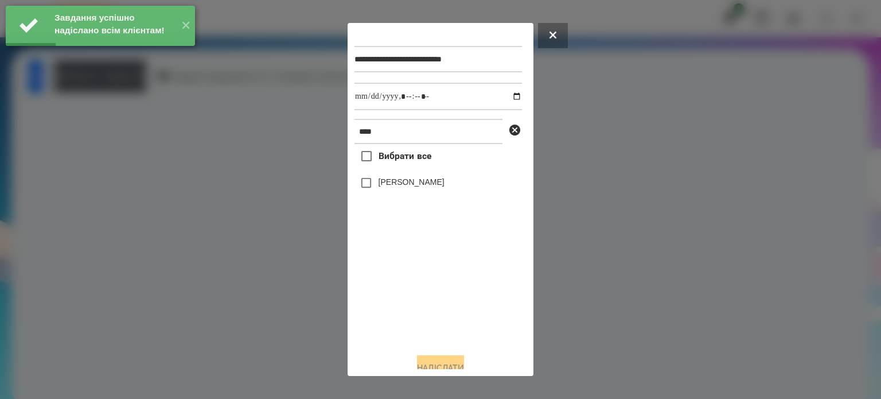
drag, startPoint x: 382, startPoint y: 185, endPoint x: 432, endPoint y: 169, distance: 52.3
click at [383, 185] on label "[PERSON_NAME]" at bounding box center [412, 181] width 66 height 11
click at [503, 96] on input "datetime-local" at bounding box center [439, 97] width 168 height 28
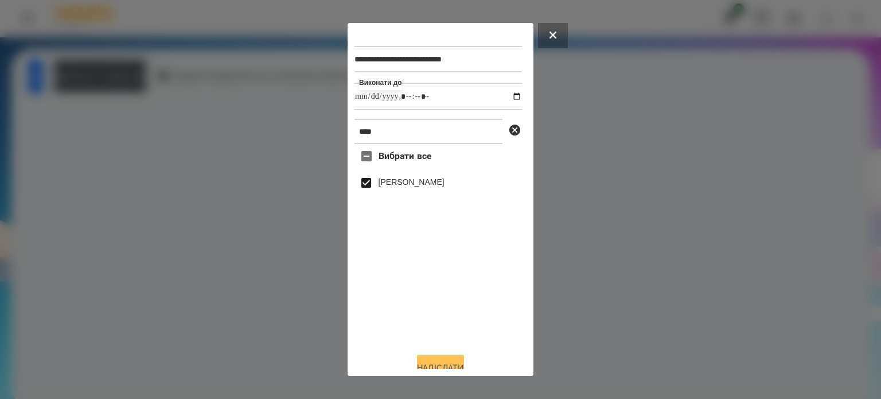
type input "**********"
click at [435, 365] on button "Надіслати" at bounding box center [440, 367] width 47 height 25
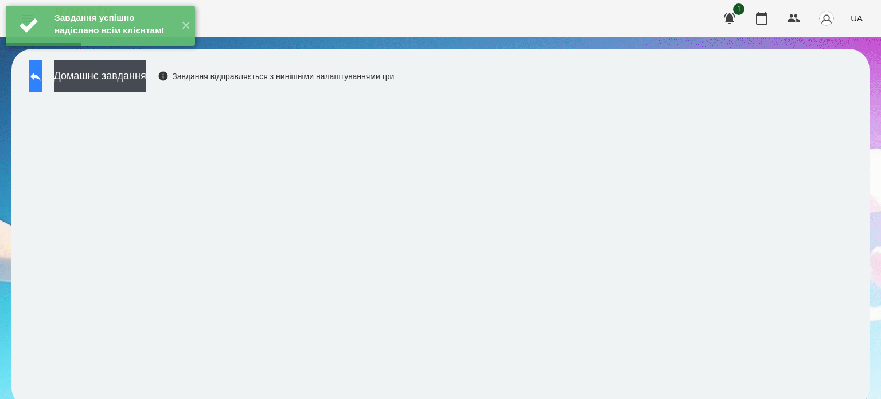
click at [41, 75] on icon at bounding box center [35, 76] width 10 height 9
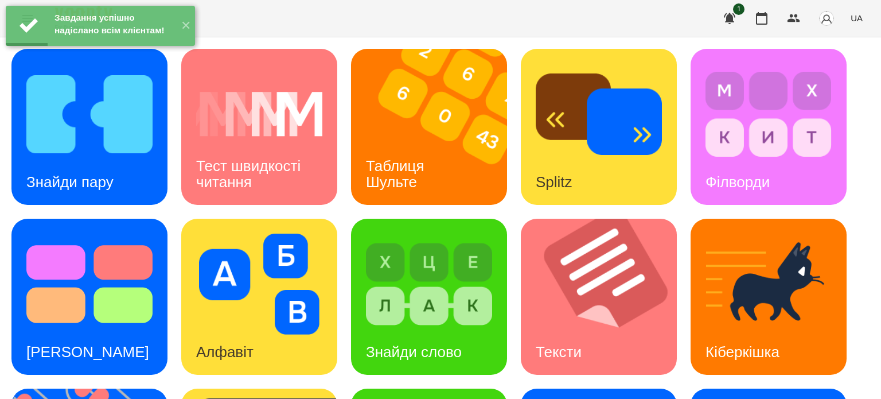
scroll to position [326, 0]
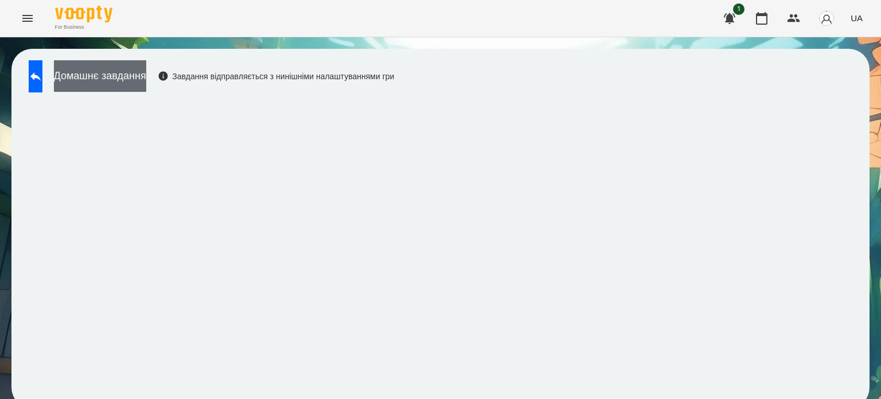
click at [146, 79] on button "Домашнє завдання" at bounding box center [100, 76] width 92 height 32
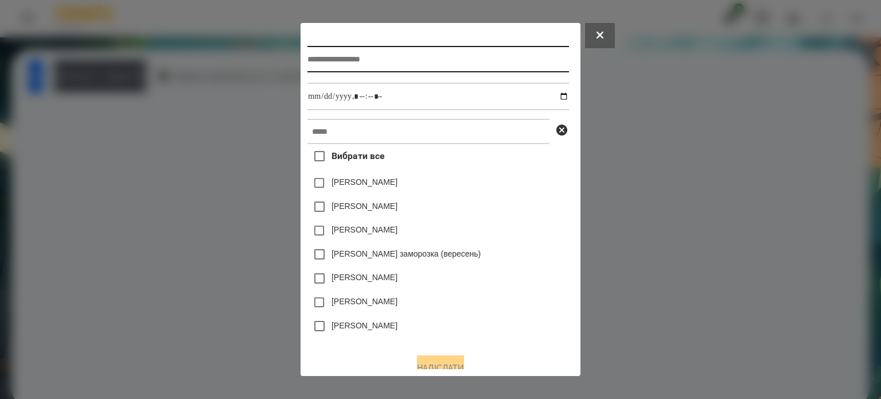
click at [310, 64] on input "text" at bounding box center [438, 59] width 261 height 26
type input "**********"
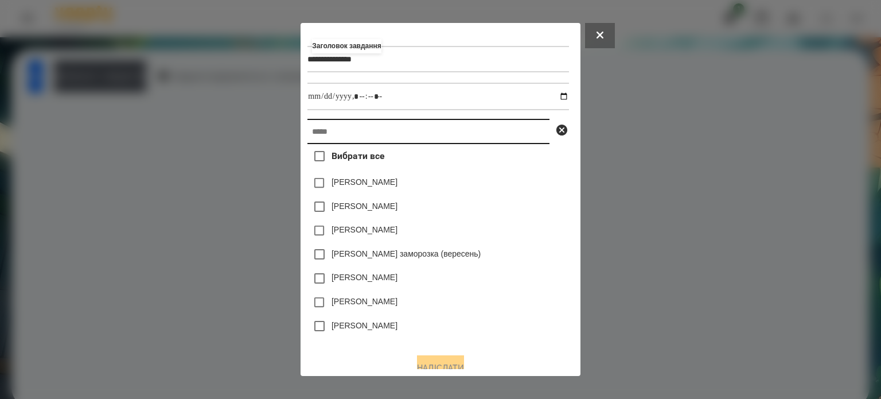
click at [308, 133] on input "text" at bounding box center [429, 131] width 242 height 25
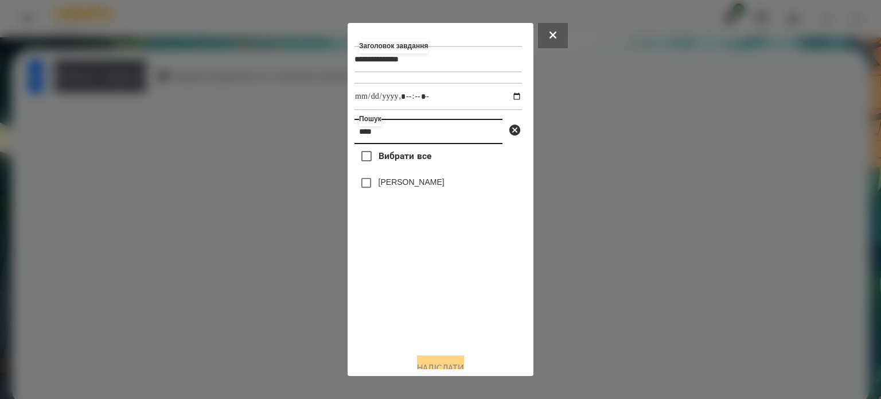
type input "****"
click at [407, 185] on label "[PERSON_NAME]" at bounding box center [412, 181] width 66 height 11
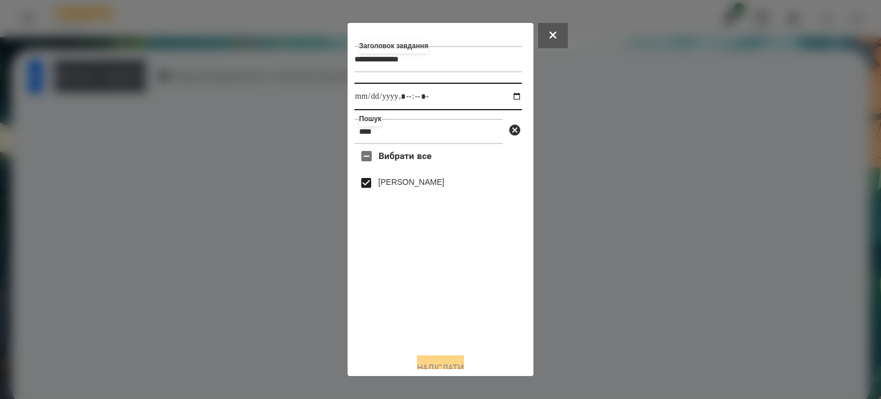
click at [507, 98] on input "datetime-local" at bounding box center [439, 97] width 168 height 28
type input "**********"
click at [431, 363] on button "Надіслати" at bounding box center [440, 367] width 47 height 25
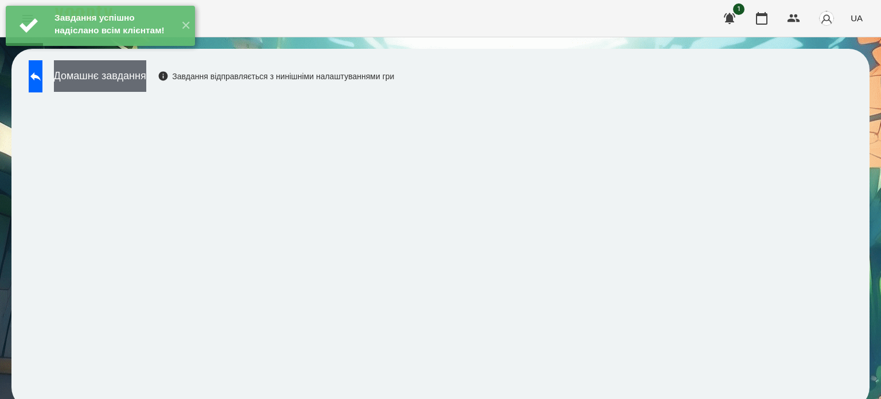
click at [130, 79] on button "Домашнє завдання" at bounding box center [100, 76] width 92 height 32
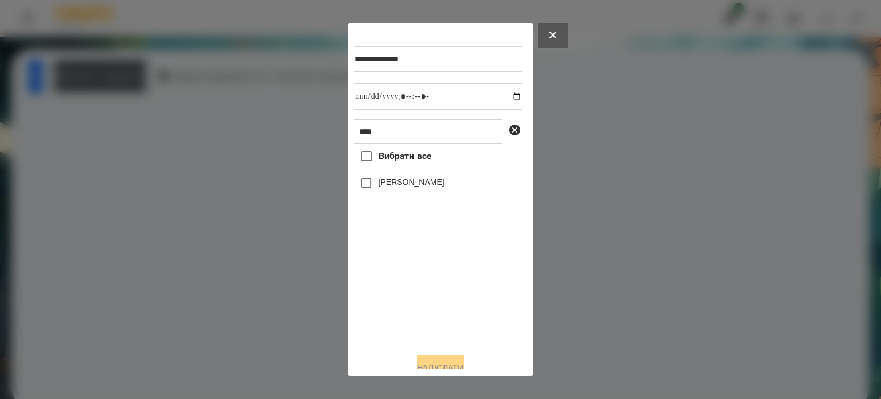
click at [398, 187] on label "[PERSON_NAME]" at bounding box center [412, 181] width 66 height 11
click at [505, 98] on input "datetime-local" at bounding box center [439, 97] width 168 height 28
type input "**********"
click at [440, 367] on button "Надіслати" at bounding box center [440, 367] width 47 height 25
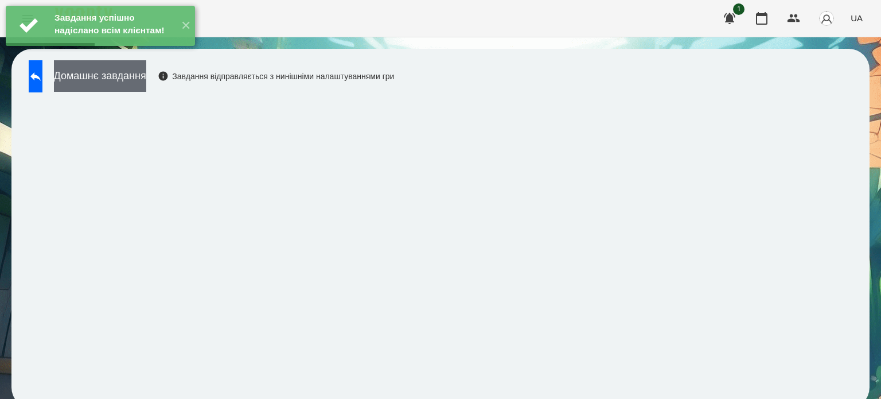
click at [133, 78] on button "Домашнє завдання" at bounding box center [100, 76] width 92 height 32
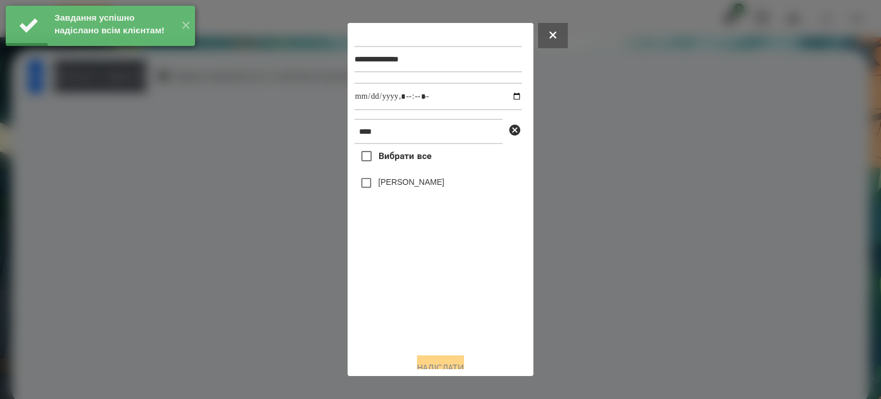
click at [407, 183] on label "[PERSON_NAME]" at bounding box center [412, 181] width 66 height 11
click at [507, 104] on input "datetime-local" at bounding box center [439, 97] width 168 height 28
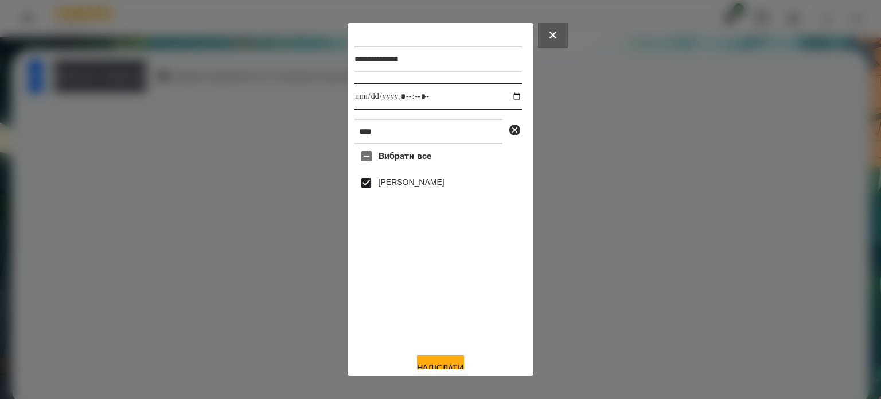
click at [510, 97] on input "datetime-local" at bounding box center [439, 97] width 168 height 28
type input "**********"
click at [436, 360] on button "Надіслати" at bounding box center [440, 367] width 47 height 25
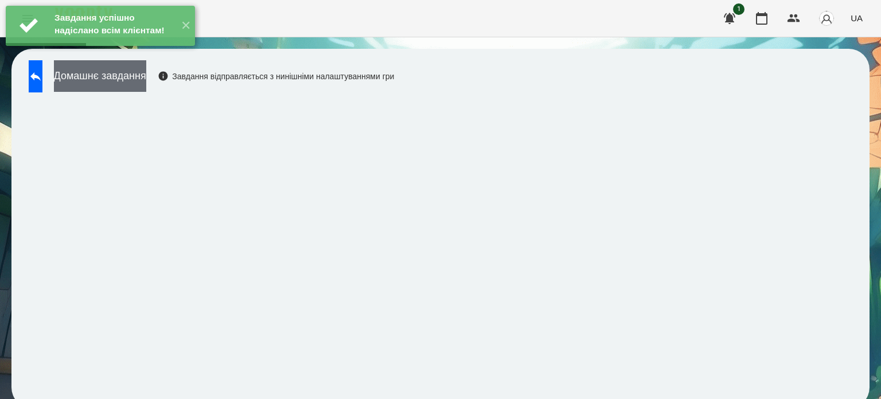
click at [133, 77] on button "Домашнє завдання" at bounding box center [100, 76] width 92 height 32
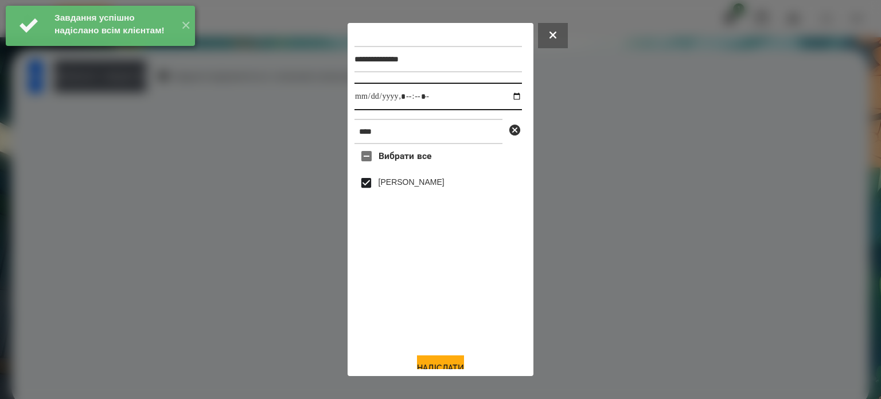
click at [504, 100] on input "datetime-local" at bounding box center [439, 97] width 168 height 28
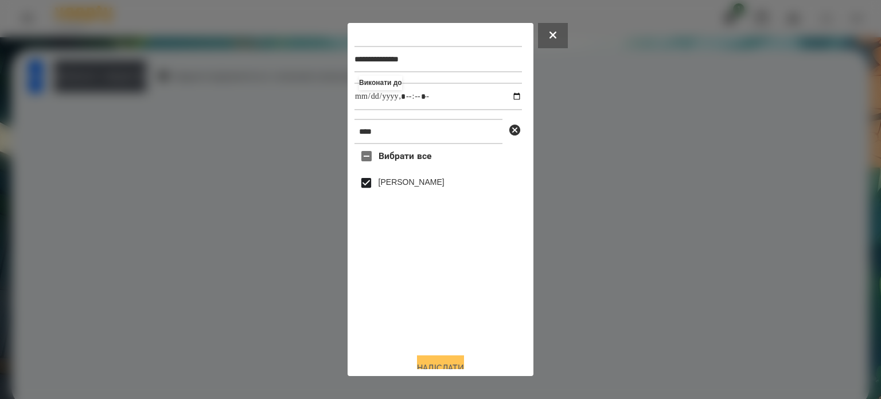
type input "**********"
click at [431, 362] on button "Надіслати" at bounding box center [440, 367] width 47 height 25
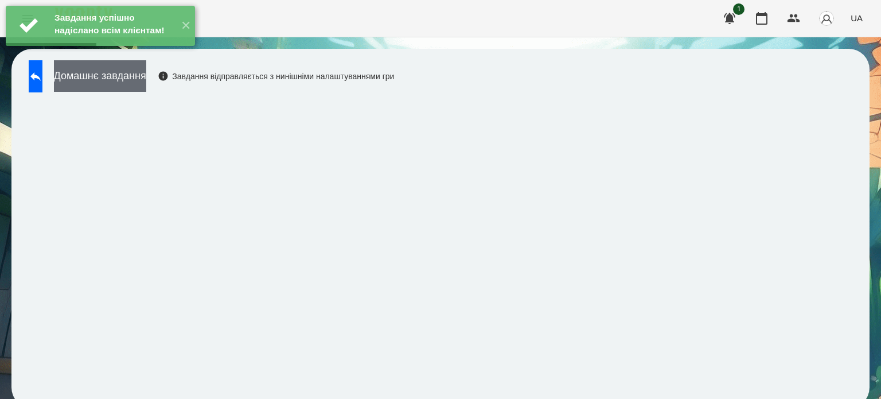
click at [146, 78] on button "Домашнє завдання" at bounding box center [100, 76] width 92 height 32
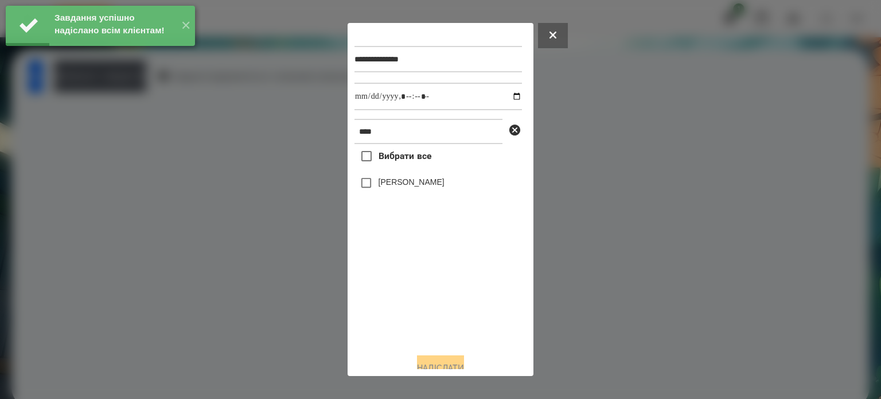
click at [411, 182] on label "[PERSON_NAME]" at bounding box center [412, 181] width 66 height 11
click at [508, 100] on input "datetime-local" at bounding box center [439, 97] width 168 height 28
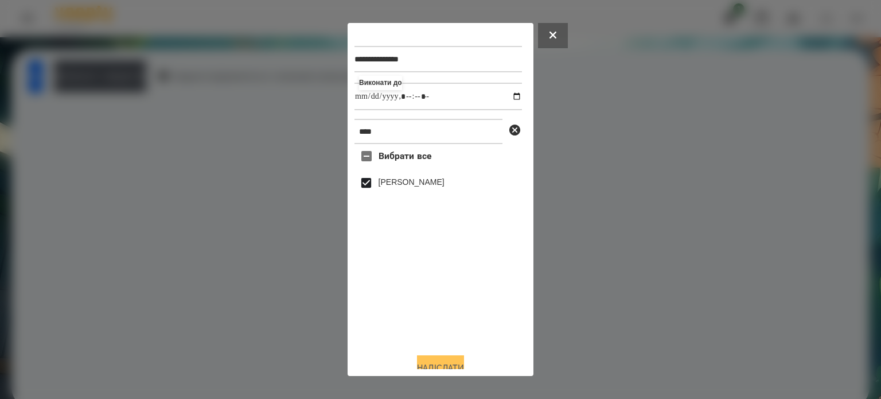
type input "**********"
click at [443, 367] on button "Надіслати" at bounding box center [440, 367] width 47 height 25
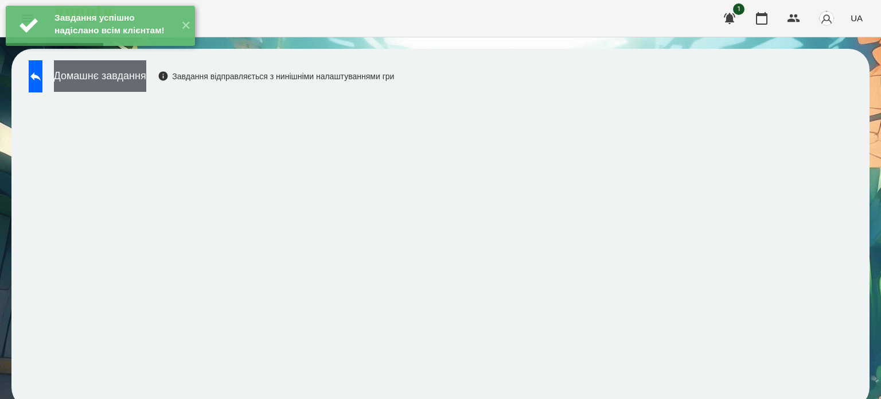
click at [138, 82] on button "Домашнє завдання" at bounding box center [100, 76] width 92 height 32
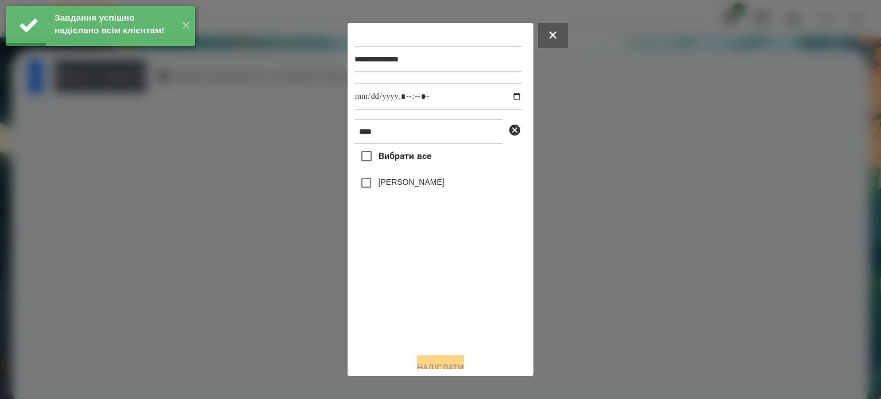
click at [413, 186] on label "[PERSON_NAME]" at bounding box center [412, 181] width 66 height 11
click at [505, 96] on input "datetime-local" at bounding box center [439, 97] width 168 height 28
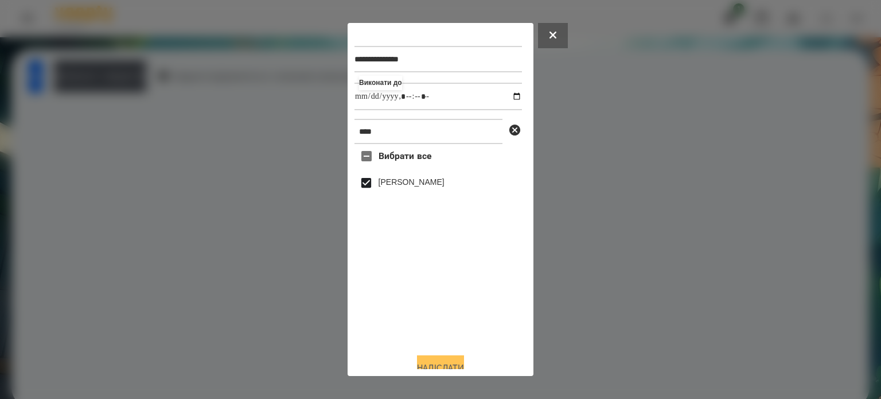
type input "**********"
click at [434, 364] on button "Надіслати" at bounding box center [440, 367] width 47 height 25
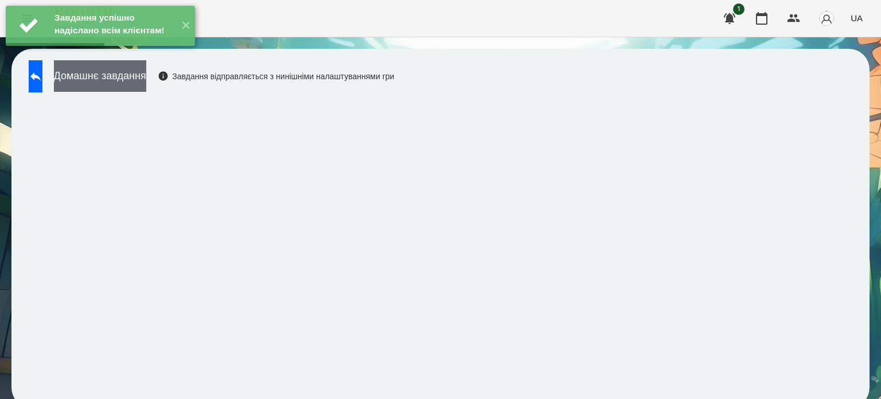
click at [140, 87] on button "Домашнє завдання" at bounding box center [100, 76] width 92 height 32
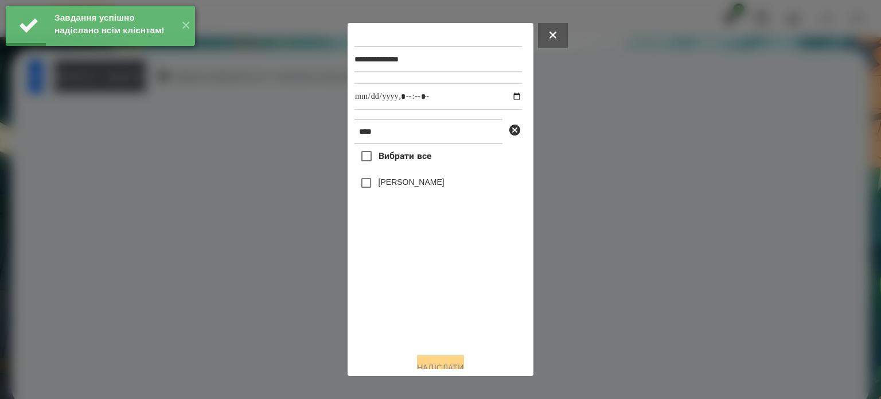
drag, startPoint x: 420, startPoint y: 186, endPoint x: 425, endPoint y: 180, distance: 7.7
click at [421, 186] on label "[PERSON_NAME]" at bounding box center [412, 181] width 66 height 11
click at [507, 96] on input "datetime-local" at bounding box center [439, 97] width 168 height 28
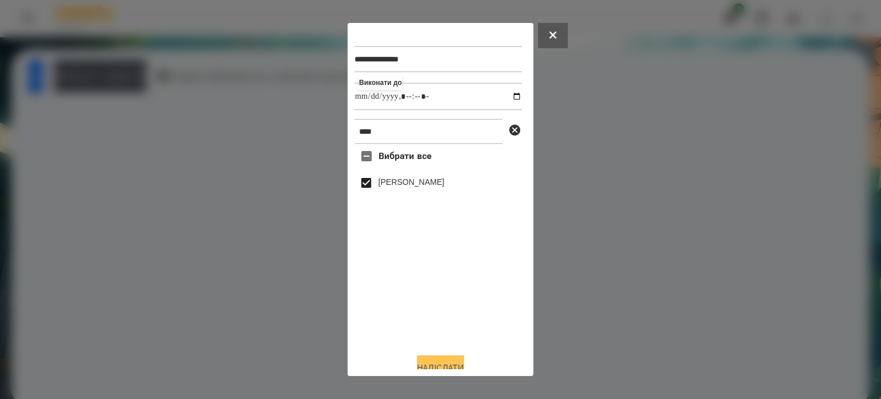
type input "**********"
click at [454, 362] on button "Надіслати" at bounding box center [440, 367] width 47 height 25
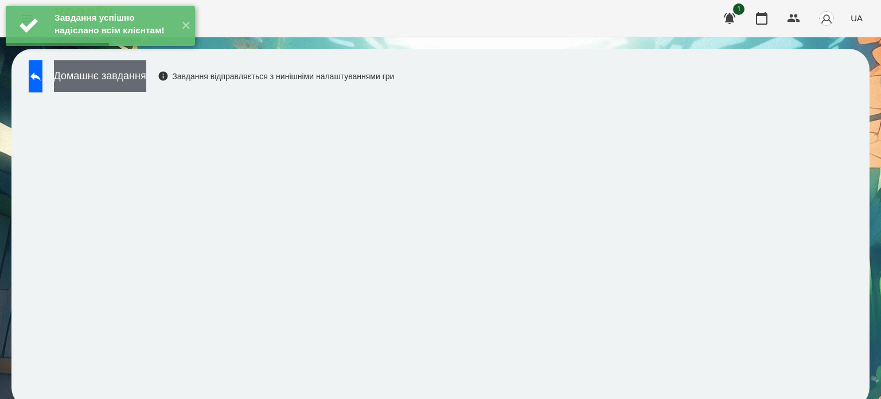
click at [146, 81] on button "Домашнє завдання" at bounding box center [100, 76] width 92 height 32
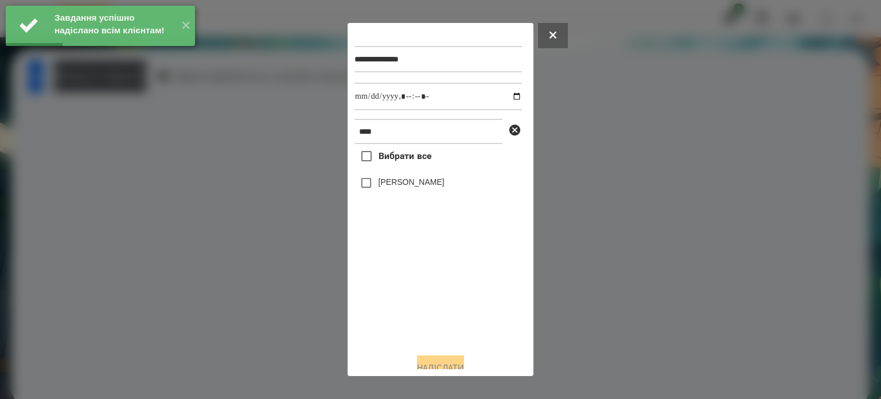
click at [387, 183] on label "[PERSON_NAME]" at bounding box center [412, 181] width 66 height 11
click at [503, 97] on input "datetime-local" at bounding box center [439, 97] width 168 height 28
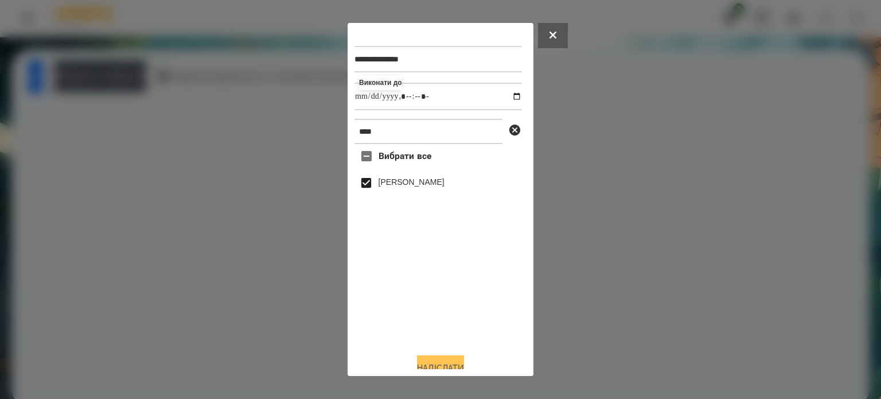
type input "**********"
click at [434, 361] on button "Надіслати" at bounding box center [440, 367] width 47 height 25
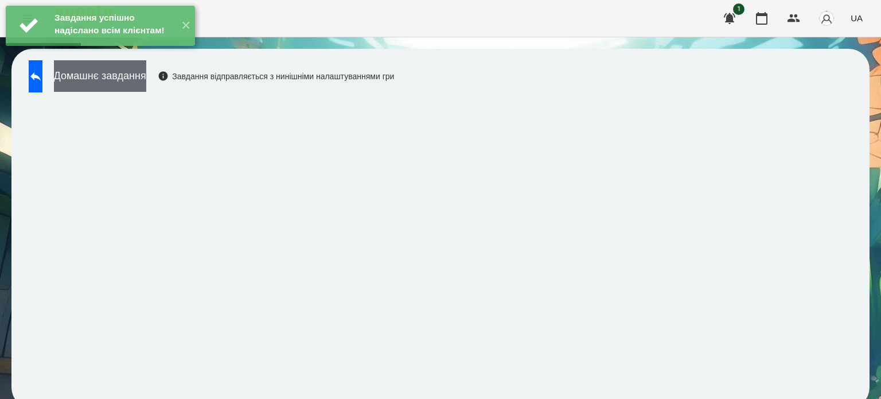
click at [146, 81] on button "Домашнє завдання" at bounding box center [100, 76] width 92 height 32
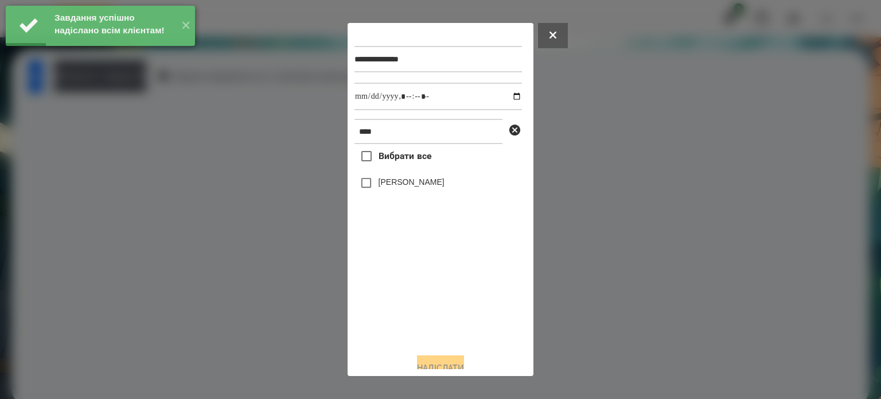
click at [391, 185] on label "[PERSON_NAME]" at bounding box center [412, 181] width 66 height 11
click at [507, 100] on input "datetime-local" at bounding box center [439, 97] width 168 height 28
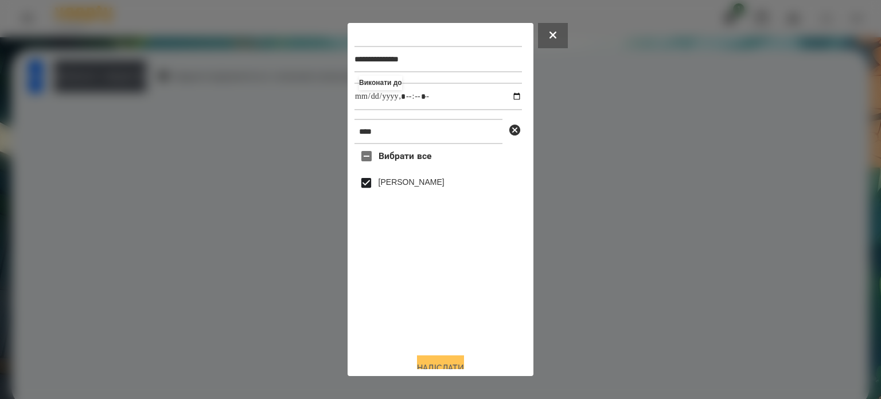
type input "**********"
click at [442, 363] on button "Надіслати" at bounding box center [440, 367] width 47 height 25
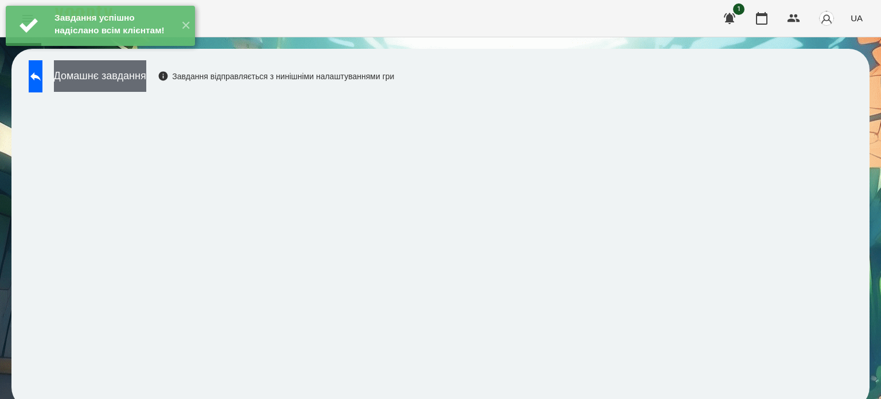
click at [146, 78] on button "Домашнє завдання" at bounding box center [100, 76] width 92 height 32
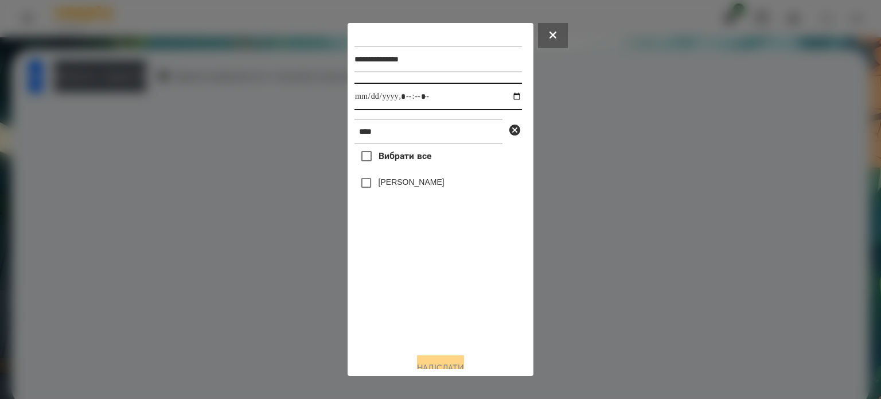
click at [505, 96] on input "datetime-local" at bounding box center [439, 97] width 168 height 28
click at [324, 165] on div at bounding box center [440, 199] width 881 height 399
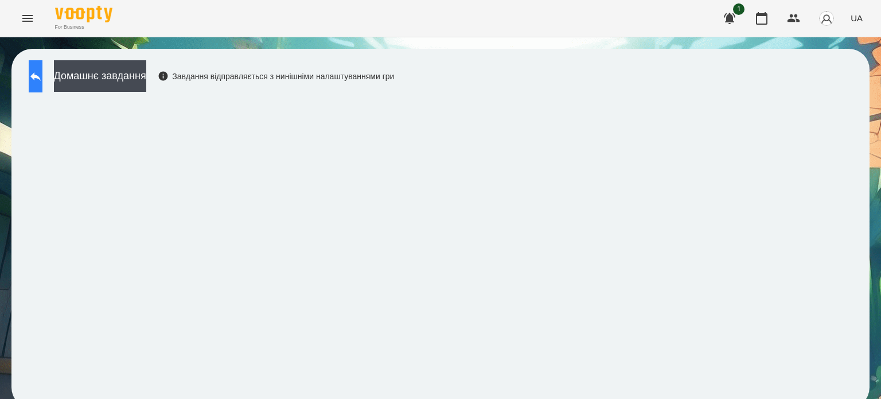
click at [42, 79] on icon at bounding box center [36, 76] width 14 height 14
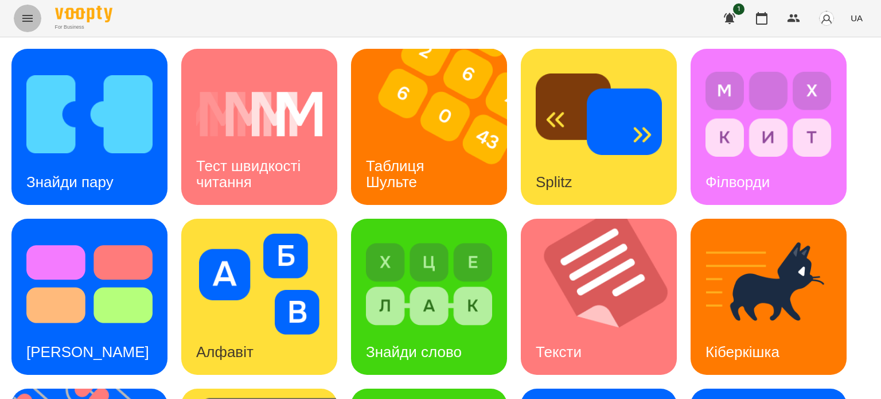
click at [27, 21] on icon "Menu" at bounding box center [27, 18] width 10 height 7
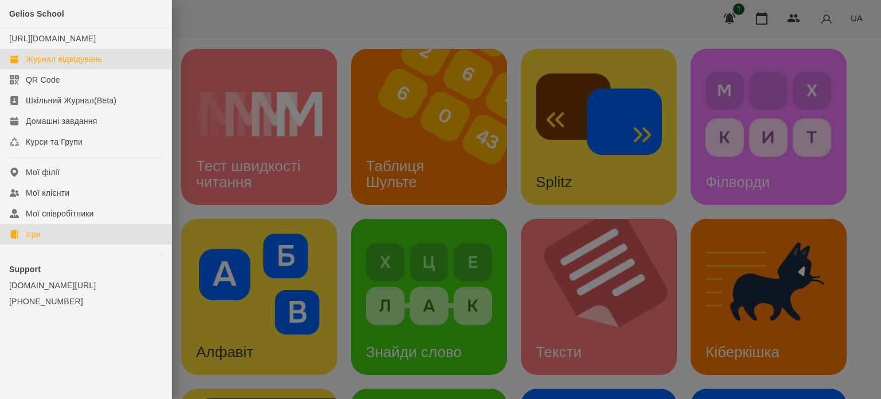
click at [60, 65] on div "Журнал відвідувань" at bounding box center [64, 58] width 76 height 11
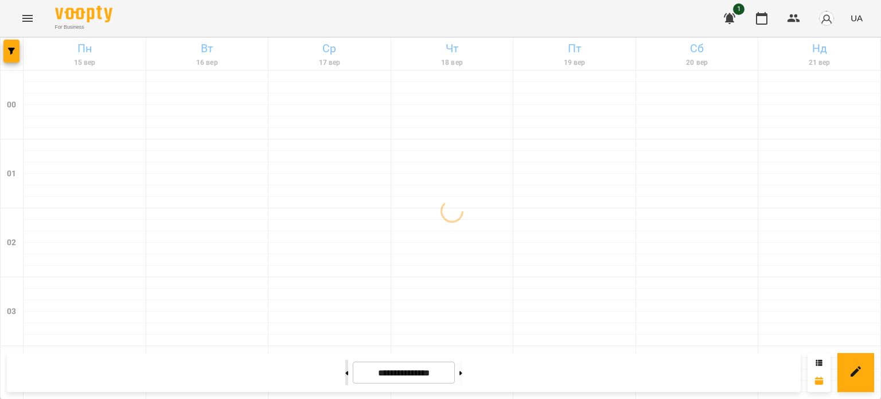
click at [345, 376] on button at bounding box center [346, 372] width 3 height 25
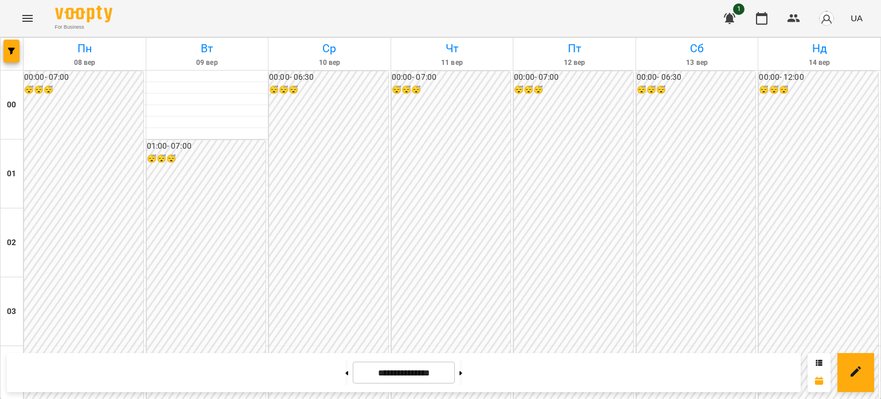
scroll to position [1375, 0]
click at [345, 373] on button at bounding box center [346, 372] width 3 height 25
click at [462, 373] on icon at bounding box center [461, 373] width 3 height 4
click at [462, 372] on icon at bounding box center [461, 373] width 3 height 4
type input "**********"
